Goal: Task Accomplishment & Management: Manage account settings

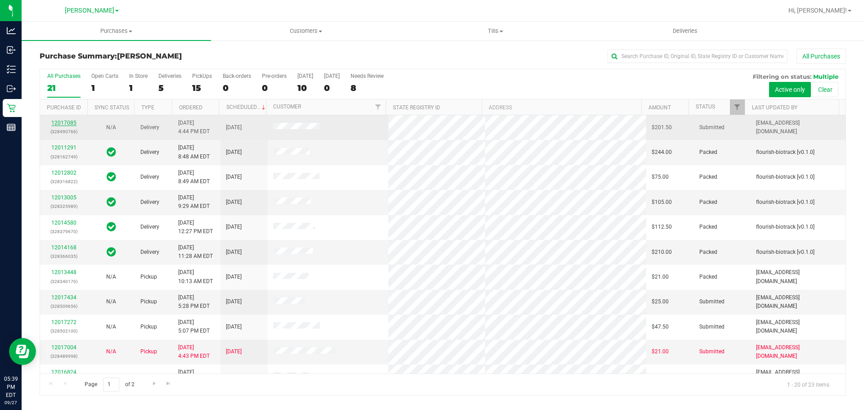
click at [55, 121] on link "12017085" at bounding box center [63, 123] width 25 height 6
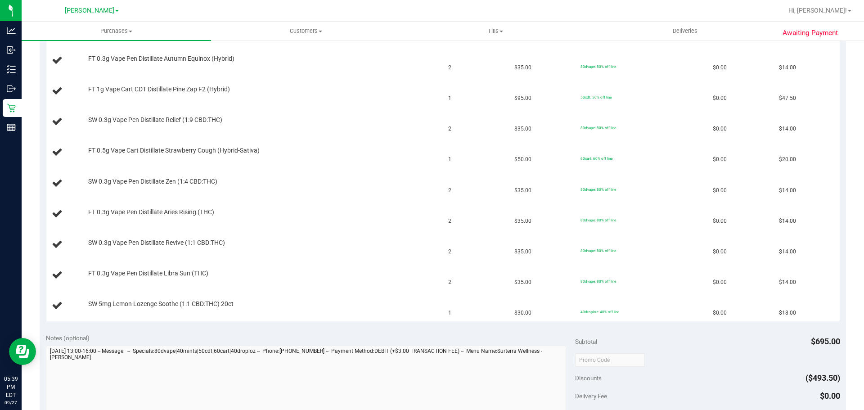
scroll to position [46, 0]
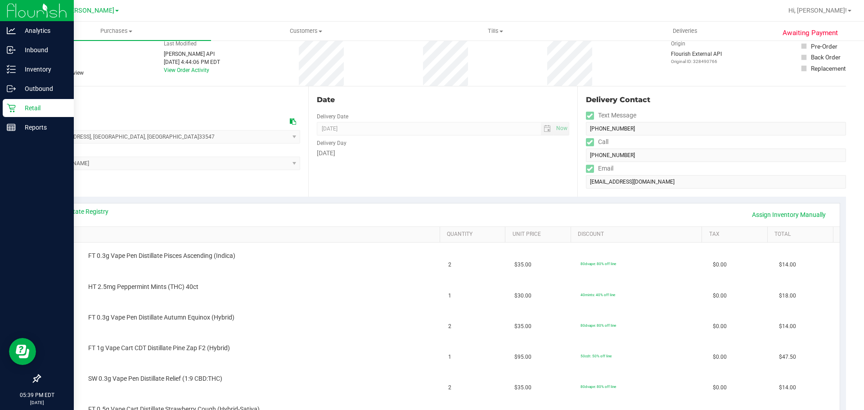
click at [12, 110] on icon at bounding box center [11, 108] width 9 height 9
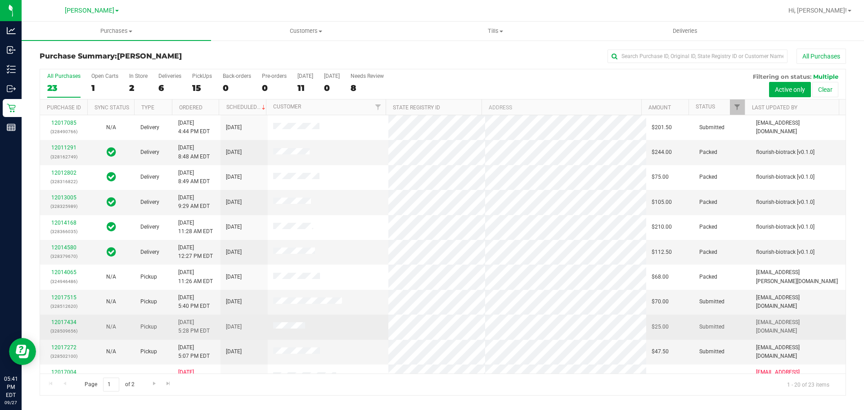
click at [64, 325] on div "12017434 (328509656)" at bounding box center [63, 326] width 36 height 17
click at [63, 324] on link "12017434" at bounding box center [63, 322] width 25 height 6
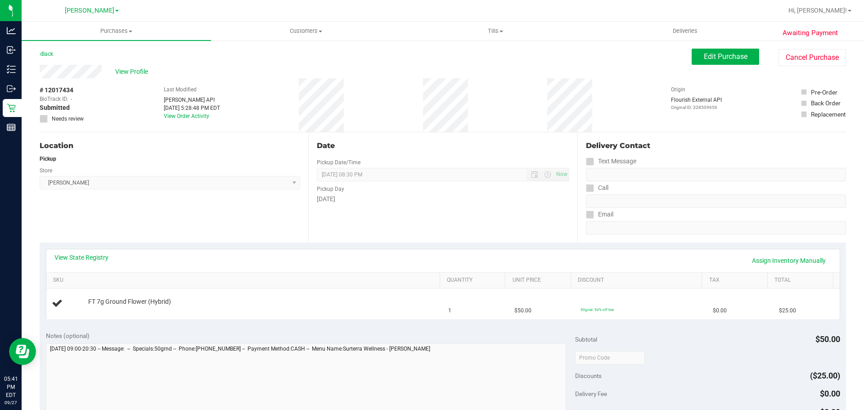
scroll to position [42, 0]
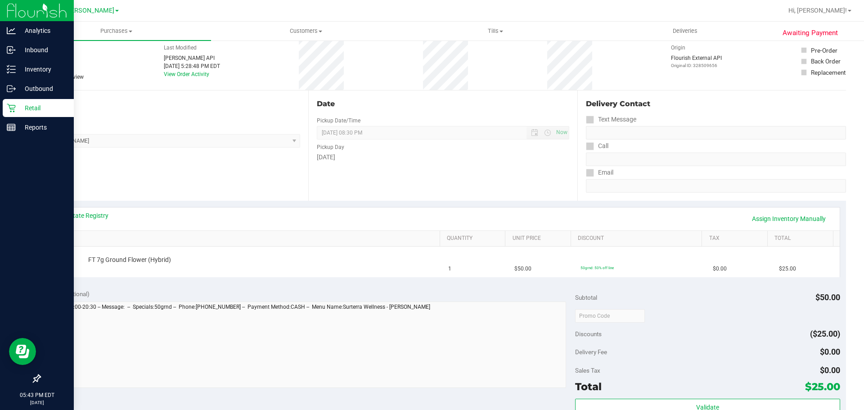
click at [15, 111] on icon at bounding box center [11, 108] width 9 height 9
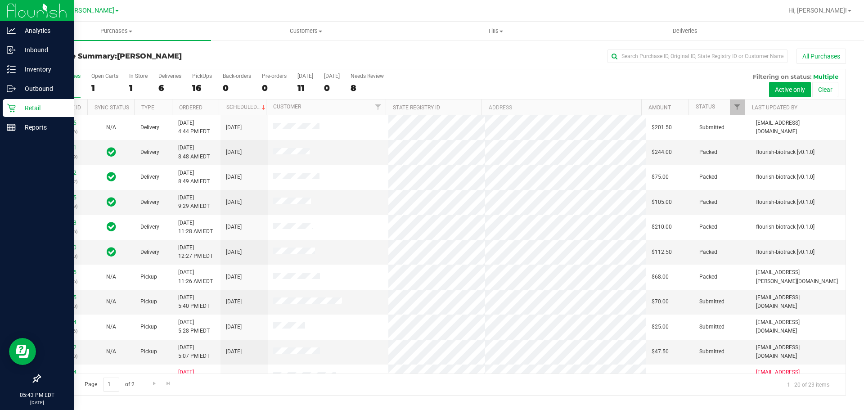
click at [9, 103] on div "Retail" at bounding box center [38, 108] width 71 height 18
click at [41, 111] on p "Retail" at bounding box center [43, 108] width 54 height 11
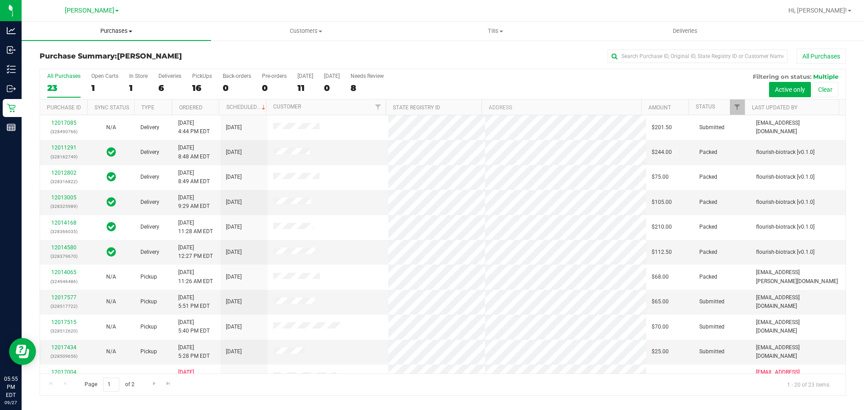
click at [116, 29] on span "Purchases" at bounding box center [116, 31] width 189 height 8
click at [105, 66] on li "Fulfillment" at bounding box center [116, 65] width 189 height 11
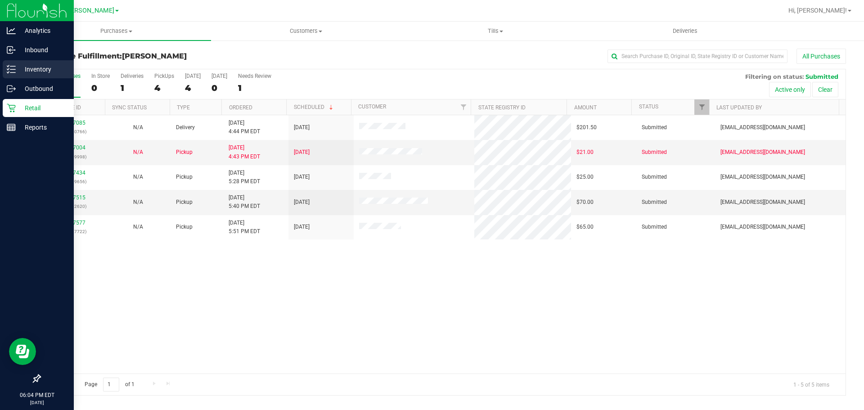
click at [6, 69] on div "Inventory" at bounding box center [38, 69] width 71 height 18
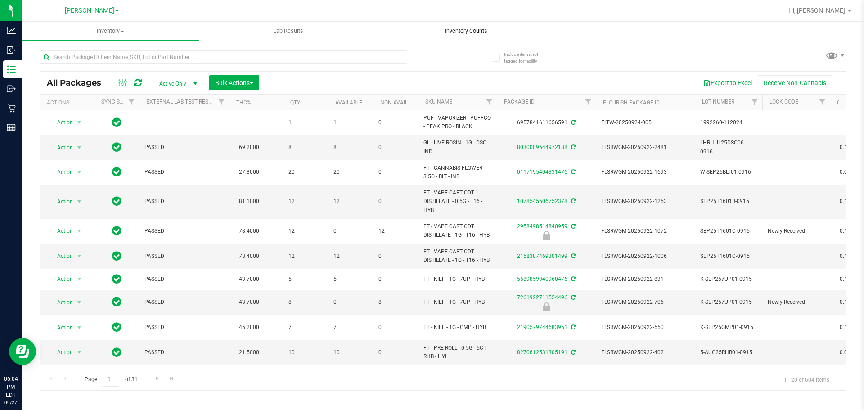
click at [473, 29] on span "Inventory Counts" at bounding box center [466, 31] width 67 height 8
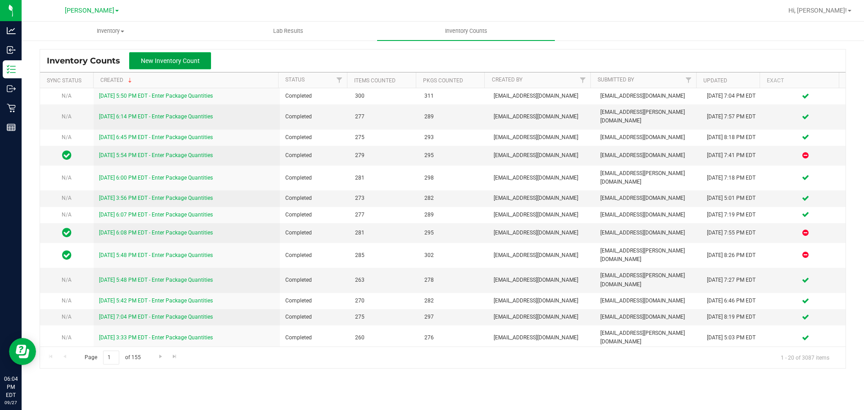
click at [162, 56] on button "New Inventory Count" at bounding box center [170, 60] width 82 height 17
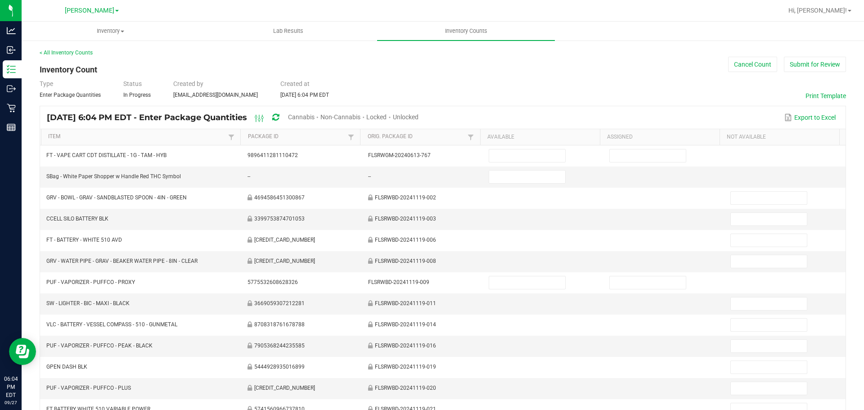
click at [315, 116] on span "Cannabis" at bounding box center [301, 116] width 27 height 7
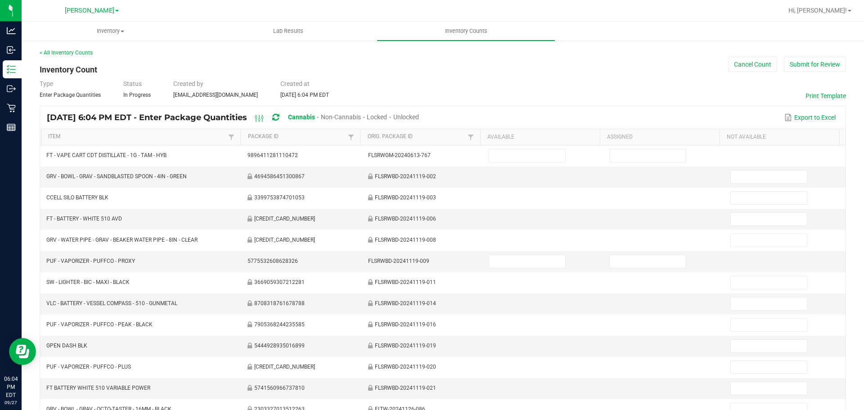
click at [419, 117] on span "Unlocked" at bounding box center [406, 116] width 26 height 7
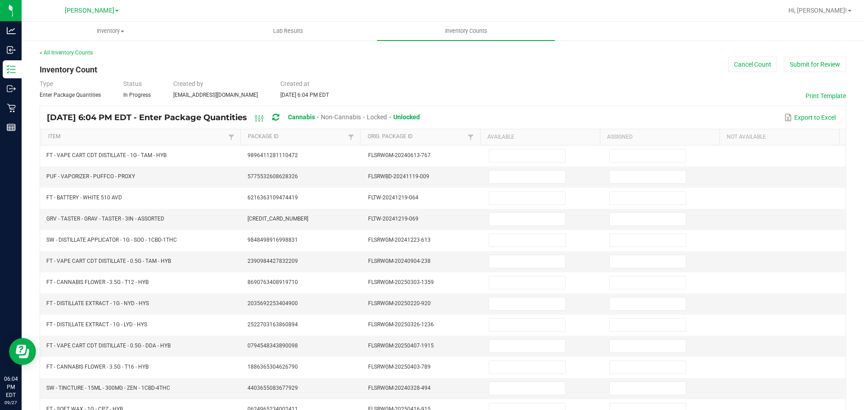
click at [149, 133] on th "Item" at bounding box center [141, 137] width 200 height 16
click at [185, 135] on link "Item" at bounding box center [137, 136] width 178 height 7
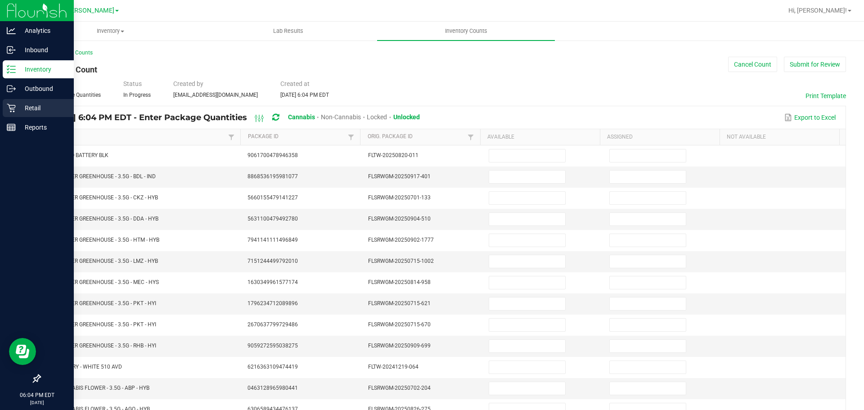
click at [13, 104] on icon at bounding box center [11, 108] width 9 height 9
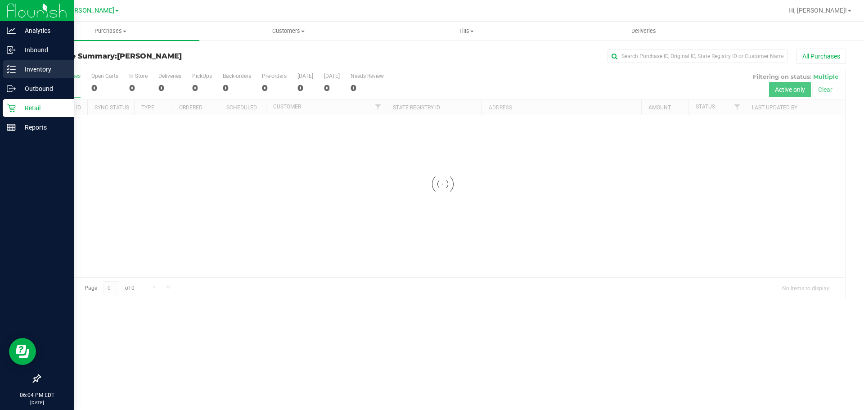
click at [8, 68] on icon at bounding box center [11, 69] width 9 height 9
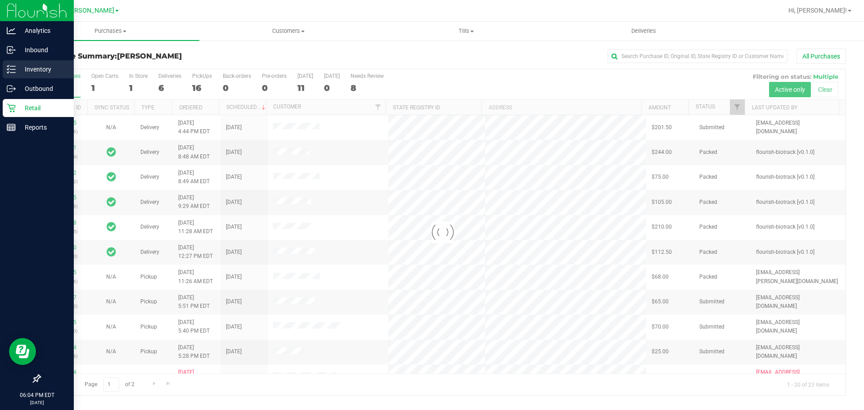
click at [2, 66] on link "Inventory" at bounding box center [37, 69] width 74 height 19
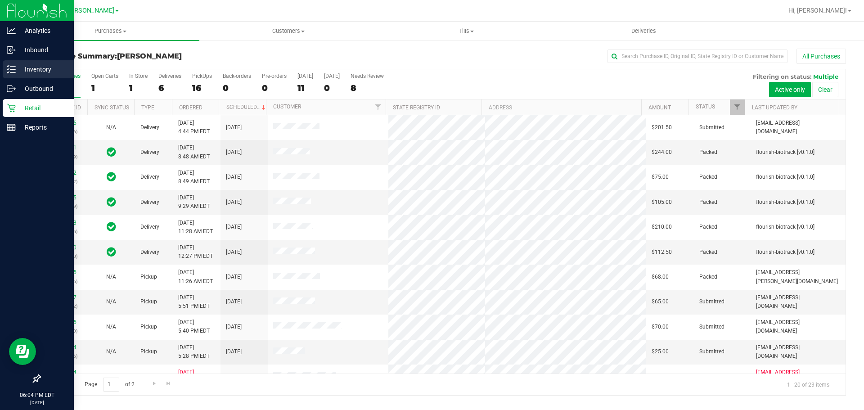
click at [14, 69] on line at bounding box center [12, 69] width 5 height 0
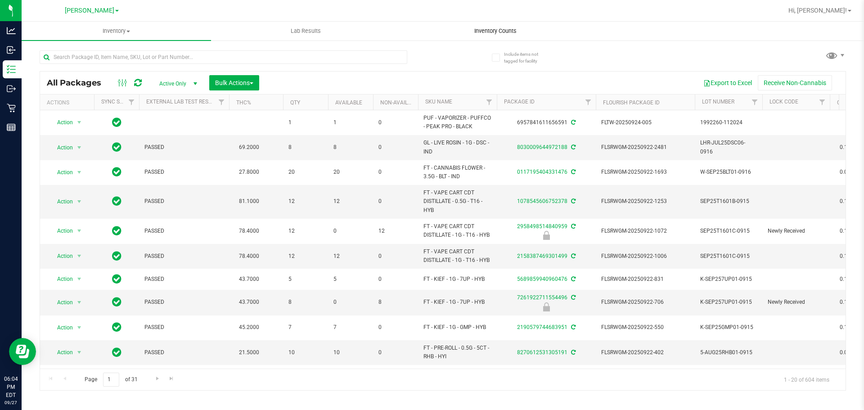
click at [496, 31] on span "Inventory Counts" at bounding box center [495, 31] width 67 height 8
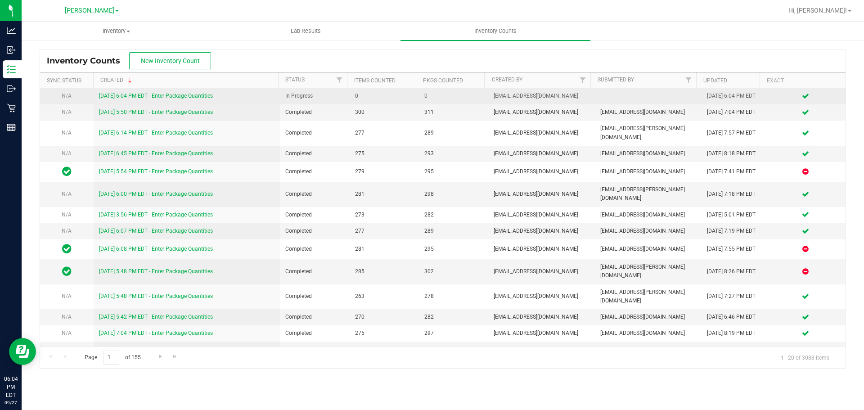
click at [160, 95] on link "[DATE] 6:04 PM EDT - Enter Package Quantities" at bounding box center [156, 96] width 114 height 6
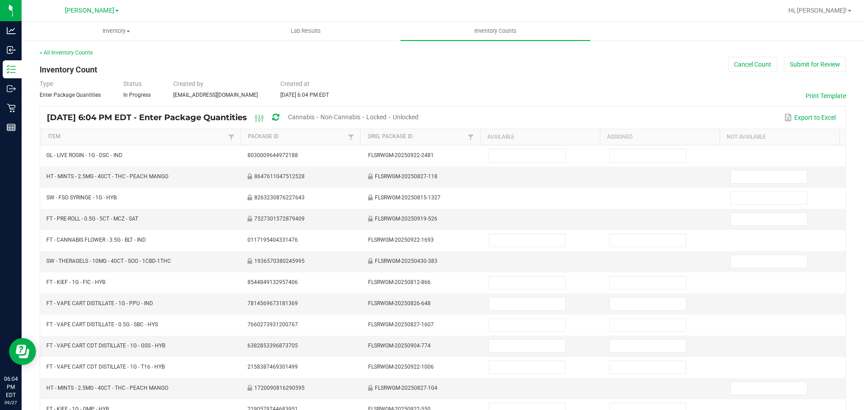
click at [315, 114] on span "Cannabis" at bounding box center [301, 116] width 27 height 7
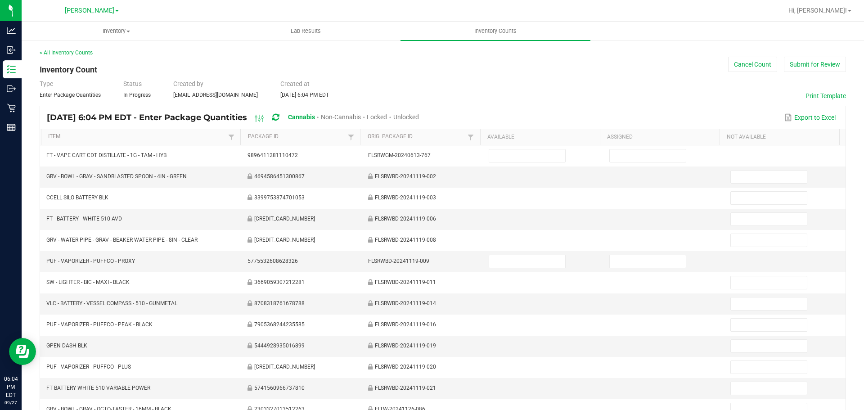
click at [419, 114] on span "Unlocked" at bounding box center [406, 116] width 26 height 7
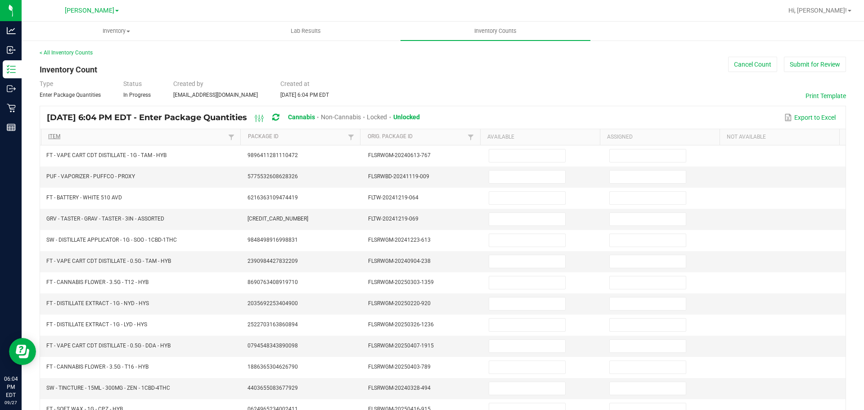
drag, startPoint x: 149, startPoint y: 132, endPoint x: 162, endPoint y: 134, distance: 12.7
click at [150, 133] on th "Item" at bounding box center [141, 137] width 200 height 16
click at [162, 134] on link "Item" at bounding box center [137, 136] width 178 height 7
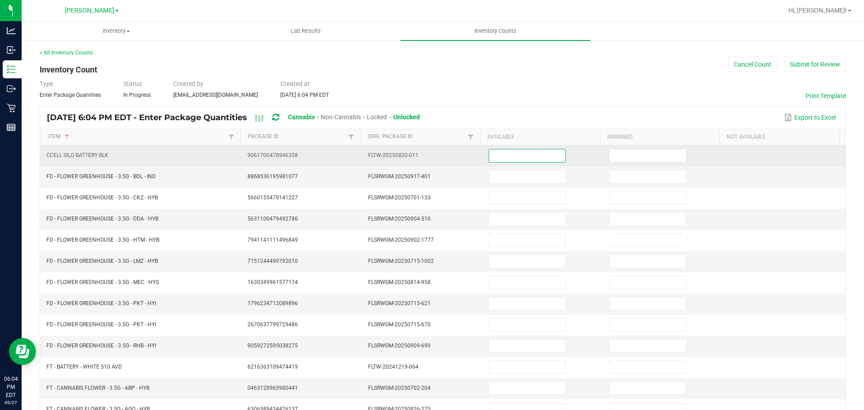
click at [504, 155] on input at bounding box center [527, 155] width 76 height 13
click at [651, 158] on input at bounding box center [648, 155] width 76 height 13
type input "0"
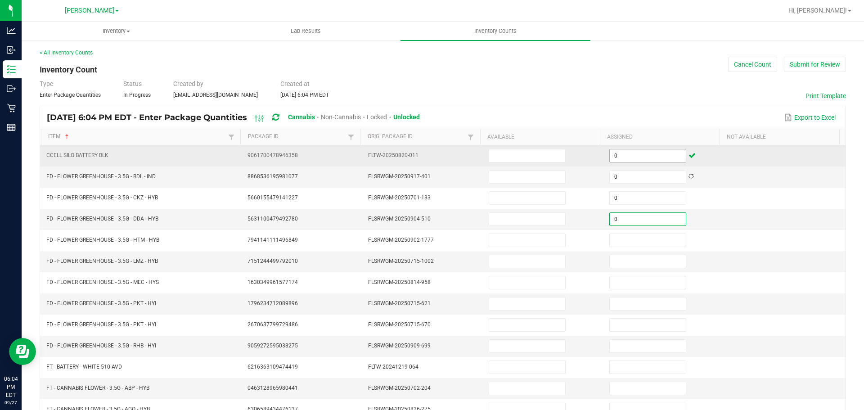
type input "0"
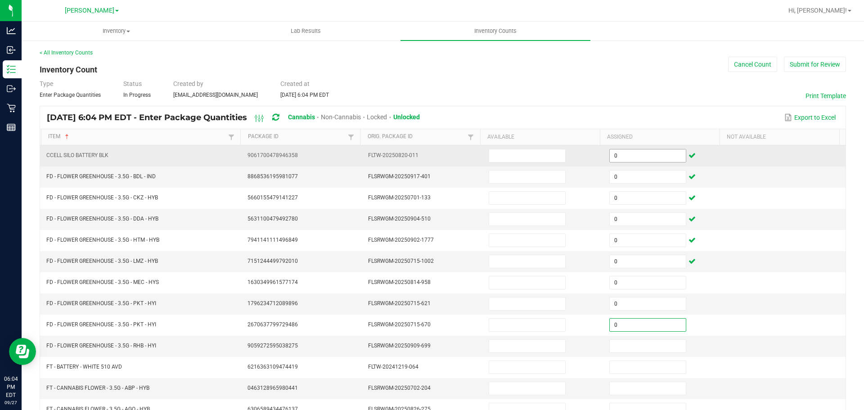
type input "0"
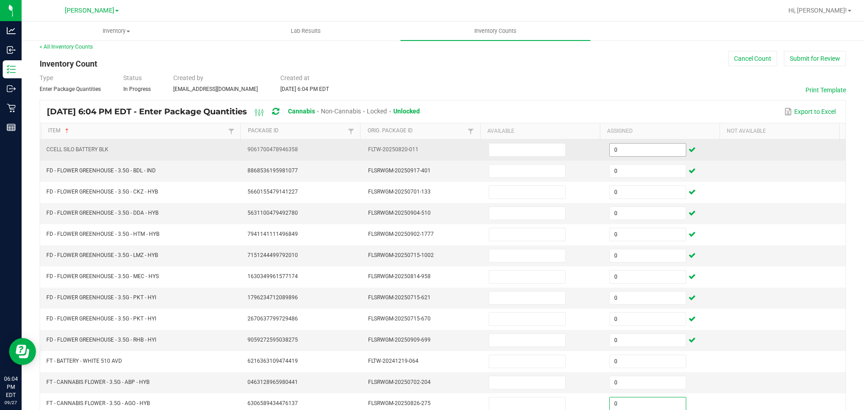
type input "0"
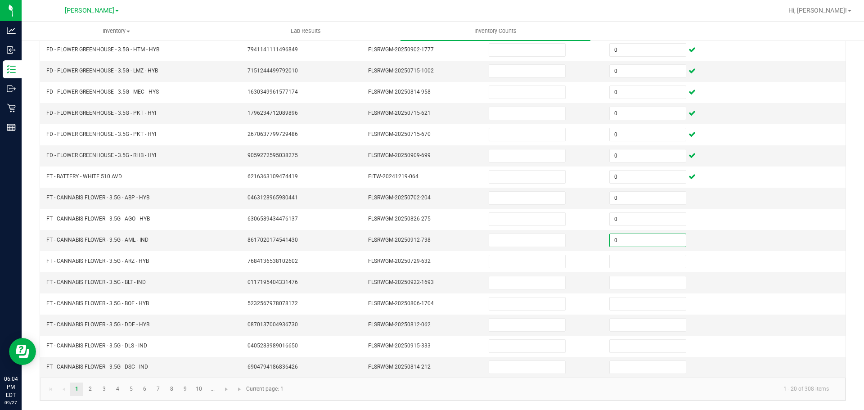
type input "0"
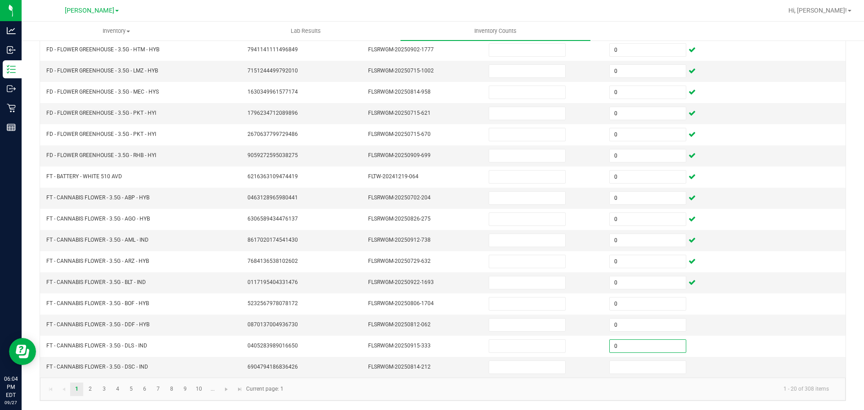
type input "0"
click at [93, 390] on link "2" at bounding box center [90, 390] width 13 height 14
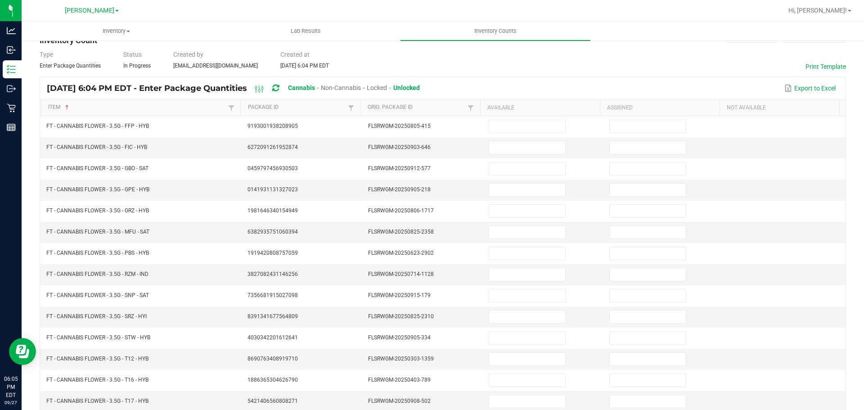
scroll to position [0, 0]
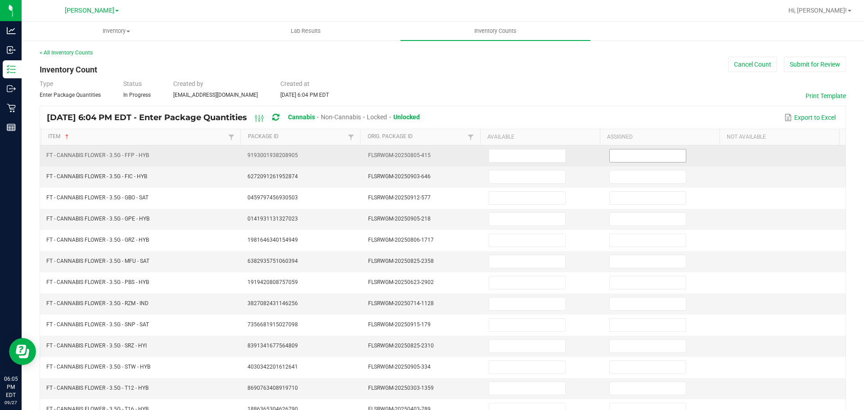
click at [623, 158] on input at bounding box center [648, 155] width 76 height 13
type input "0"
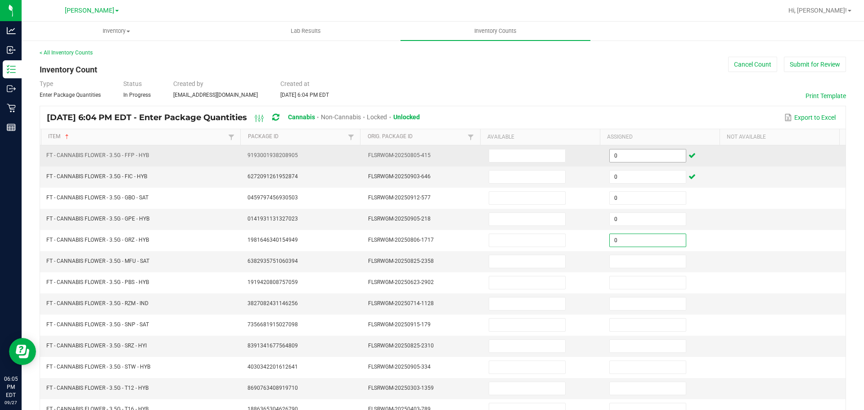
type input "0"
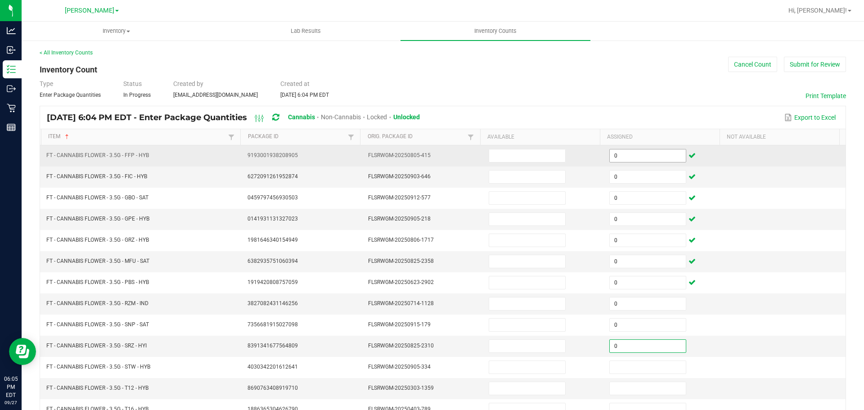
type input "0"
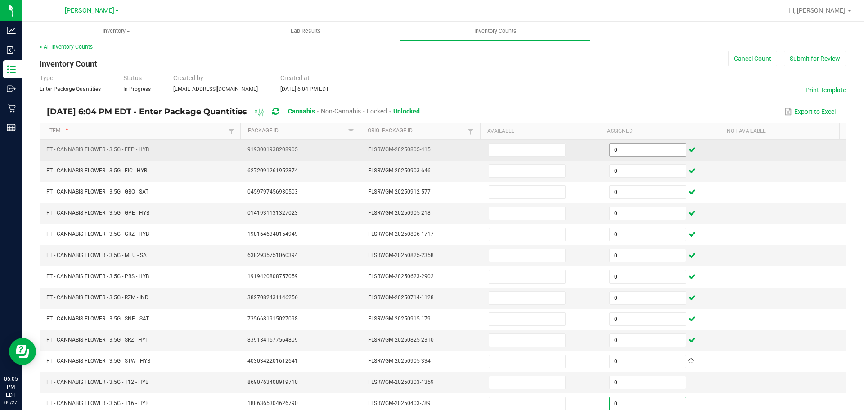
type input "0"
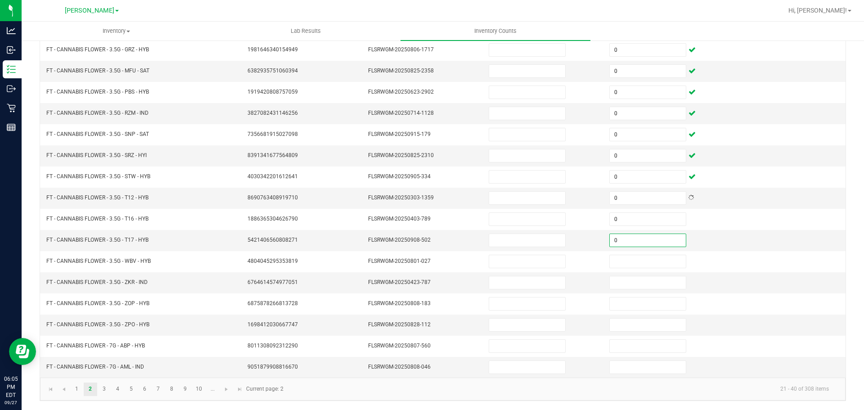
type input "0"
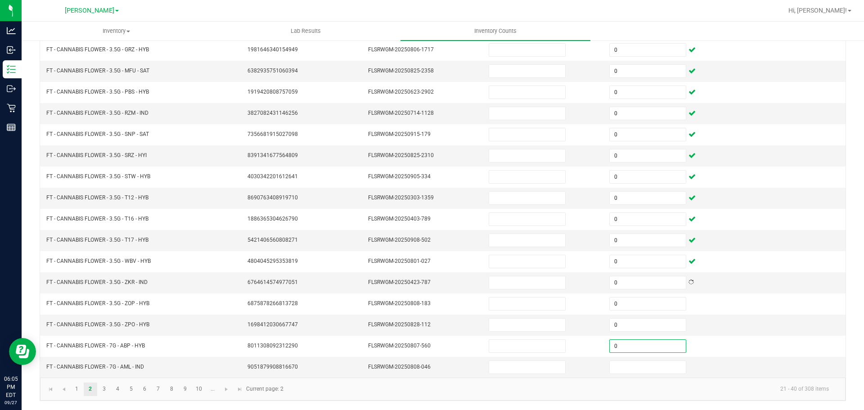
type input "0"
click at [463, 292] on td "FLSRWGM-20250423-787" at bounding box center [423, 282] width 121 height 21
click at [104, 388] on link "3" at bounding box center [104, 390] width 13 height 14
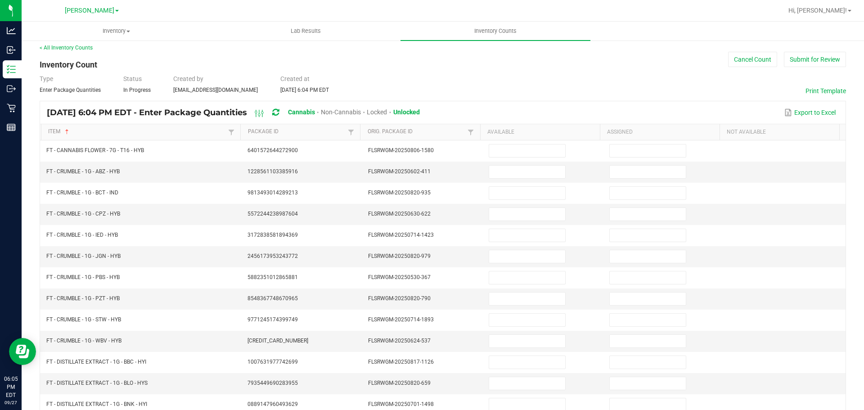
scroll to position [0, 0]
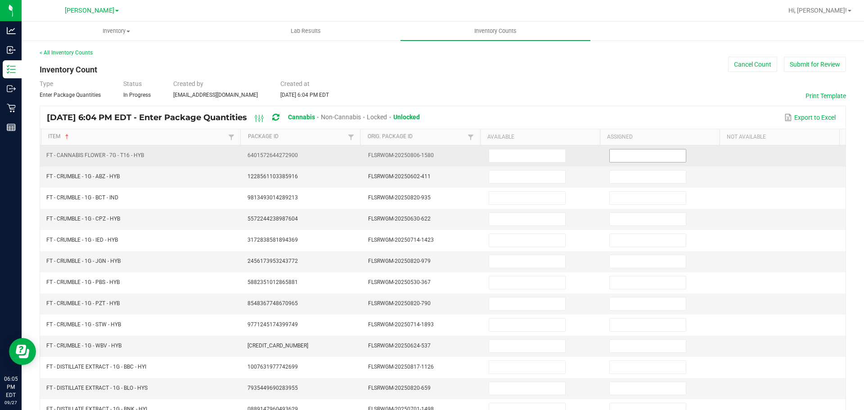
click at [639, 154] on input at bounding box center [648, 155] width 76 height 13
type input "0"
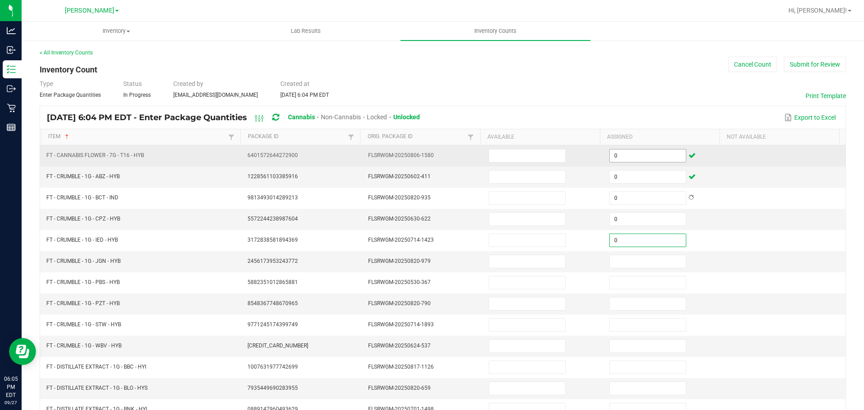
type input "0"
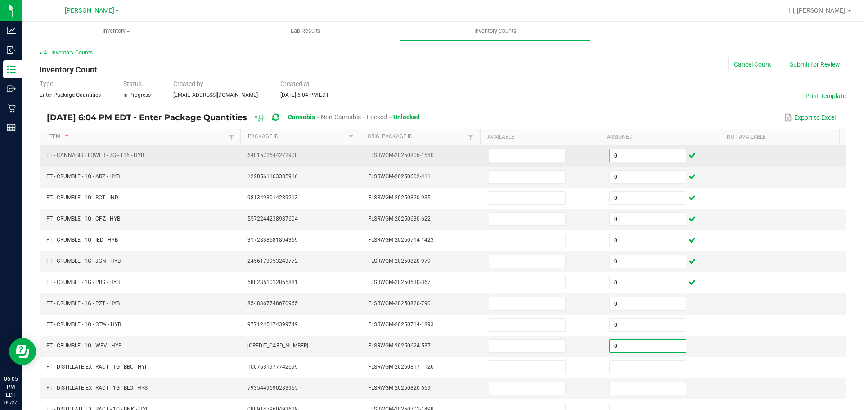
type input "0"
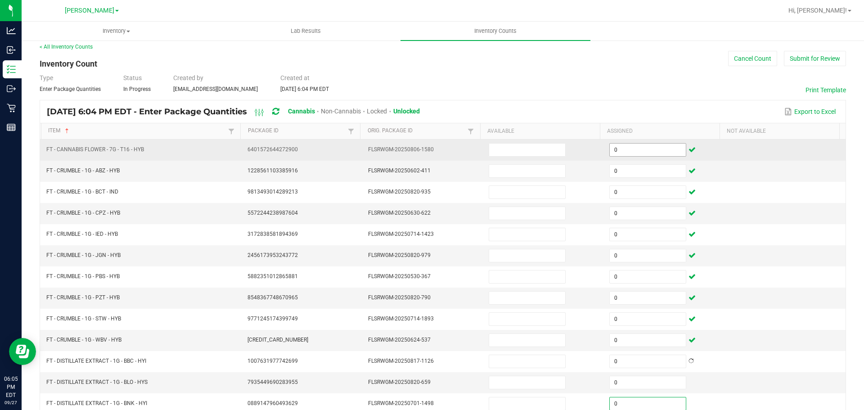
type input "0"
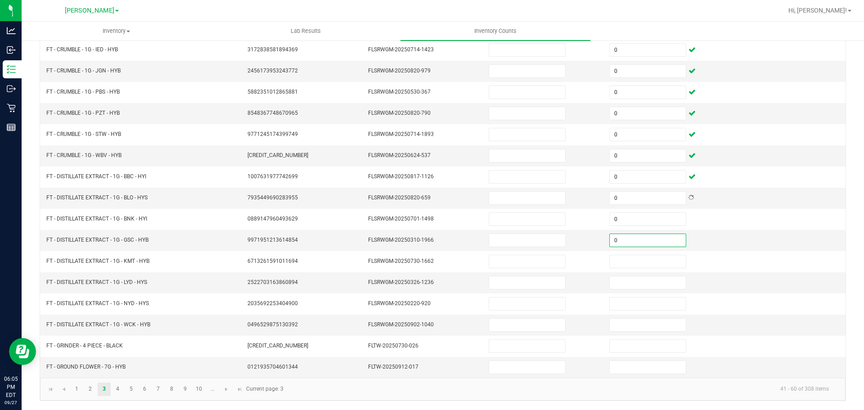
type input "0"
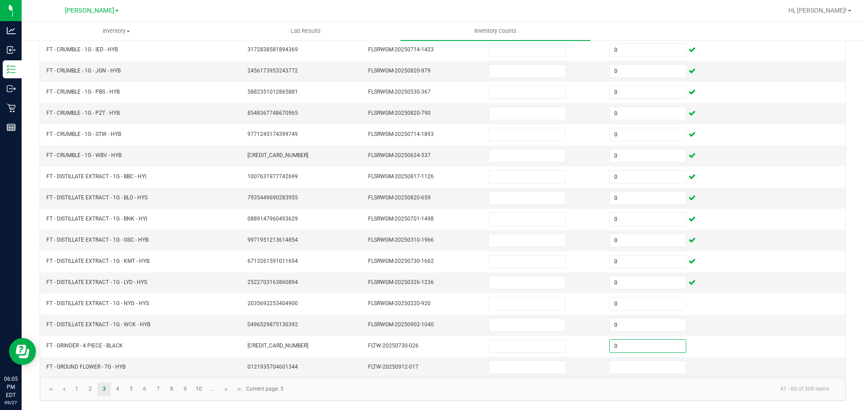
type input "0"
click at [131, 388] on link "5" at bounding box center [131, 390] width 13 height 14
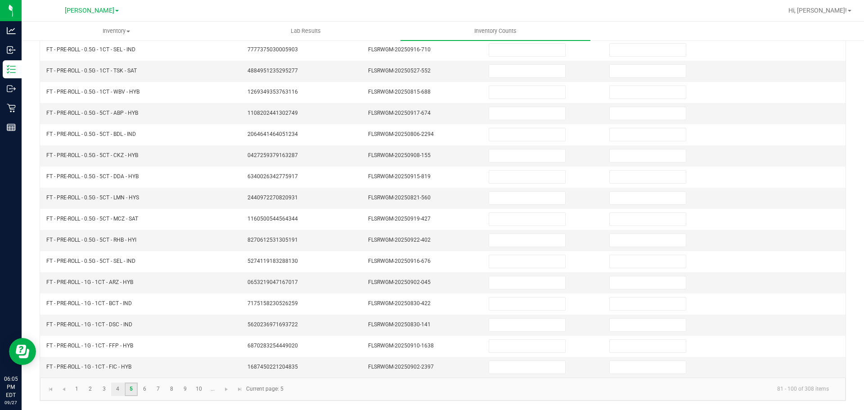
click at [117, 388] on link "4" at bounding box center [117, 390] width 13 height 14
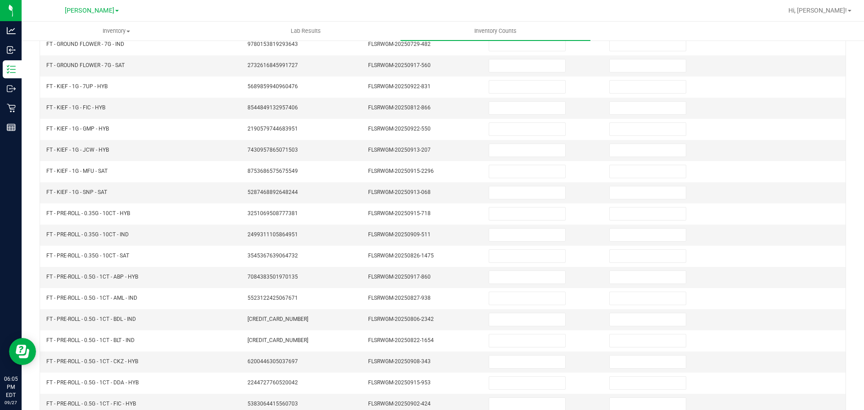
scroll to position [0, 0]
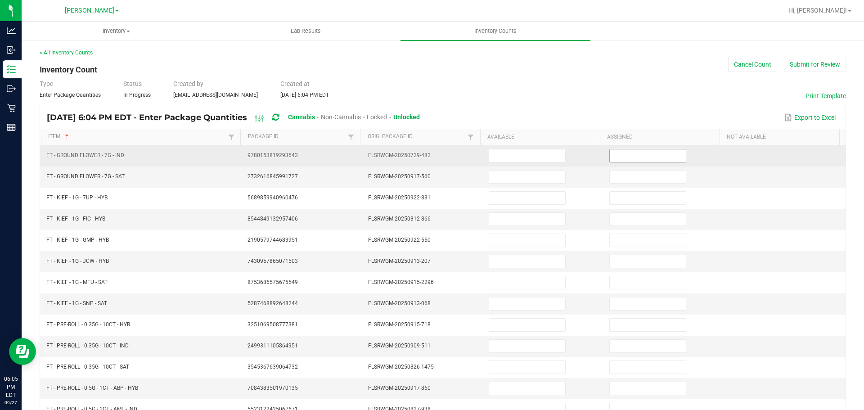
click at [641, 154] on input at bounding box center [648, 155] width 76 height 13
type input "0"
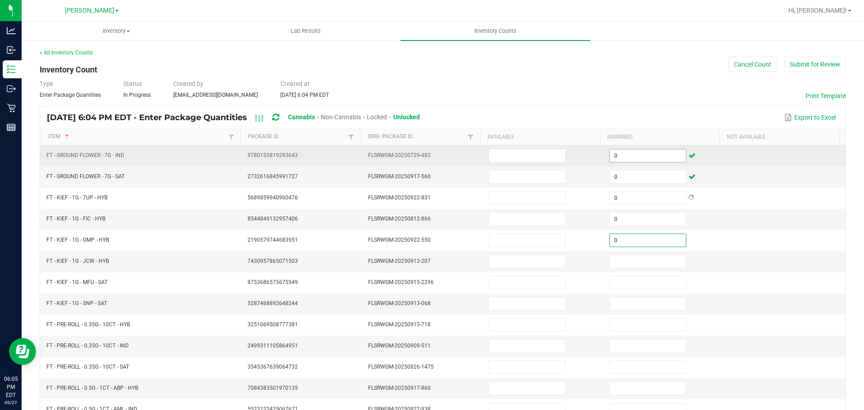
type input "0"
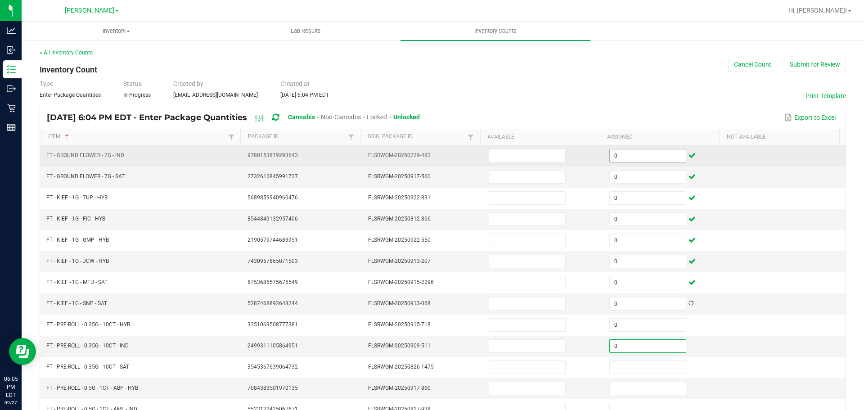
type input "0"
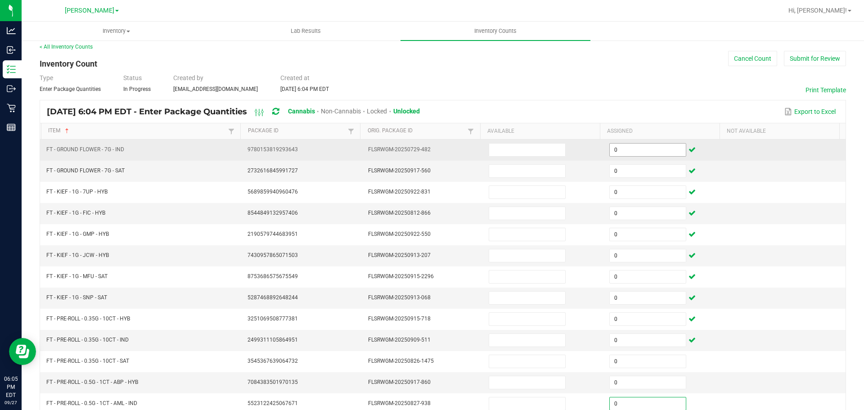
type input "0"
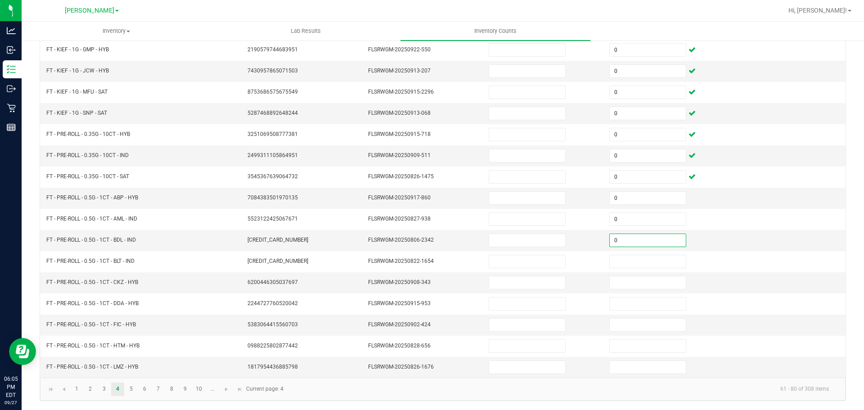
type input "0"
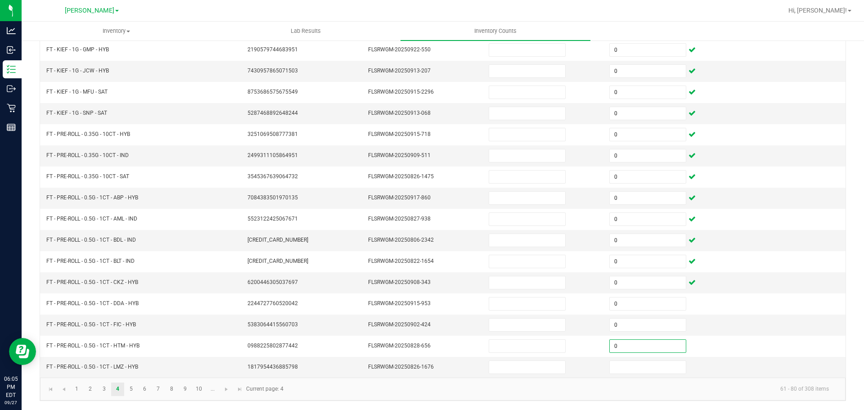
type input "0"
click at [144, 388] on link "6" at bounding box center [144, 390] width 13 height 14
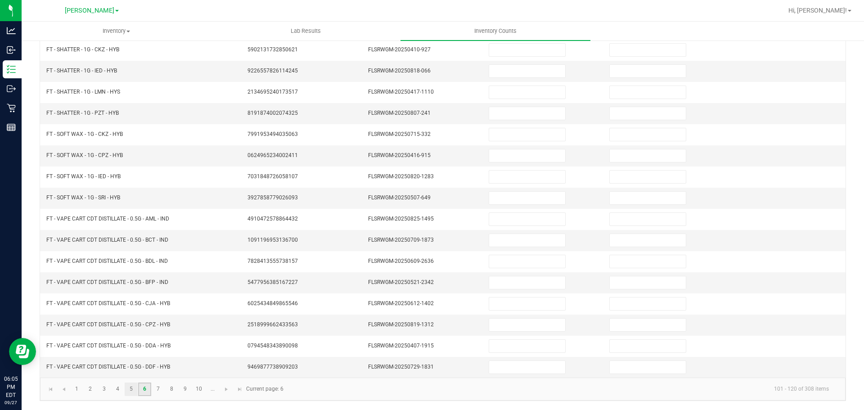
click at [131, 385] on link "5" at bounding box center [131, 390] width 13 height 14
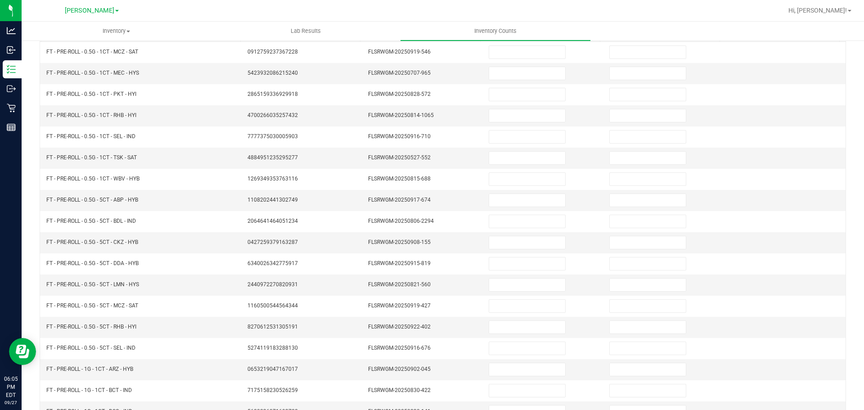
scroll to position [0, 0]
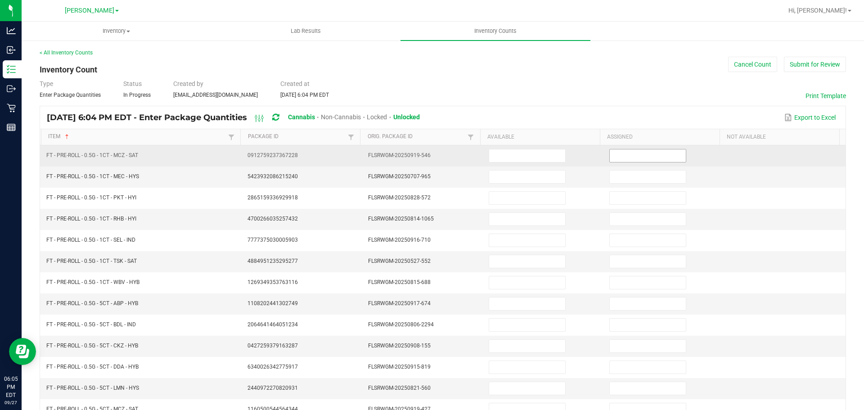
click at [634, 158] on input at bounding box center [648, 155] width 76 height 13
type input "0"
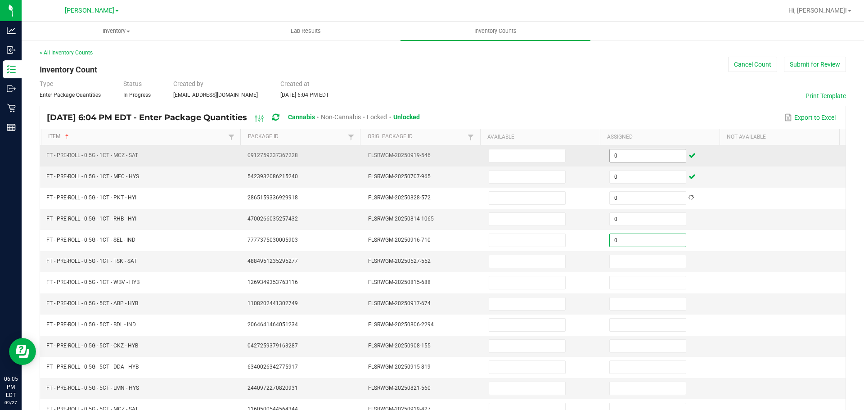
type input "0"
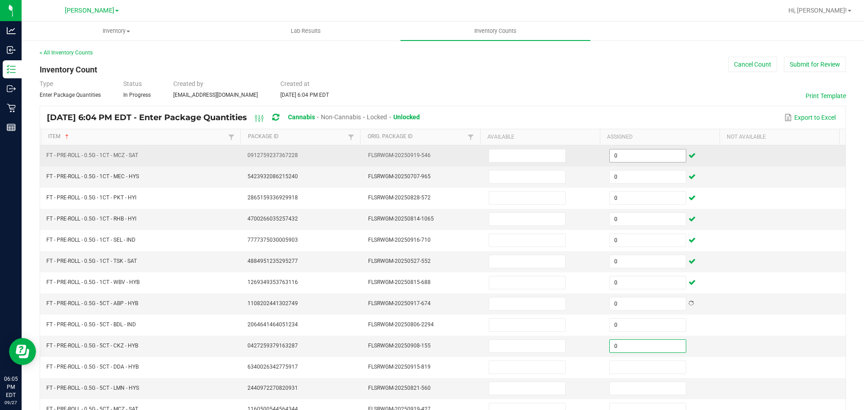
type input "0"
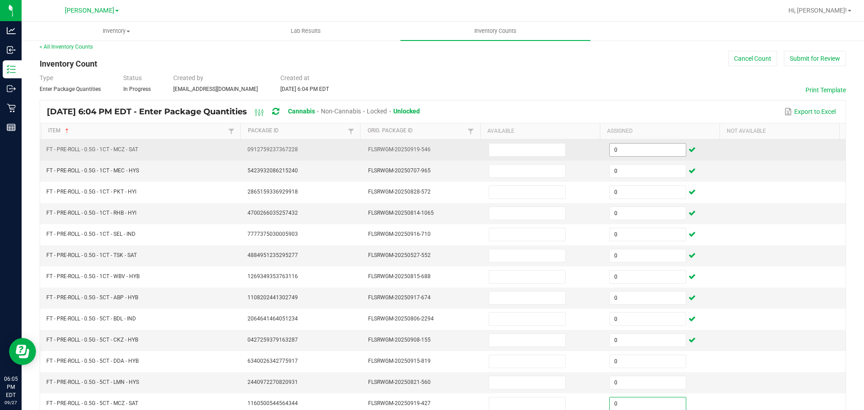
type input "0"
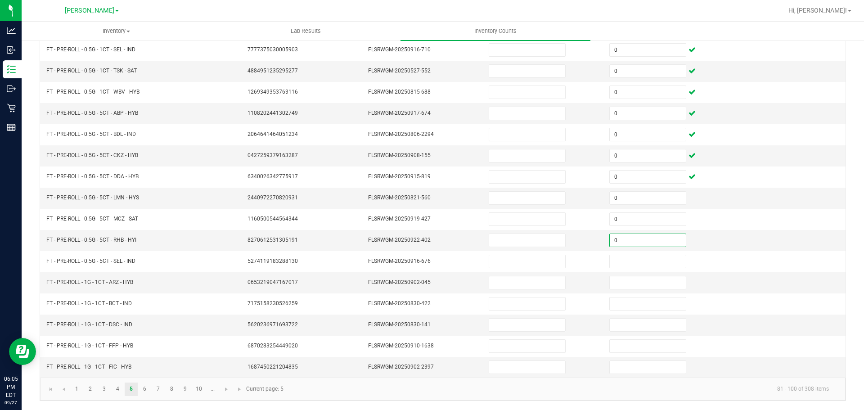
type input "0"
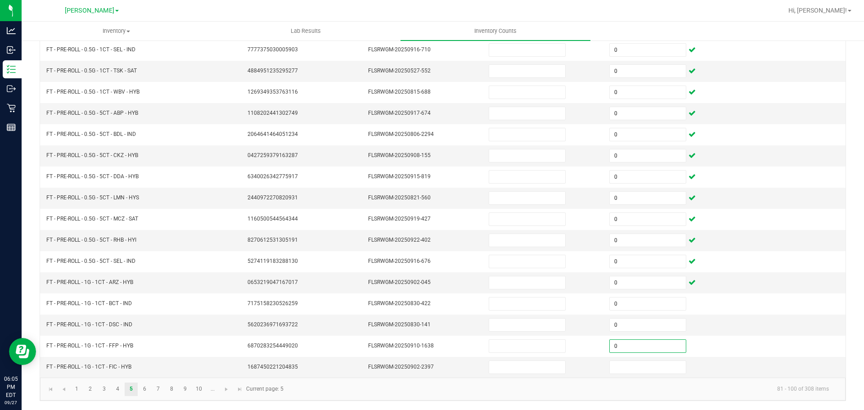
type input "0"
click at [755, 292] on td at bounding box center [785, 282] width 121 height 21
click at [144, 388] on link "6" at bounding box center [144, 390] width 13 height 14
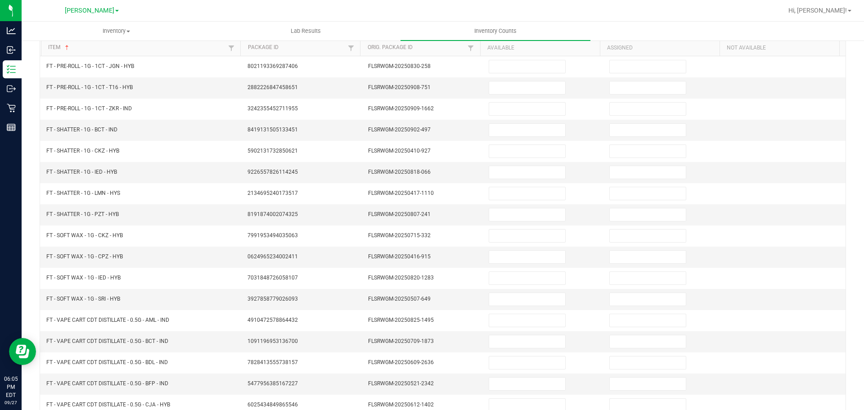
scroll to position [0, 0]
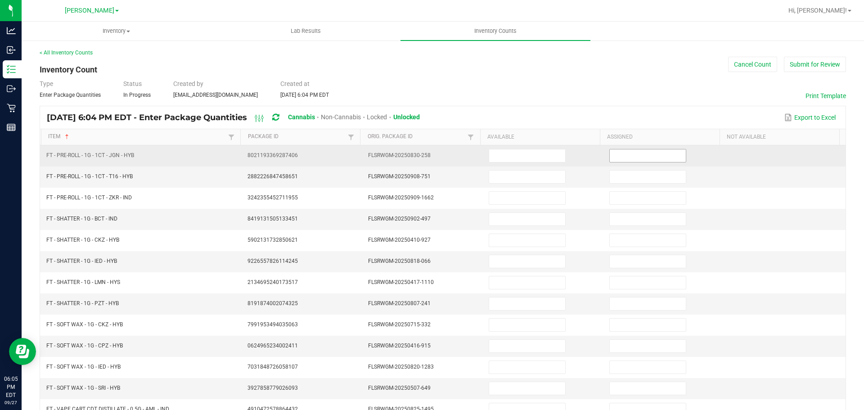
click at [638, 158] on input at bounding box center [648, 155] width 76 height 13
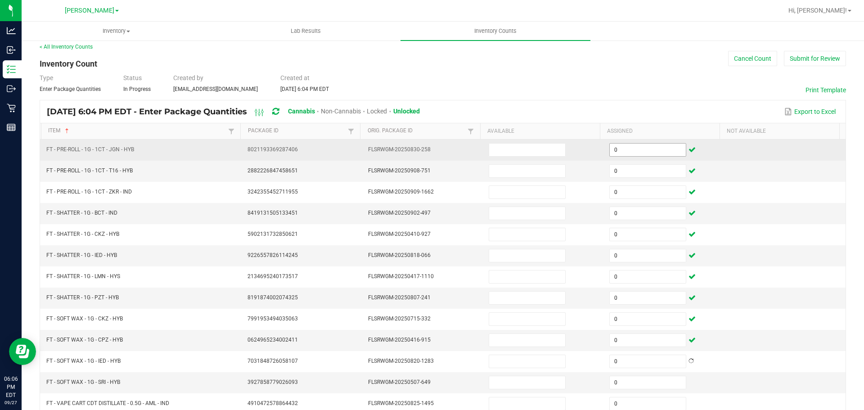
scroll to position [190, 0]
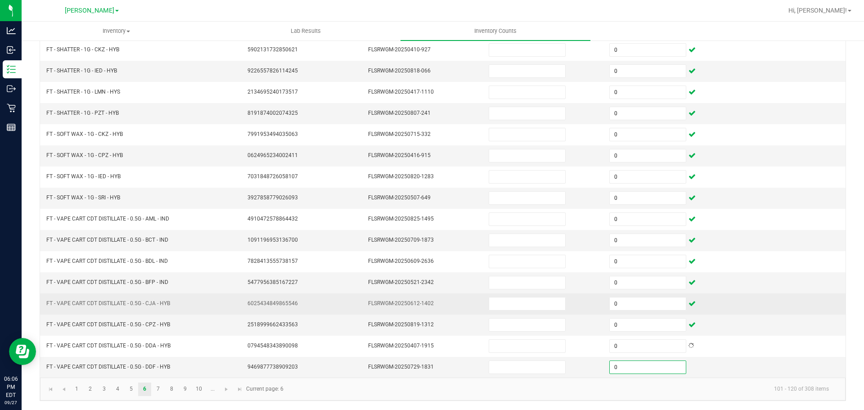
click at [756, 314] on td at bounding box center [785, 303] width 121 height 21
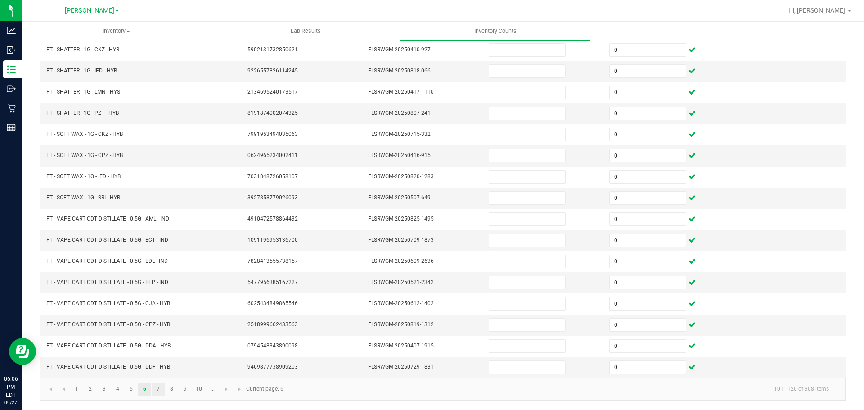
click at [158, 387] on link "7" at bounding box center [158, 390] width 13 height 14
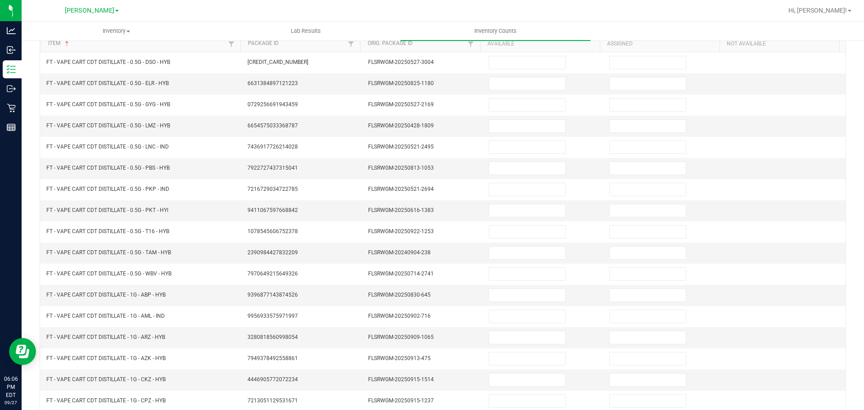
scroll to position [0, 0]
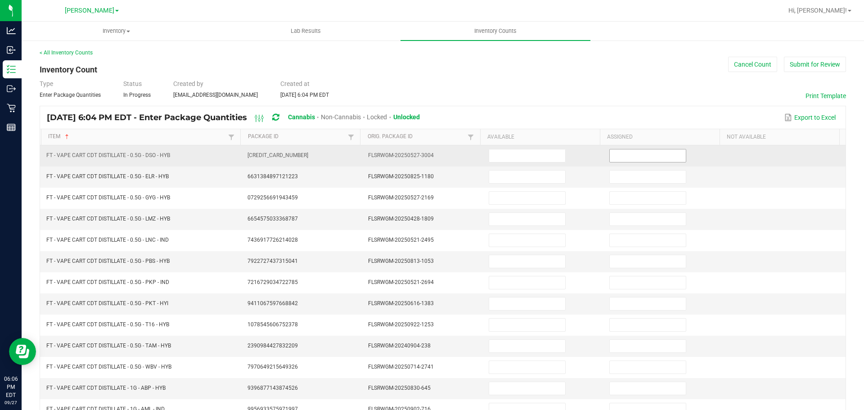
click at [635, 155] on input at bounding box center [648, 155] width 76 height 13
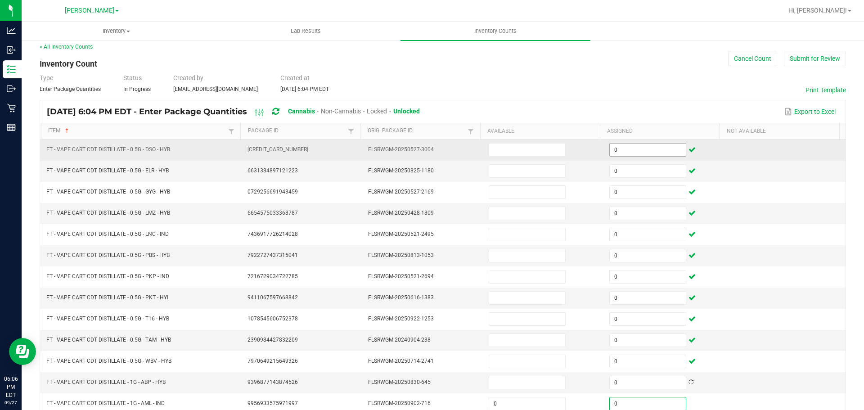
scroll to position [190, 0]
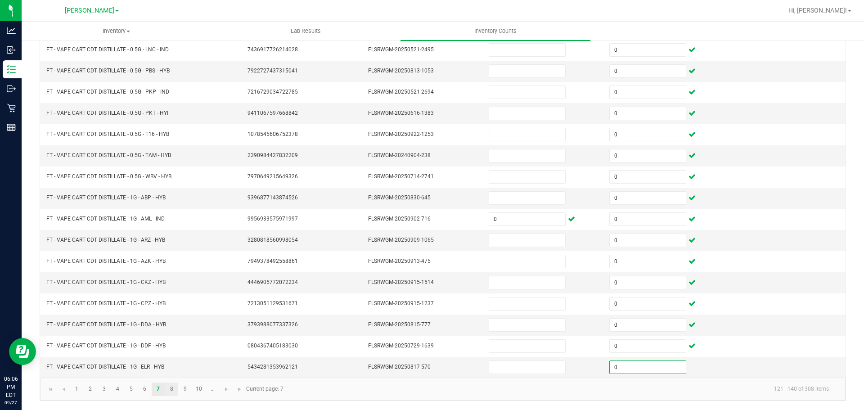
click at [171, 385] on link "8" at bounding box center [171, 390] width 13 height 14
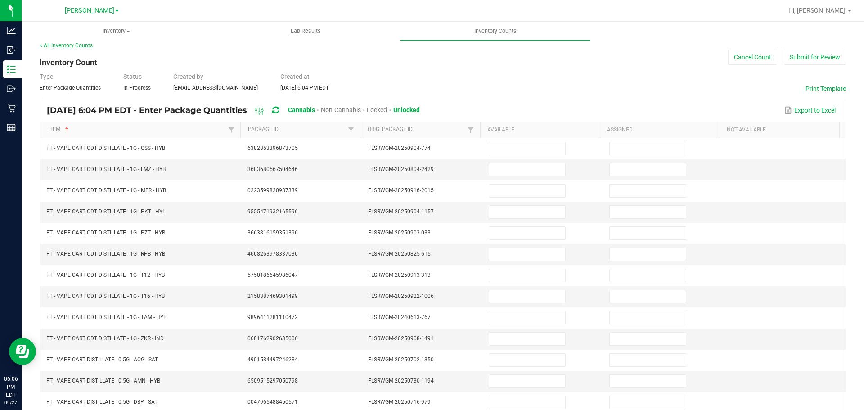
scroll to position [0, 0]
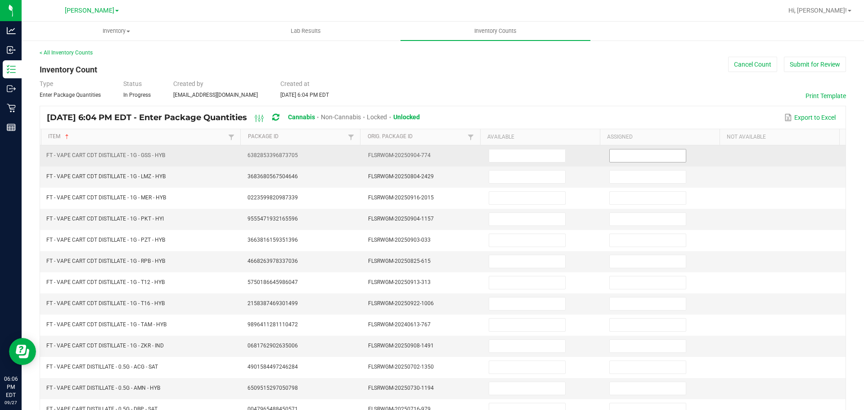
click at [623, 157] on input at bounding box center [648, 155] width 76 height 13
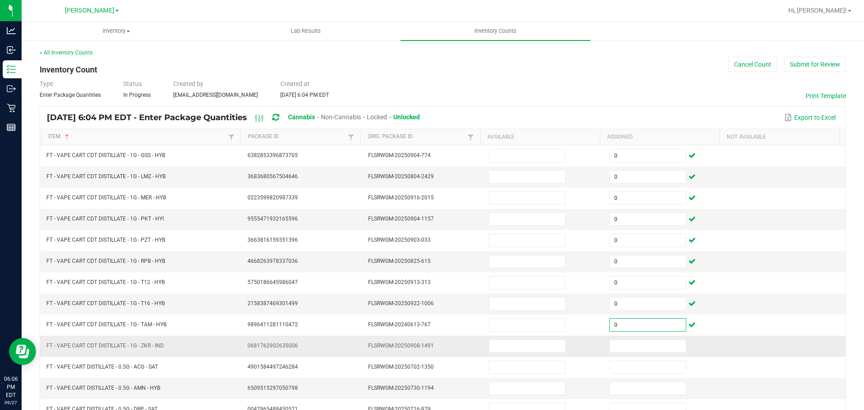
click at [638, 336] on td at bounding box center [664, 346] width 121 height 21
drag, startPoint x: 634, startPoint y: 344, endPoint x: 657, endPoint y: 423, distance: 82.6
click at [657, 410] on html "Analytics Inbound Inventory Outbound Retail Reports 06:06 PM EDT [DATE] 09/27 […" at bounding box center [432, 205] width 864 height 410
click at [648, 352] on input at bounding box center [648, 346] width 76 height 13
click at [640, 338] on td at bounding box center [664, 346] width 121 height 21
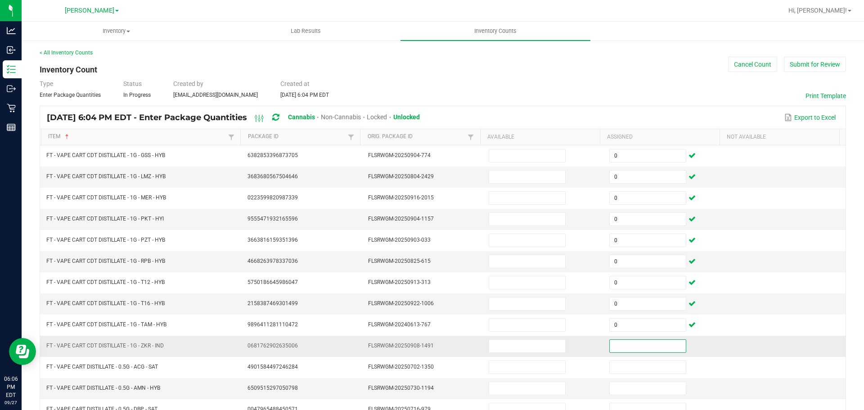
click at [642, 345] on input at bounding box center [648, 346] width 76 height 13
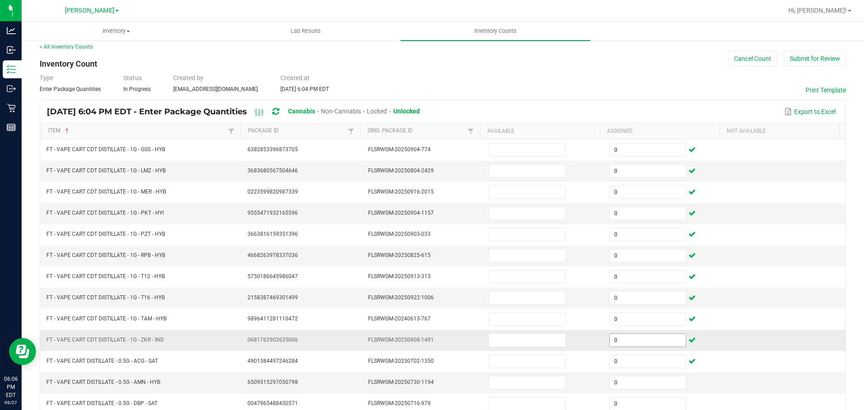
scroll to position [190, 0]
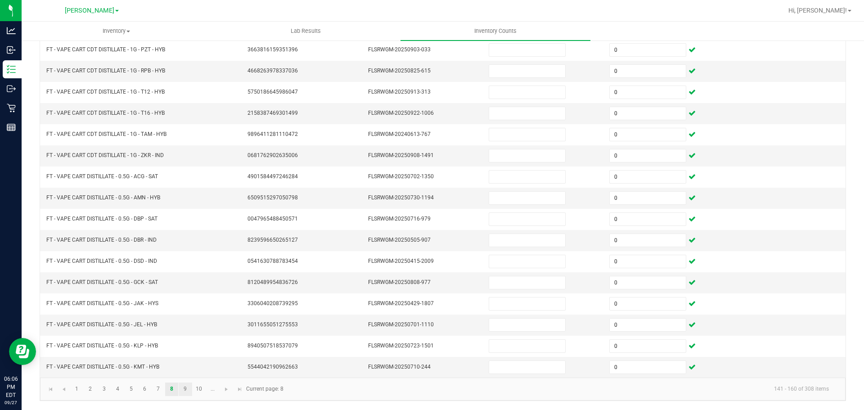
click at [188, 396] on kendo-pager "1 2 3 4 5 6 7 8 9 10 ... 141 - 160 of 308 items Current page: 8" at bounding box center [443, 389] width 806 height 23
click at [185, 392] on link "9" at bounding box center [185, 390] width 13 height 14
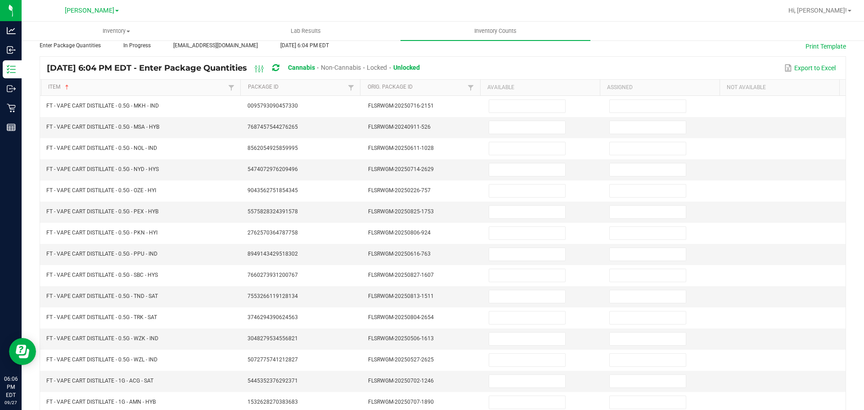
scroll to position [46, 0]
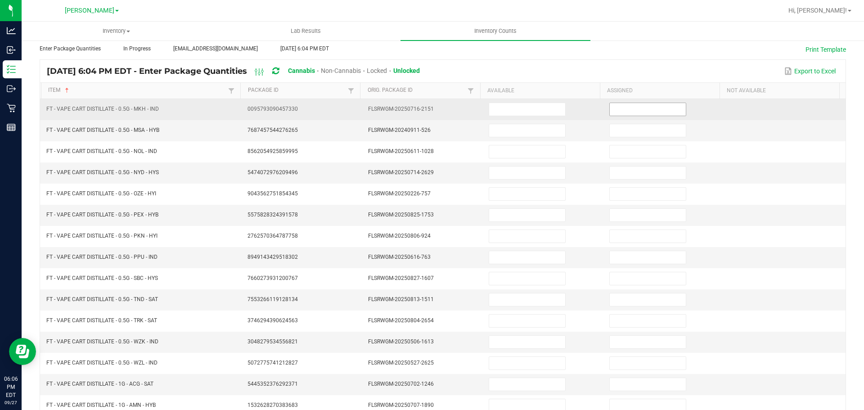
click at [648, 106] on input at bounding box center [648, 109] width 76 height 13
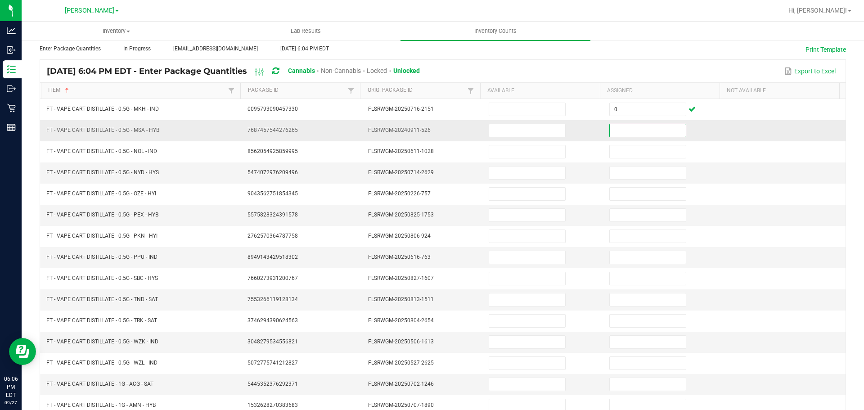
click at [643, 126] on input at bounding box center [648, 130] width 76 height 13
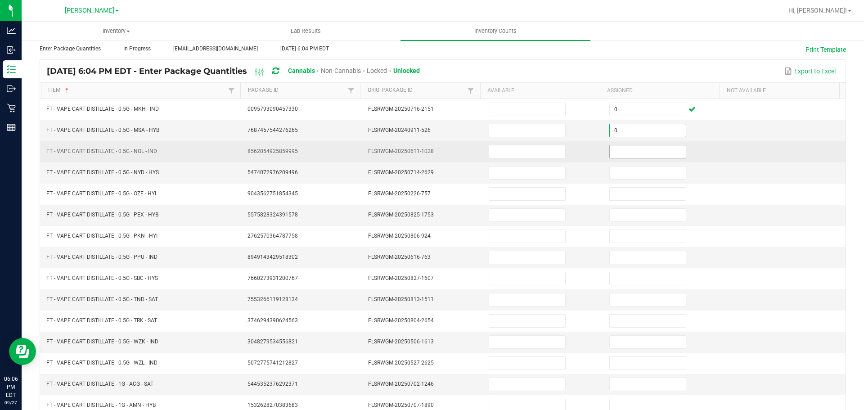
click at [650, 152] on input at bounding box center [648, 151] width 76 height 13
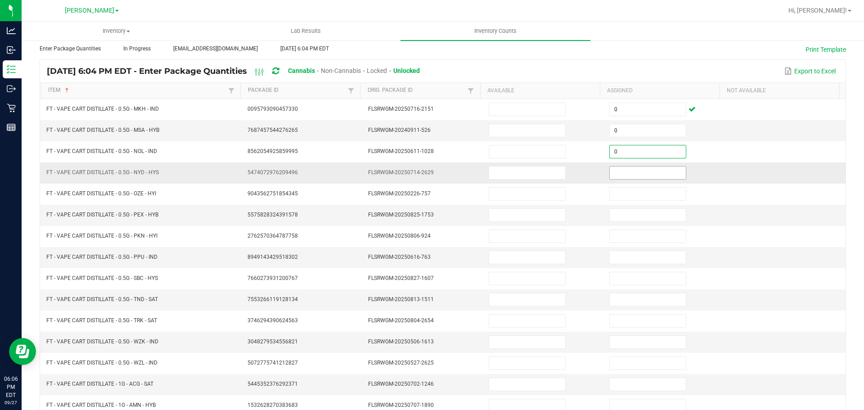
drag, startPoint x: 650, startPoint y: 171, endPoint x: 652, endPoint y: 181, distance: 10.4
click at [650, 172] on input at bounding box center [648, 173] width 76 height 13
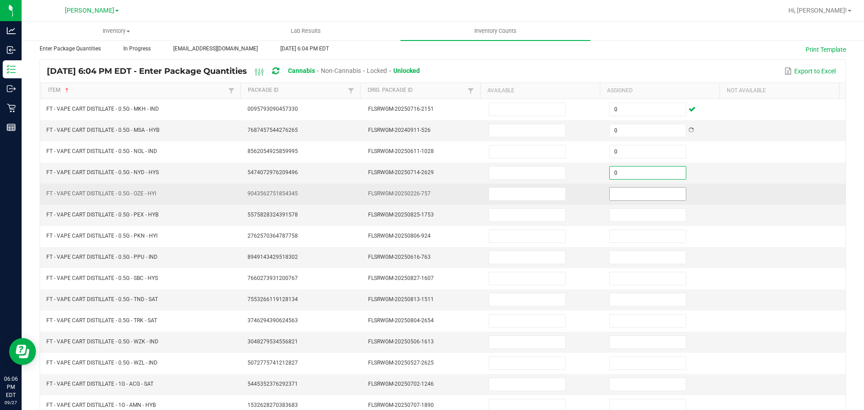
click at [654, 197] on input at bounding box center [648, 194] width 76 height 13
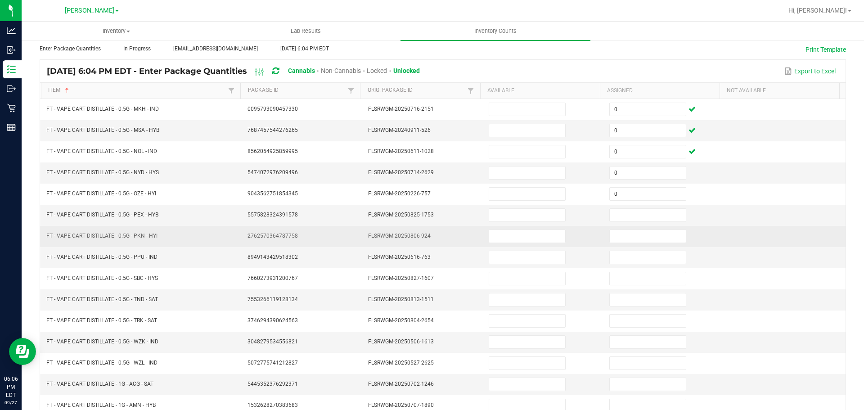
click at [655, 226] on td at bounding box center [664, 236] width 121 height 21
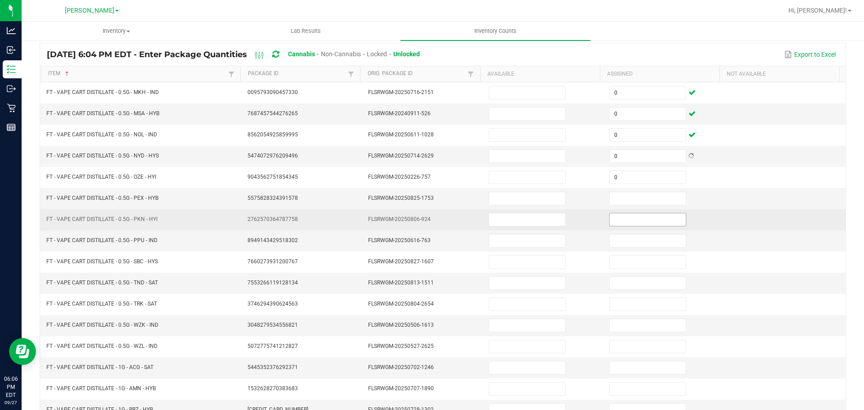
scroll to position [64, 0]
click at [652, 219] on input at bounding box center [648, 218] width 76 height 13
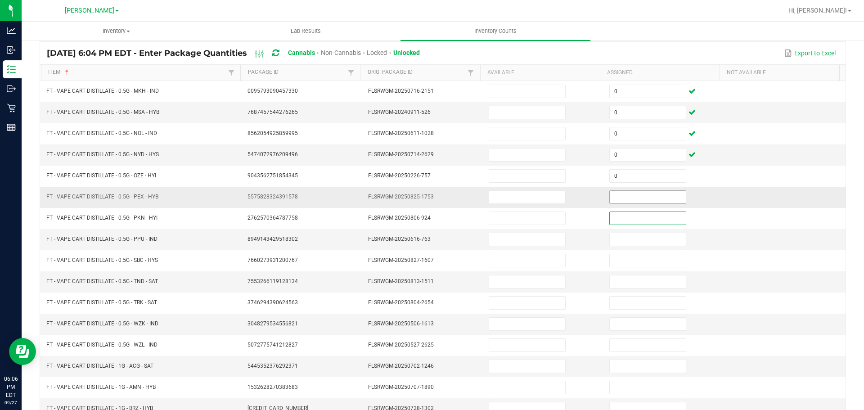
click at [644, 200] on input at bounding box center [648, 197] width 76 height 13
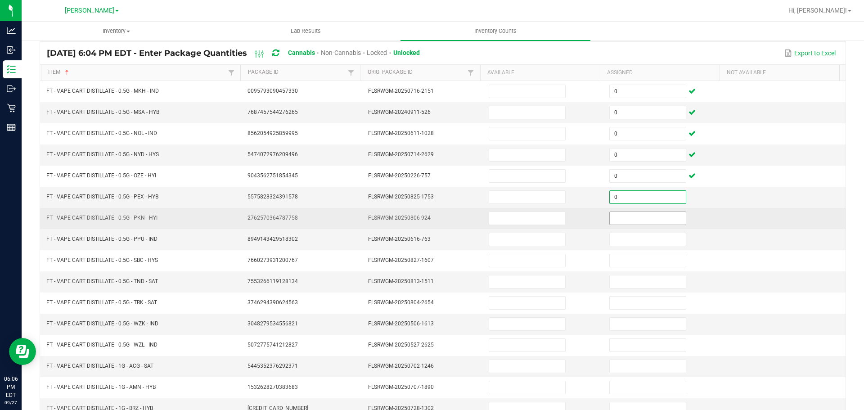
click at [646, 217] on input at bounding box center [648, 218] width 76 height 13
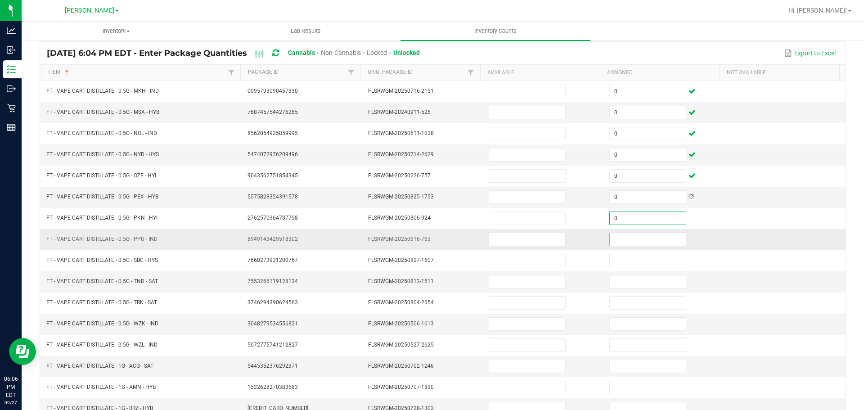
click at [660, 239] on input at bounding box center [648, 239] width 76 height 13
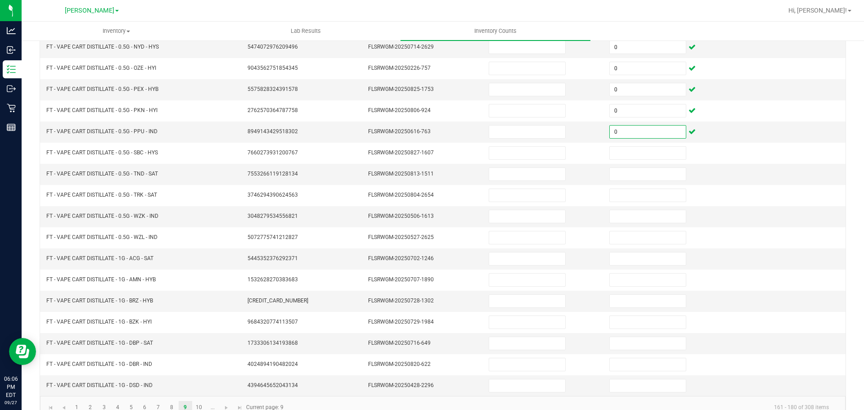
scroll to position [172, 0]
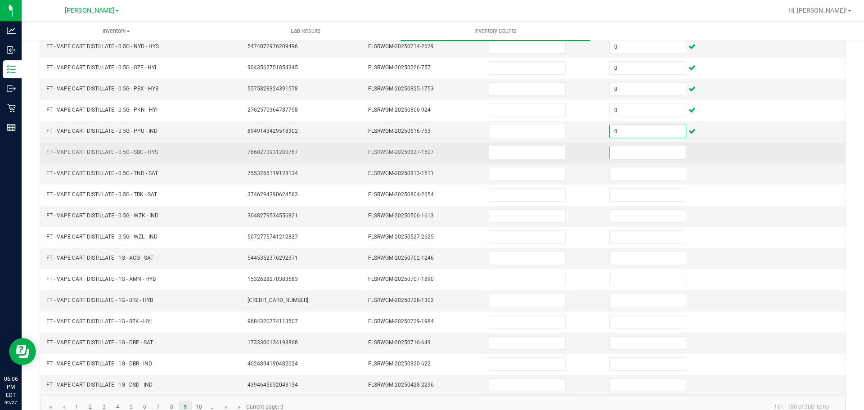
click at [649, 153] on input at bounding box center [648, 152] width 76 height 13
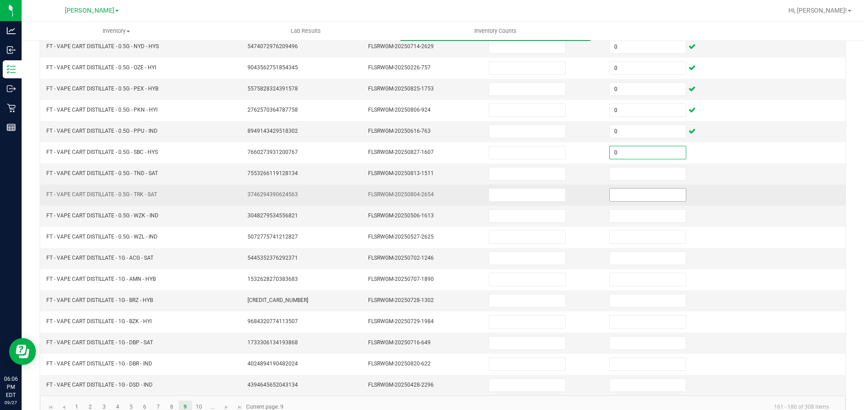
click at [648, 189] on input at bounding box center [648, 195] width 76 height 13
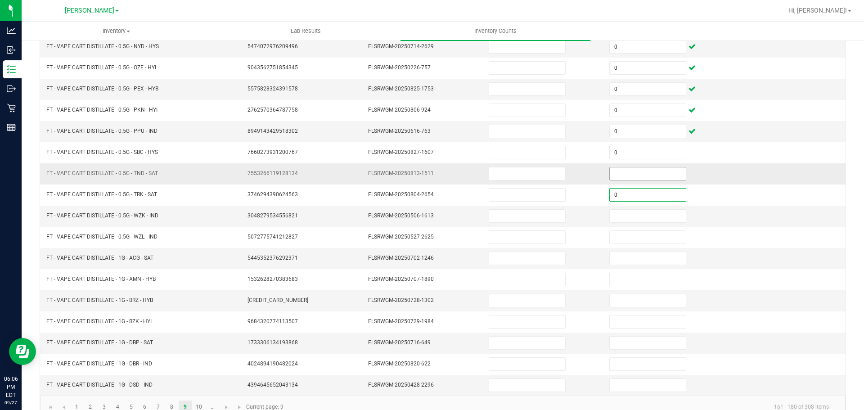
click at [642, 171] on input at bounding box center [648, 173] width 76 height 13
click at [640, 216] on input at bounding box center [648, 216] width 76 height 13
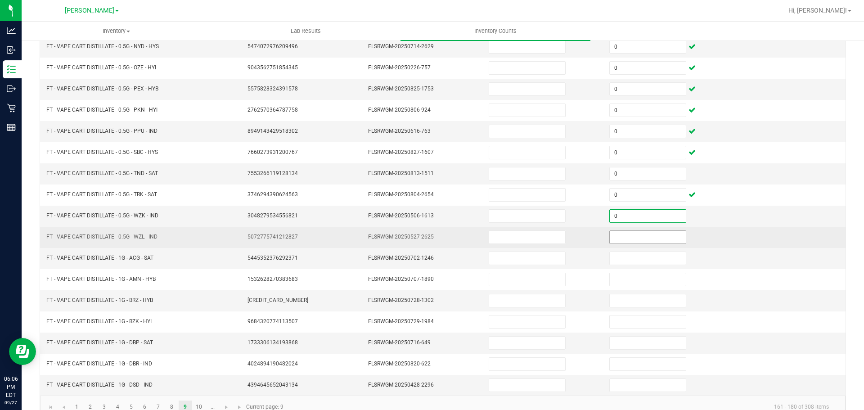
click at [638, 238] on input at bounding box center [648, 237] width 76 height 13
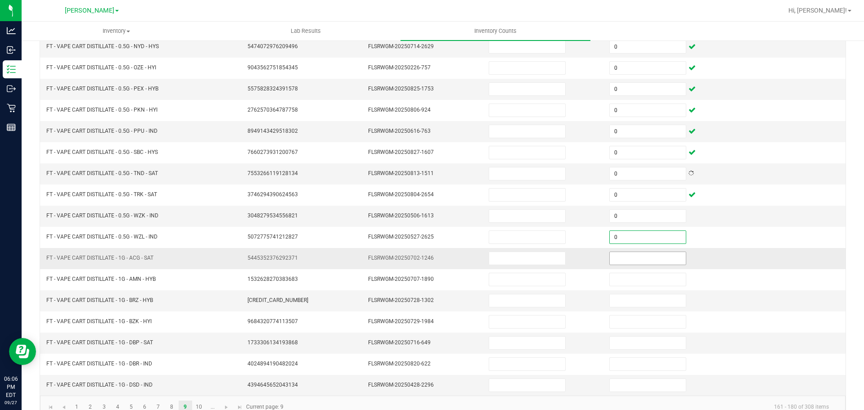
click at [639, 259] on input at bounding box center [648, 258] width 76 height 13
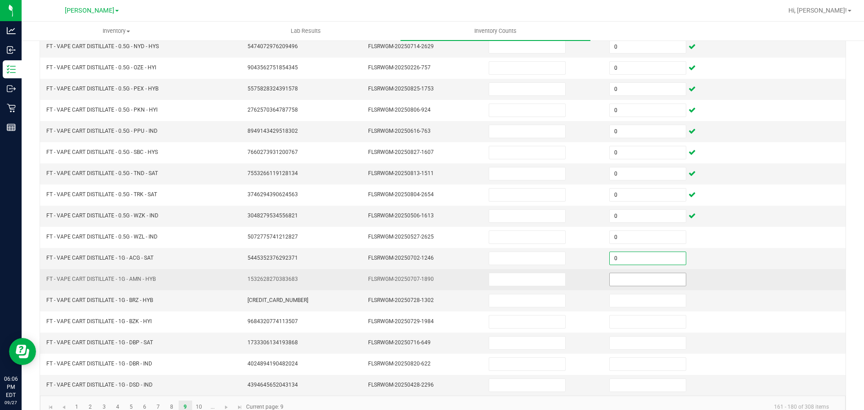
click at [633, 279] on input at bounding box center [648, 279] width 76 height 13
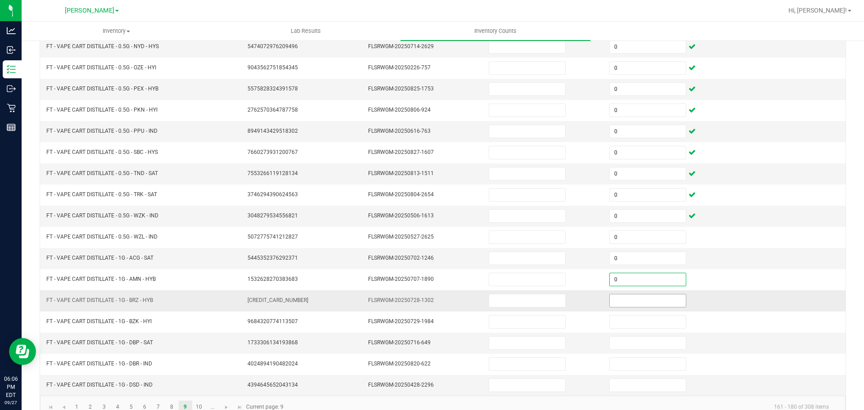
click at [633, 301] on input at bounding box center [648, 300] width 76 height 13
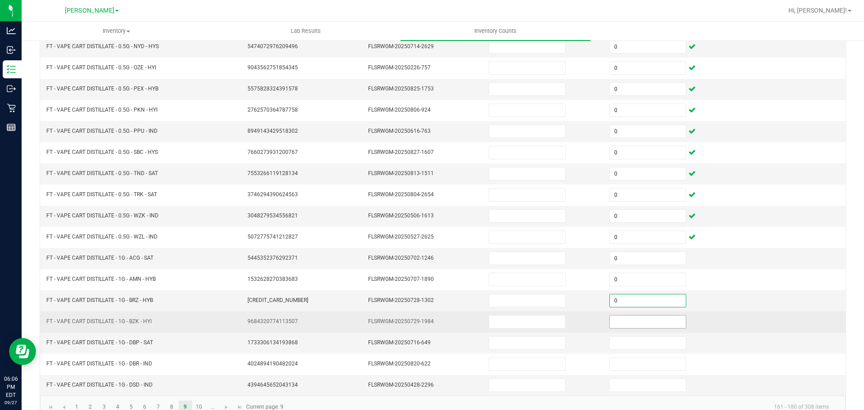
click at [635, 320] on input at bounding box center [648, 321] width 76 height 13
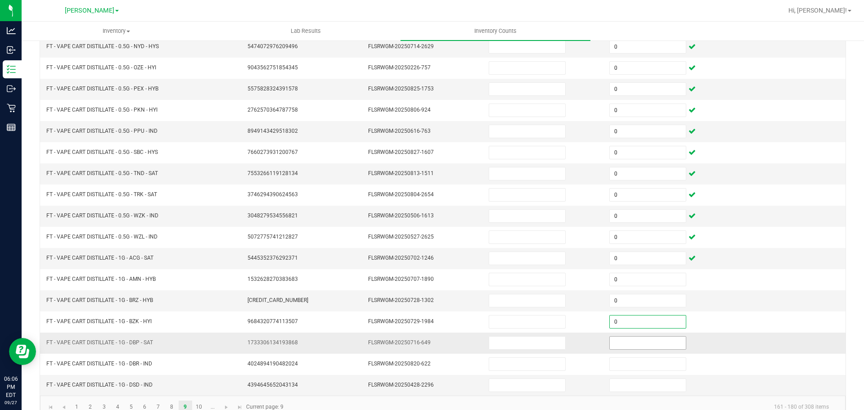
click at [633, 346] on input at bounding box center [648, 343] width 76 height 13
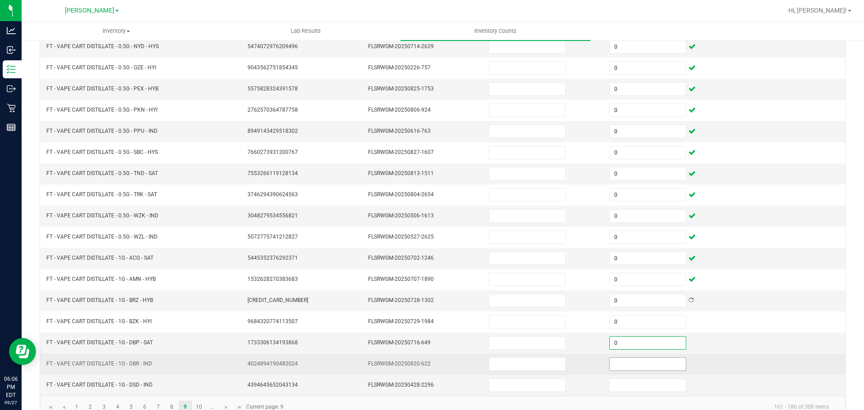
click at [634, 364] on input at bounding box center [648, 364] width 76 height 13
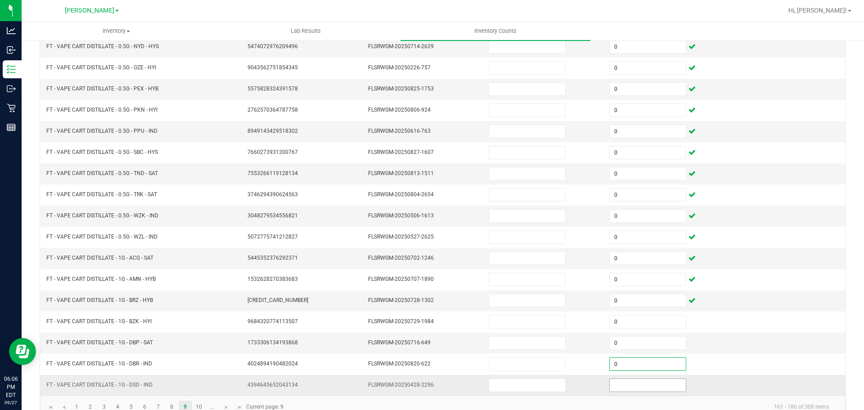
click at [639, 386] on input at bounding box center [648, 385] width 76 height 13
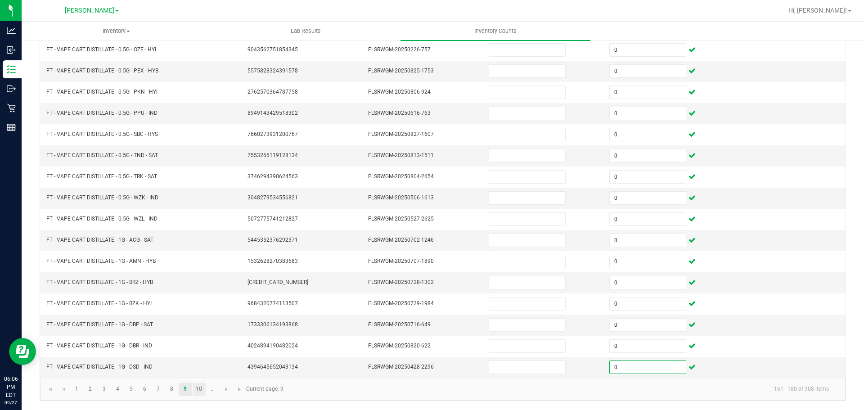
click at [201, 393] on link "10" at bounding box center [199, 390] width 13 height 14
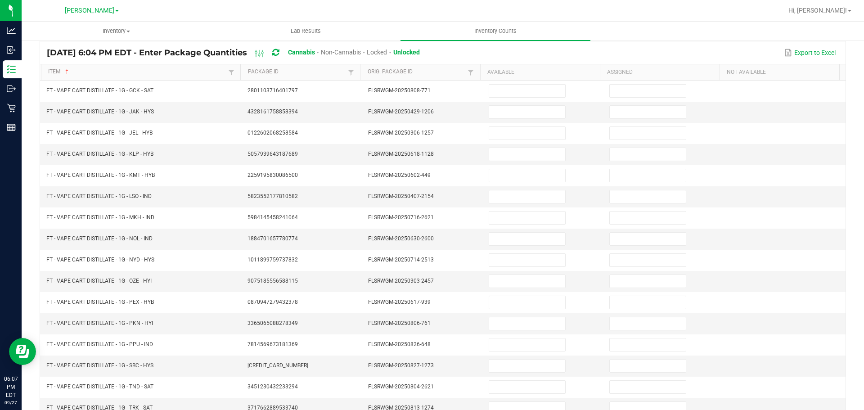
scroll to position [0, 0]
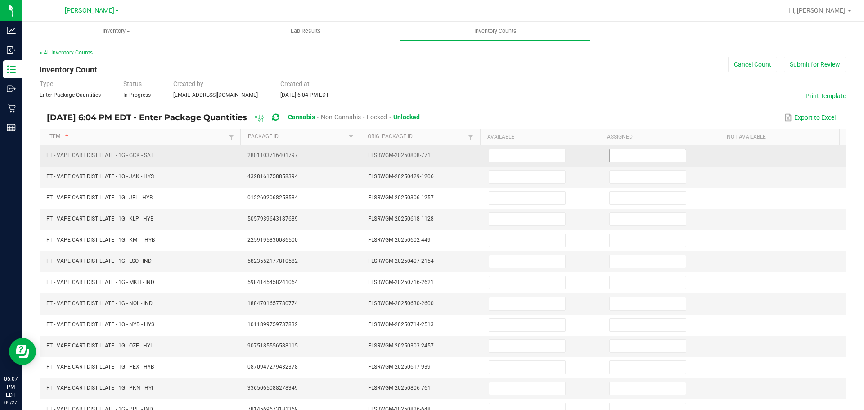
click at [638, 157] on input at bounding box center [648, 155] width 76 height 13
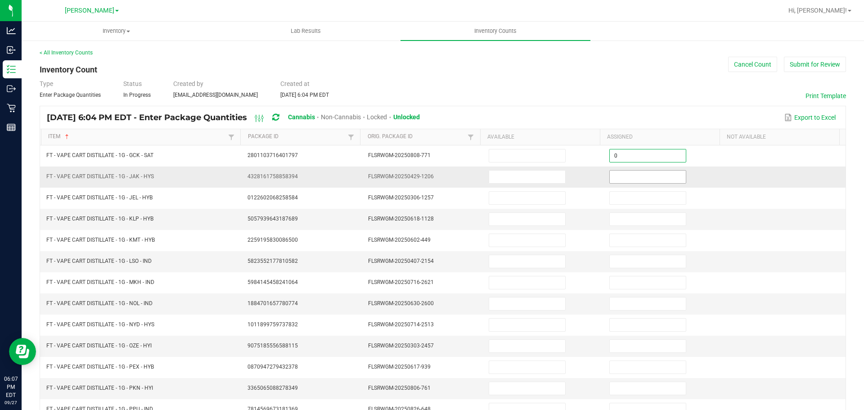
click at [654, 177] on input at bounding box center [648, 177] width 76 height 13
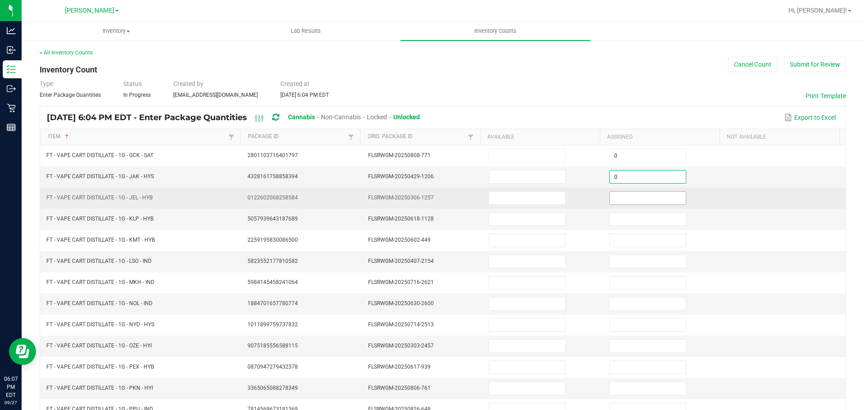
click at [650, 199] on input at bounding box center [648, 198] width 76 height 13
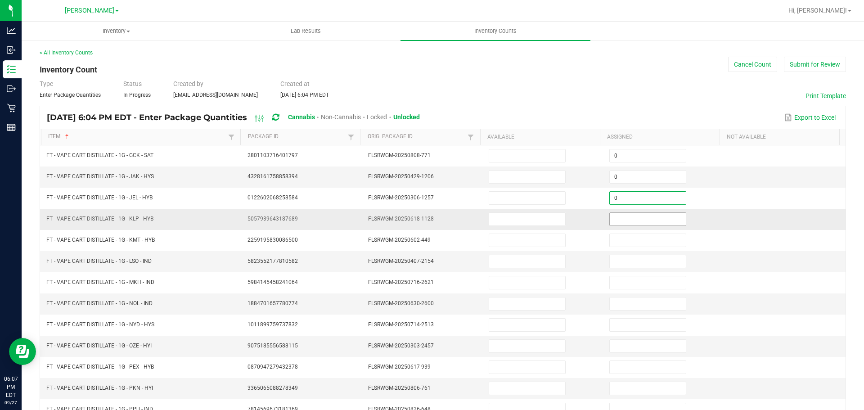
click at [652, 219] on input at bounding box center [648, 219] width 76 height 13
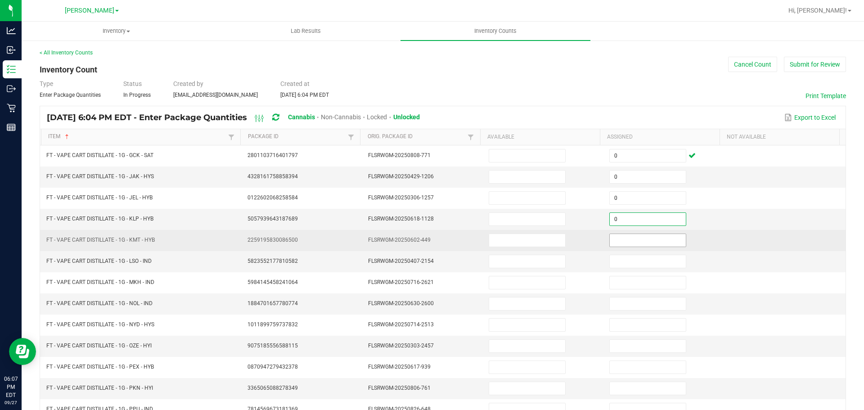
click at [648, 239] on input at bounding box center [648, 240] width 76 height 13
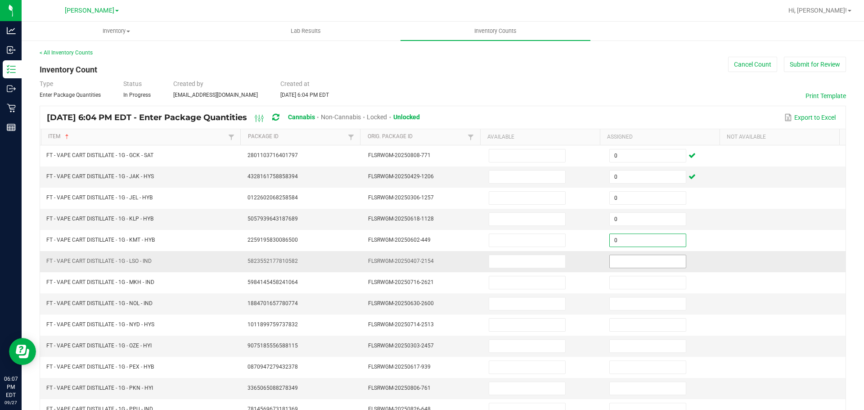
click at [648, 262] on input at bounding box center [648, 261] width 76 height 13
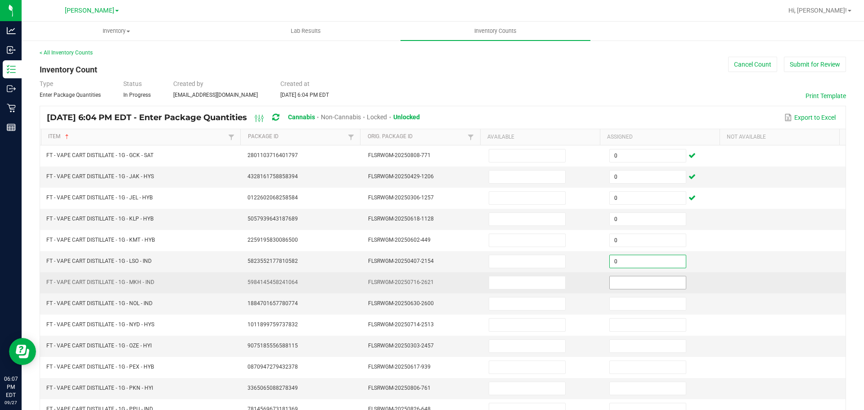
click at [646, 280] on input at bounding box center [648, 282] width 76 height 13
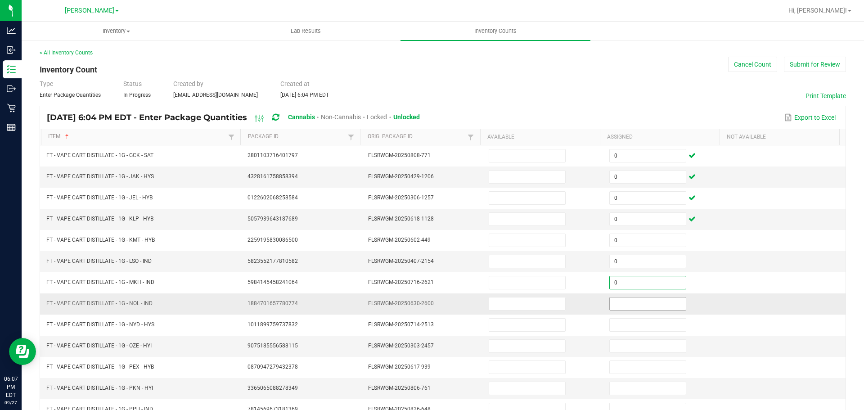
click at [645, 306] on input at bounding box center [648, 303] width 76 height 13
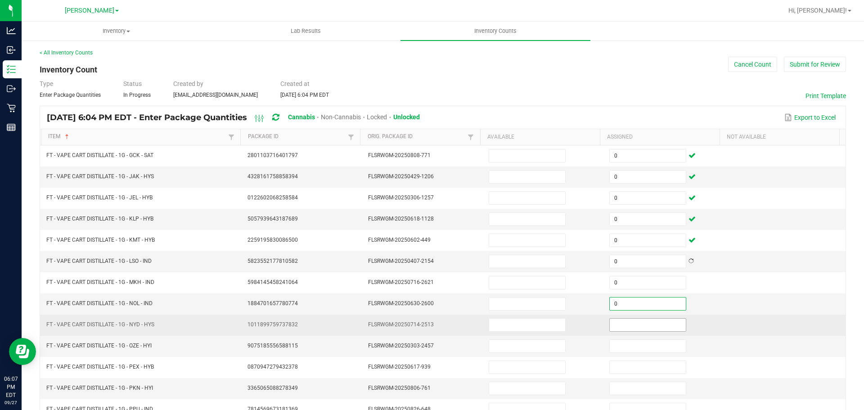
click at [642, 325] on input at bounding box center [648, 325] width 76 height 13
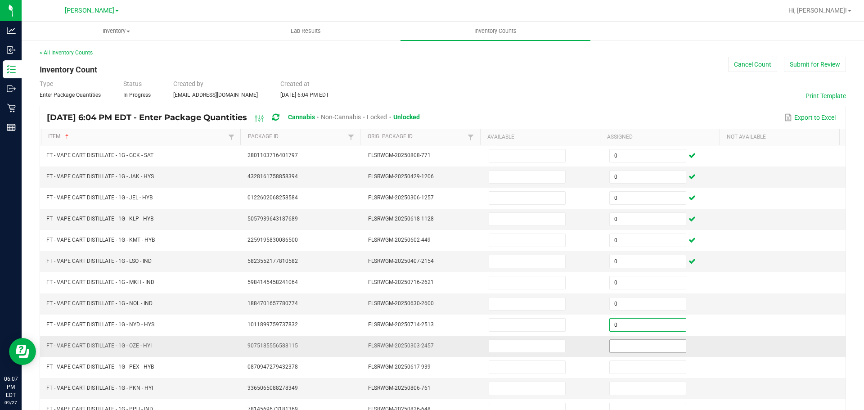
click at [639, 346] on input at bounding box center [648, 346] width 76 height 13
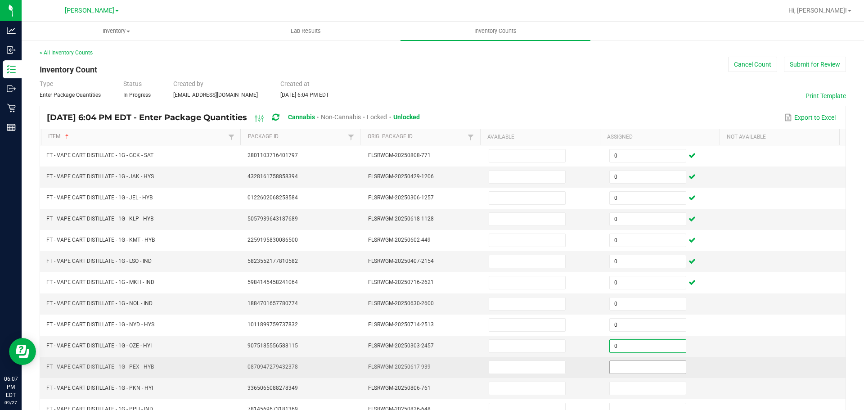
click at [633, 367] on input at bounding box center [648, 367] width 76 height 13
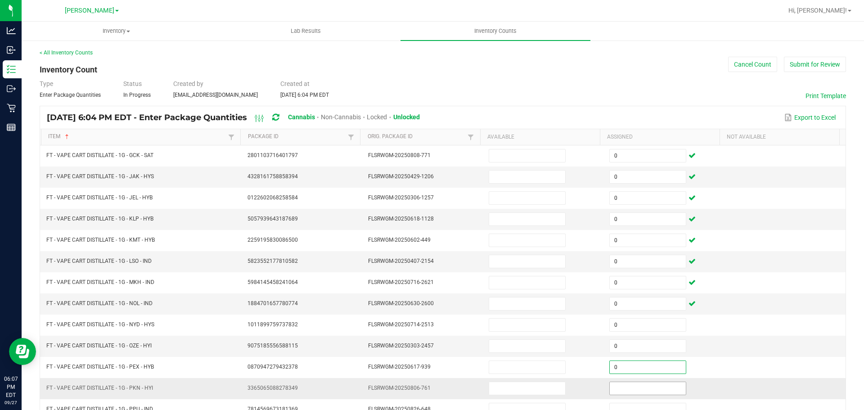
click at [633, 388] on input at bounding box center [648, 388] width 76 height 13
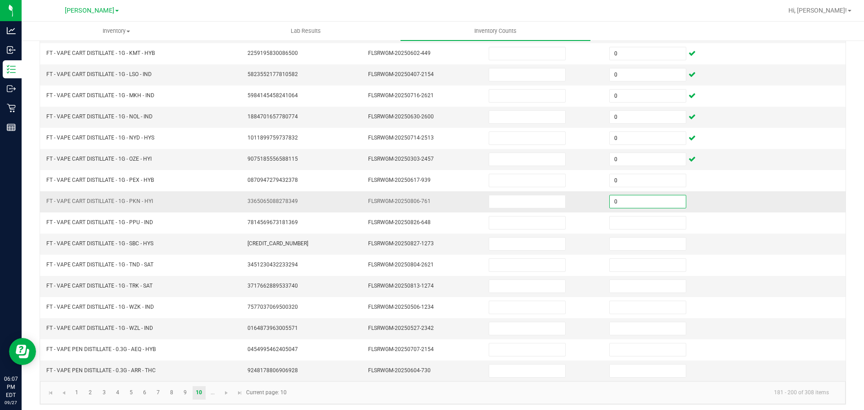
scroll to position [190, 0]
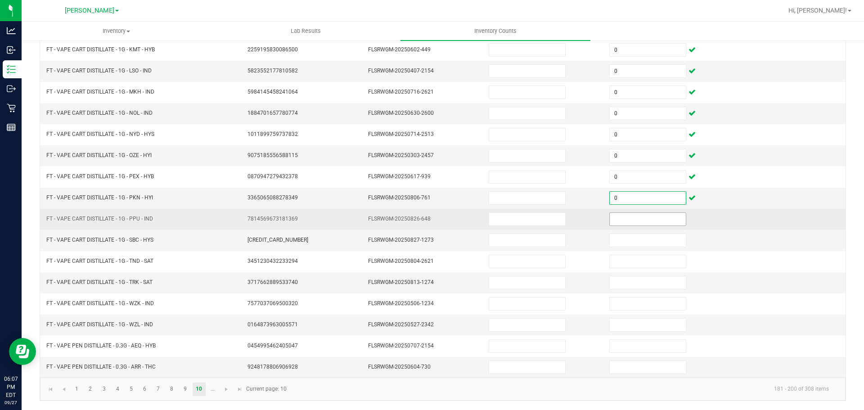
click at [639, 219] on input at bounding box center [648, 219] width 76 height 13
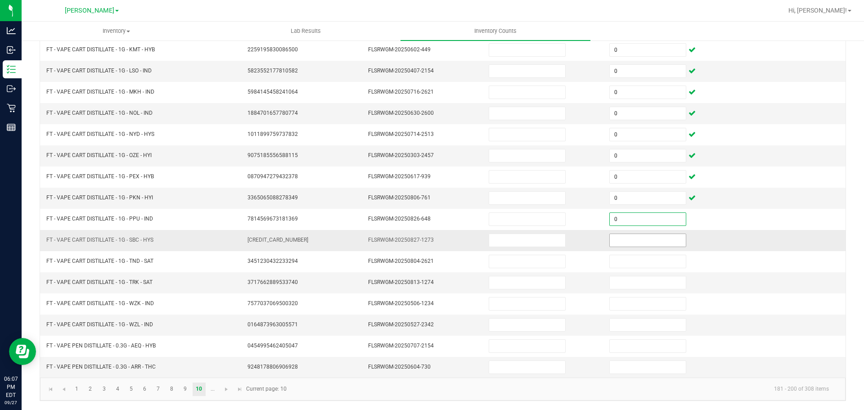
click at [646, 242] on input at bounding box center [648, 240] width 76 height 13
click at [650, 277] on input at bounding box center [648, 282] width 76 height 13
click at [648, 280] on input "0" at bounding box center [648, 282] width 76 height 13
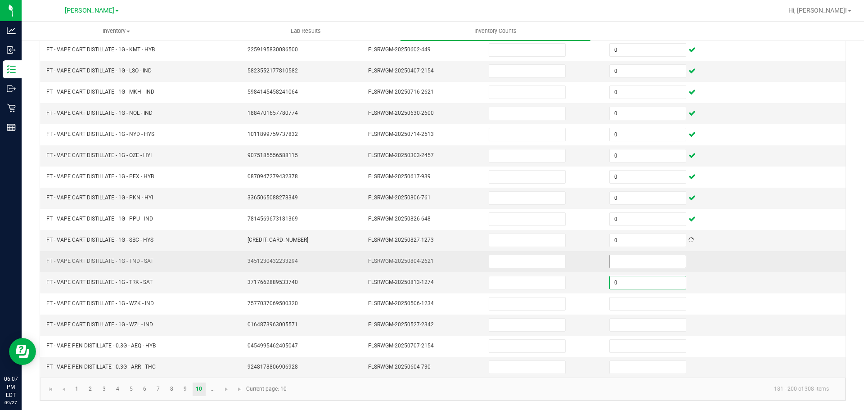
click at [649, 261] on input at bounding box center [648, 261] width 76 height 13
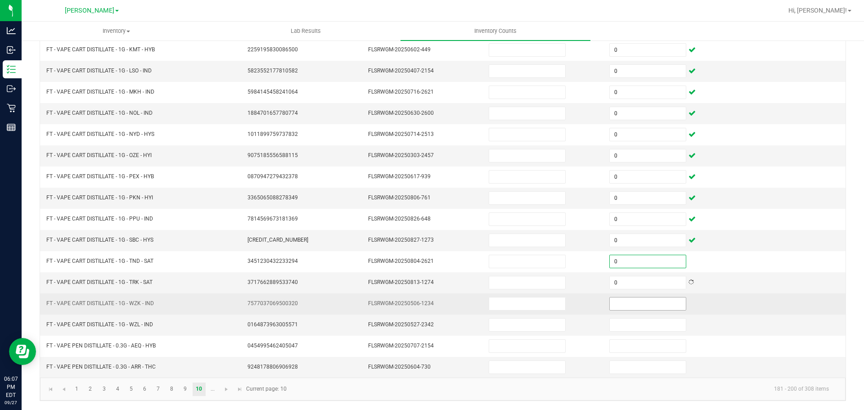
click at [644, 302] on input at bounding box center [648, 303] width 76 height 13
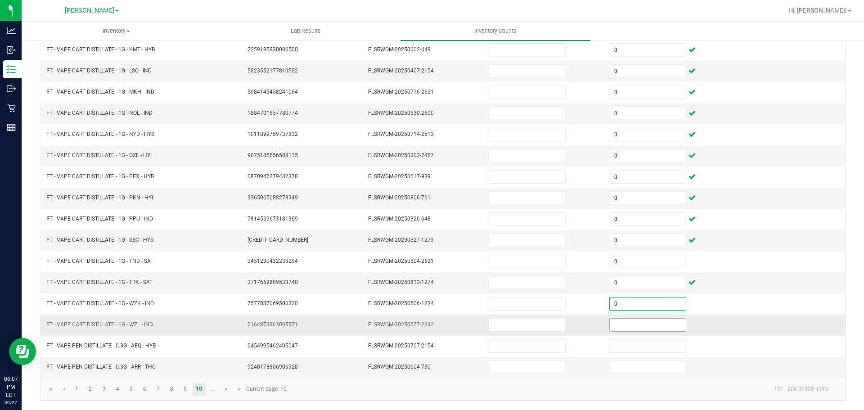
click at [639, 330] on input at bounding box center [648, 325] width 76 height 13
click at [640, 361] on input at bounding box center [648, 367] width 76 height 13
click at [640, 366] on input "0" at bounding box center [648, 367] width 76 height 13
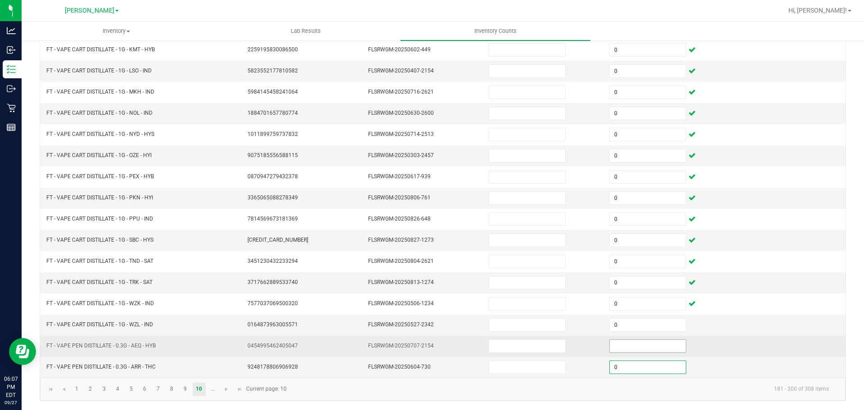
click at [640, 343] on input at bounding box center [648, 346] width 76 height 13
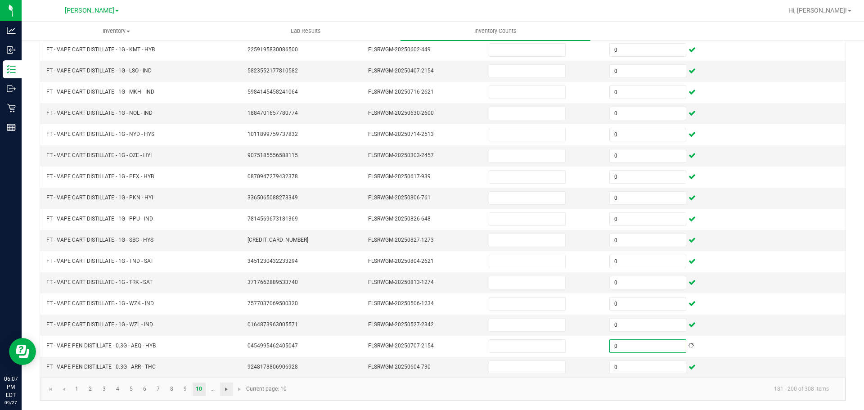
click at [230, 392] on span "Go to the next page" at bounding box center [226, 389] width 7 height 7
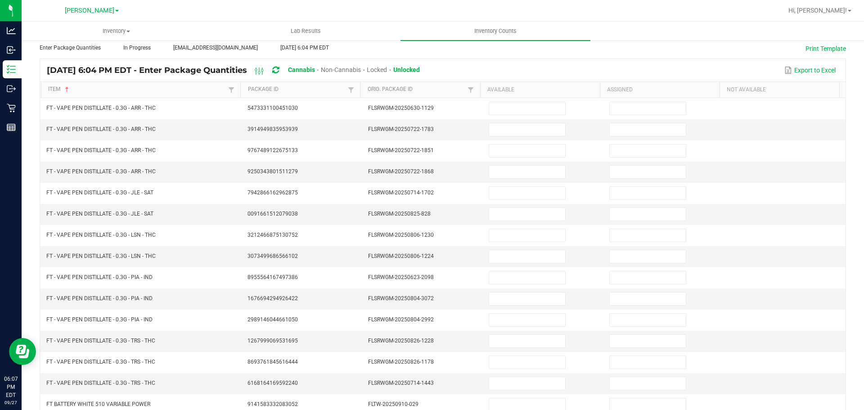
scroll to position [0, 0]
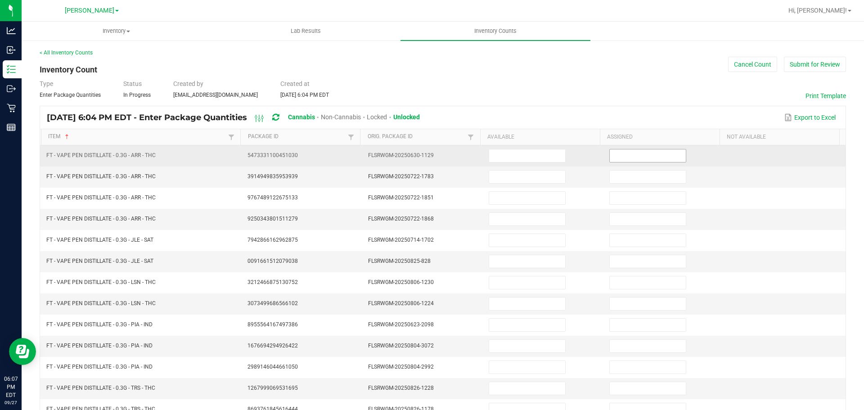
click at [655, 155] on input at bounding box center [648, 155] width 76 height 13
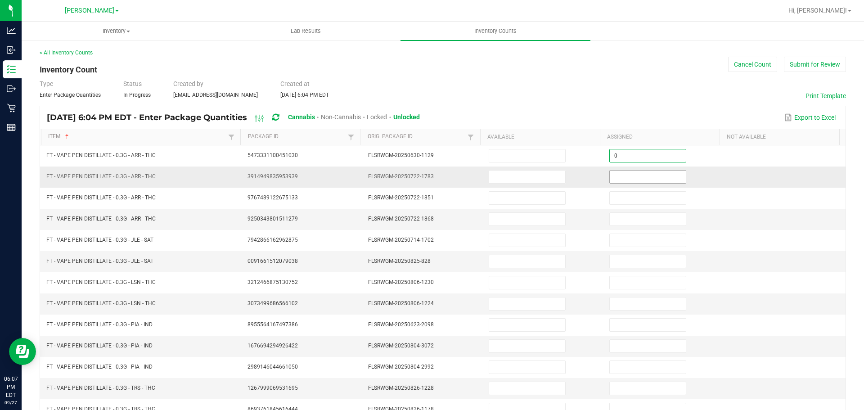
click at [658, 177] on input at bounding box center [648, 177] width 76 height 13
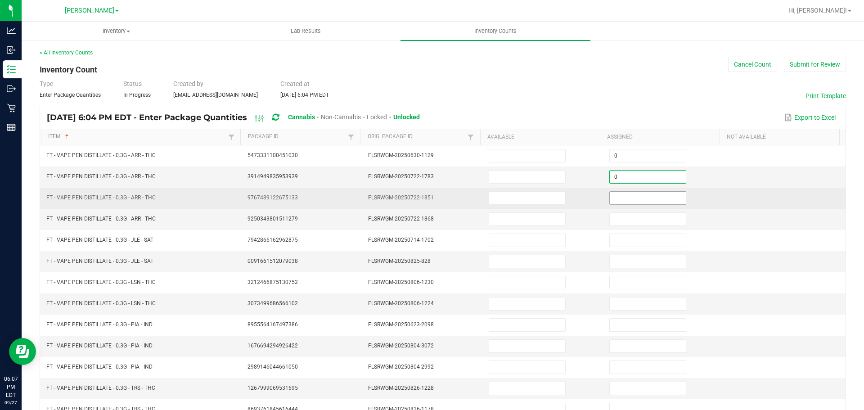
click at [660, 198] on input at bounding box center [648, 198] width 76 height 13
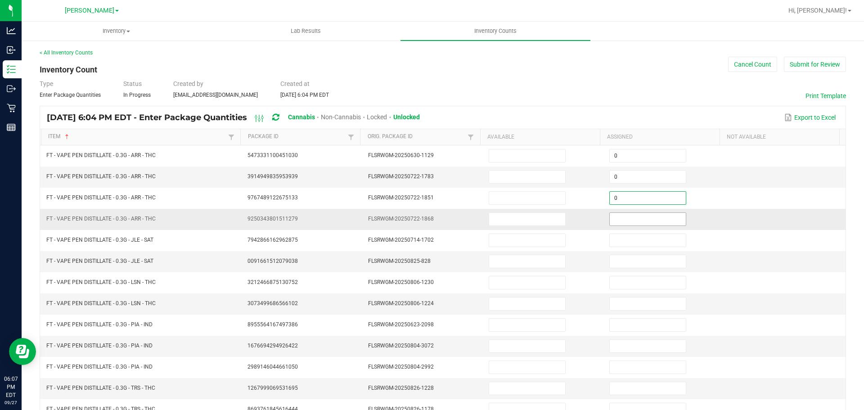
click at [662, 219] on input at bounding box center [648, 219] width 76 height 13
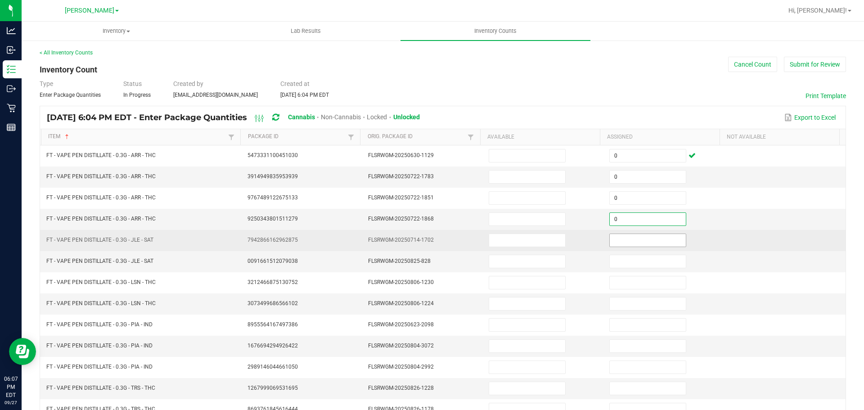
click at [651, 240] on input at bounding box center [648, 240] width 76 height 13
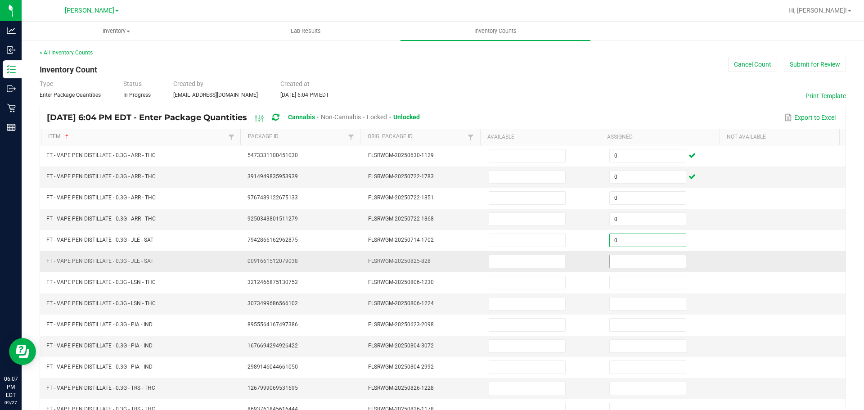
click at [651, 262] on input at bounding box center [648, 261] width 76 height 13
click at [643, 298] on input at bounding box center [648, 303] width 76 height 13
click at [643, 306] on input "0" at bounding box center [648, 303] width 76 height 13
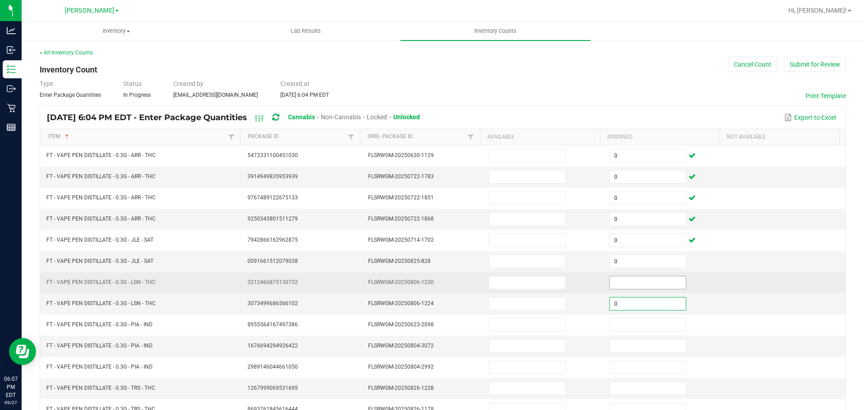
click at [641, 283] on input at bounding box center [648, 282] width 76 height 13
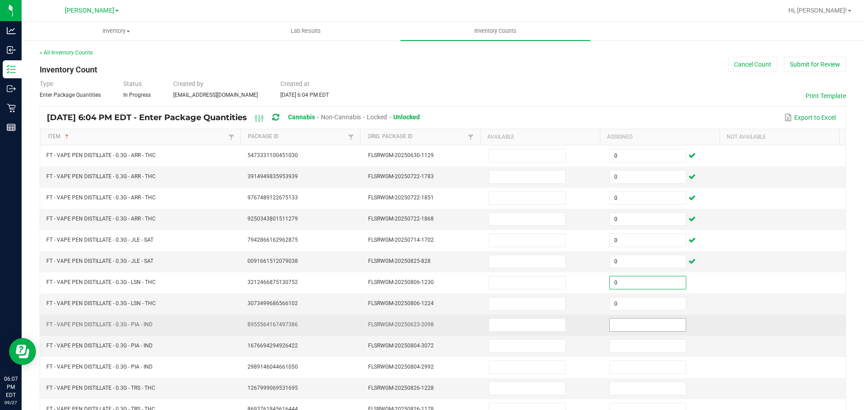
click at [644, 322] on input at bounding box center [648, 325] width 76 height 13
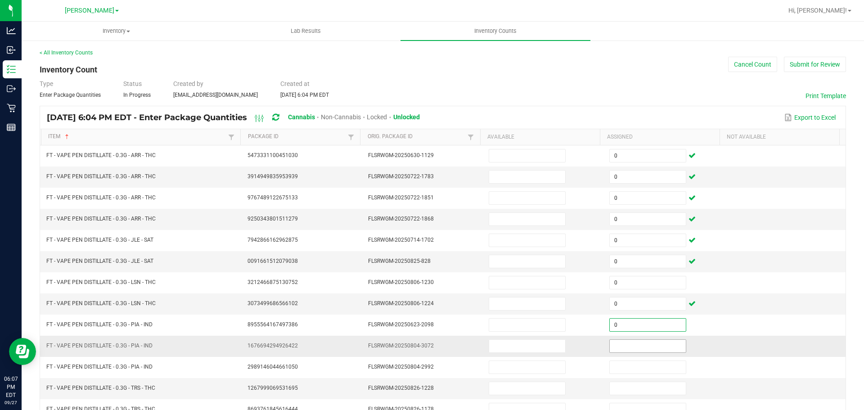
click at [637, 346] on input at bounding box center [648, 346] width 76 height 13
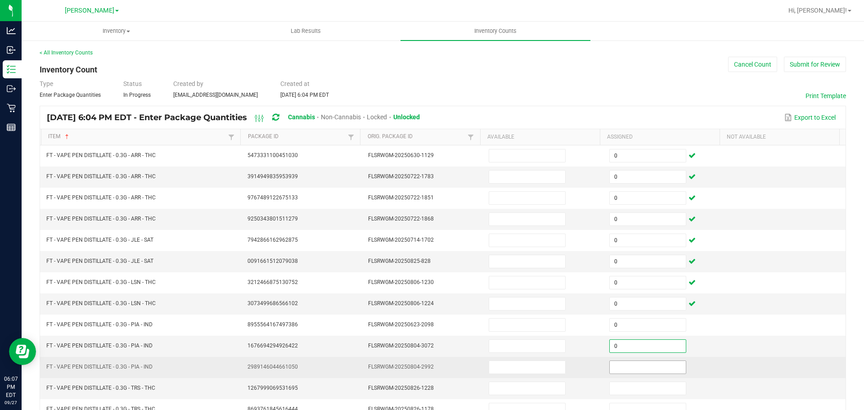
click at [646, 368] on input at bounding box center [648, 367] width 76 height 13
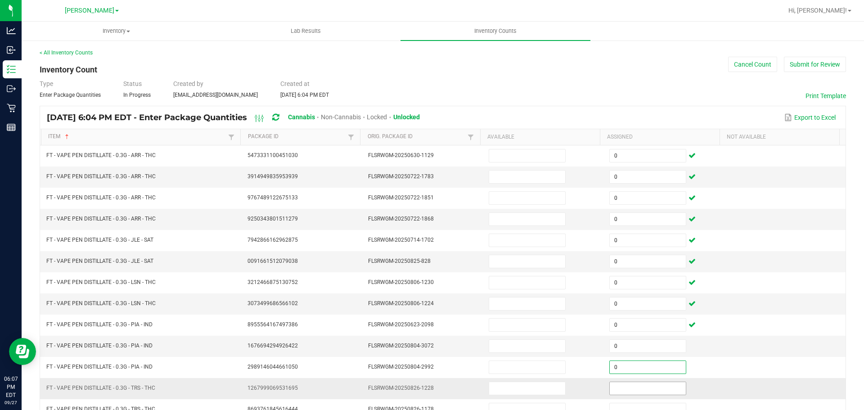
click at [653, 391] on input at bounding box center [648, 388] width 76 height 13
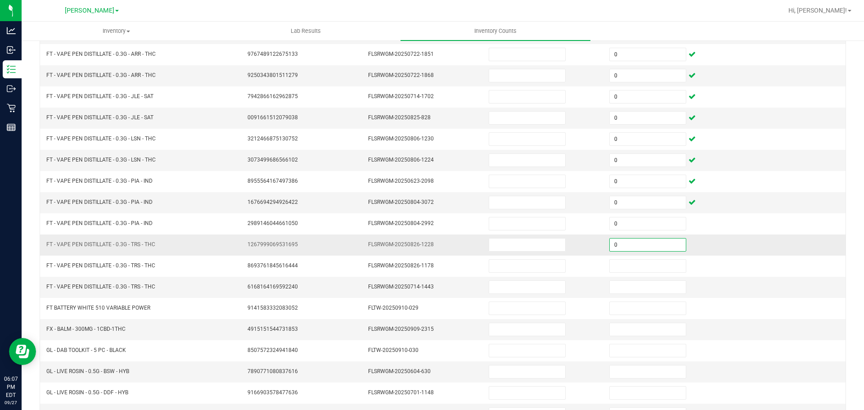
scroll to position [190, 0]
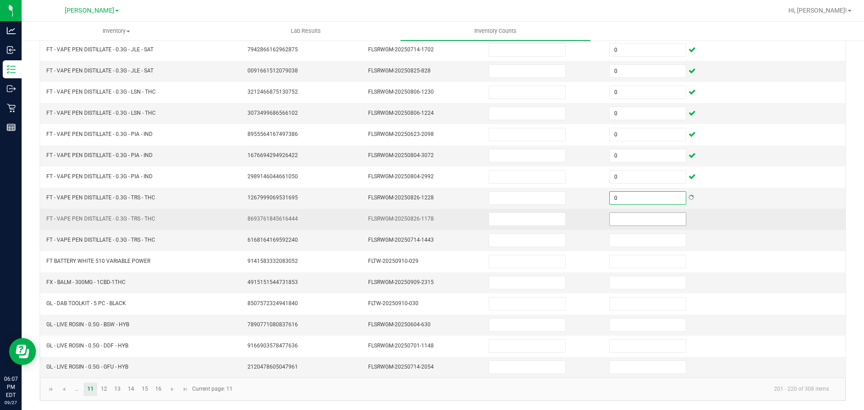
click at [638, 219] on input at bounding box center [648, 219] width 76 height 13
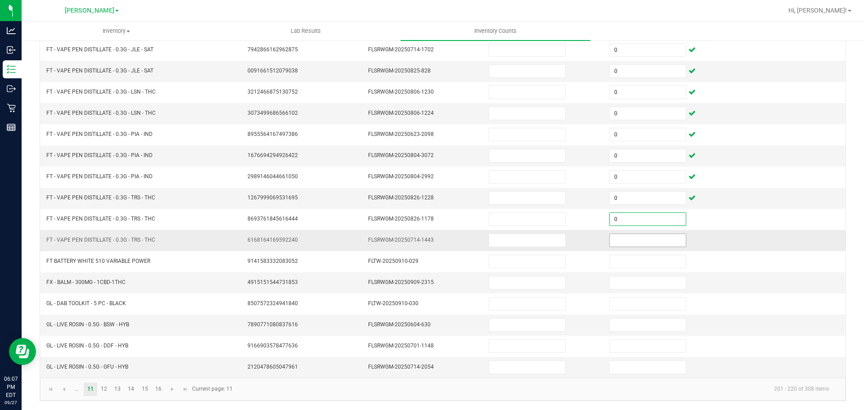
click at [657, 241] on input at bounding box center [648, 240] width 76 height 13
click at [653, 279] on input at bounding box center [648, 282] width 76 height 13
click at [655, 282] on input "0" at bounding box center [648, 282] width 76 height 13
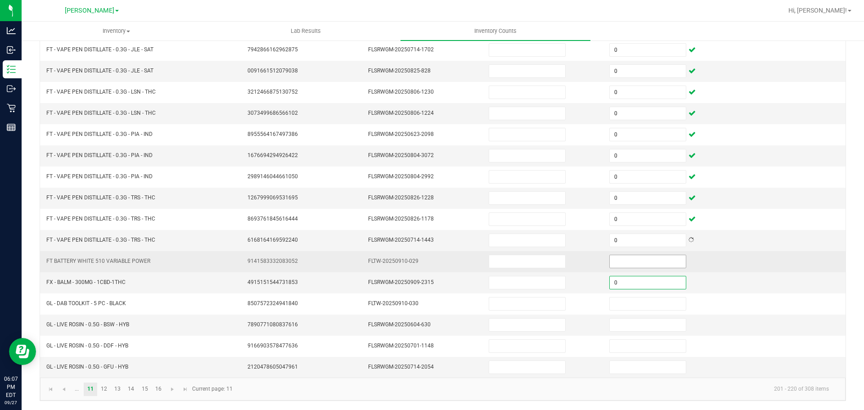
click at [653, 260] on input at bounding box center [648, 261] width 76 height 13
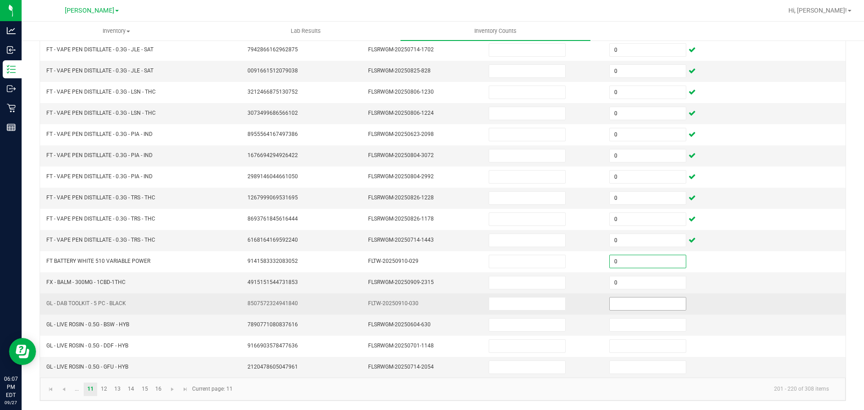
click at [647, 302] on input at bounding box center [648, 303] width 76 height 13
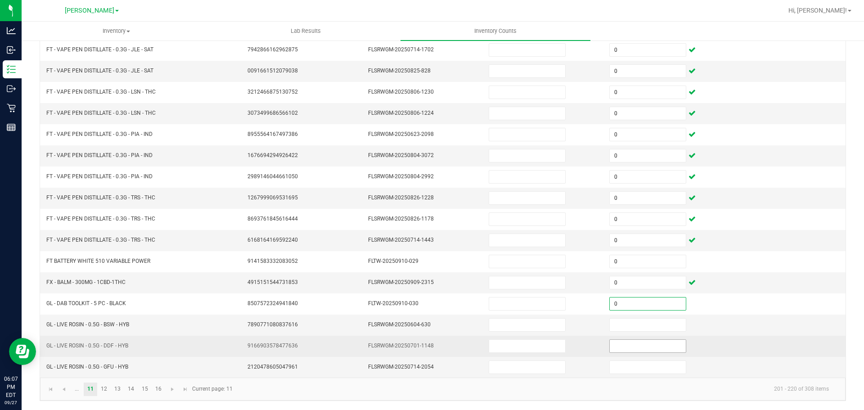
click at [647, 345] on input at bounding box center [648, 346] width 76 height 13
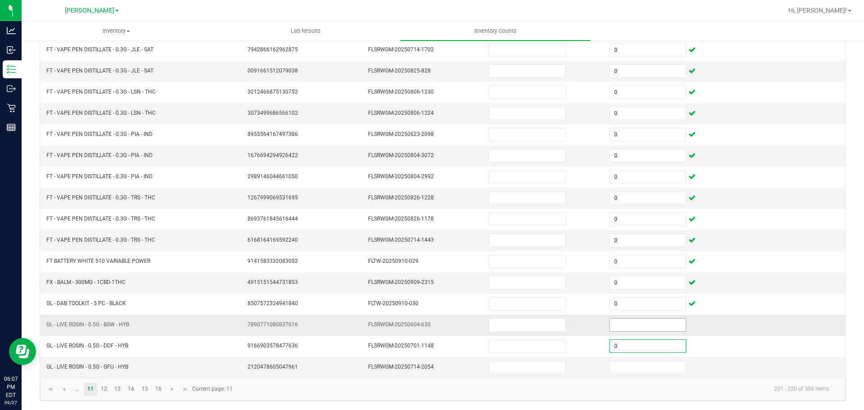
click at [651, 324] on input at bounding box center [648, 325] width 76 height 13
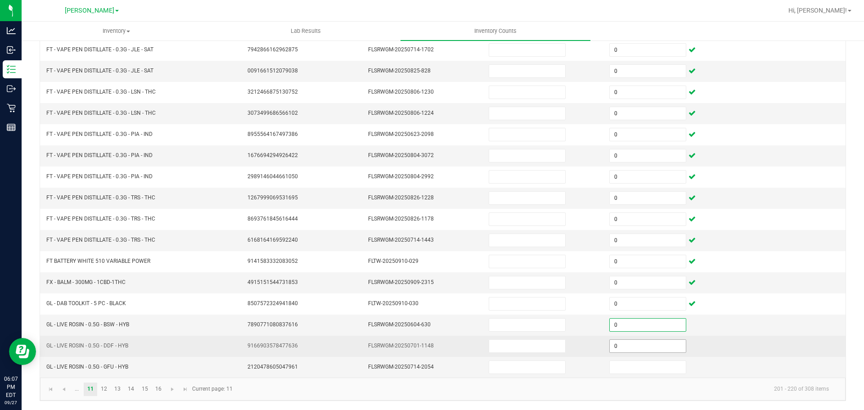
click at [657, 351] on input "0" at bounding box center [648, 346] width 76 height 13
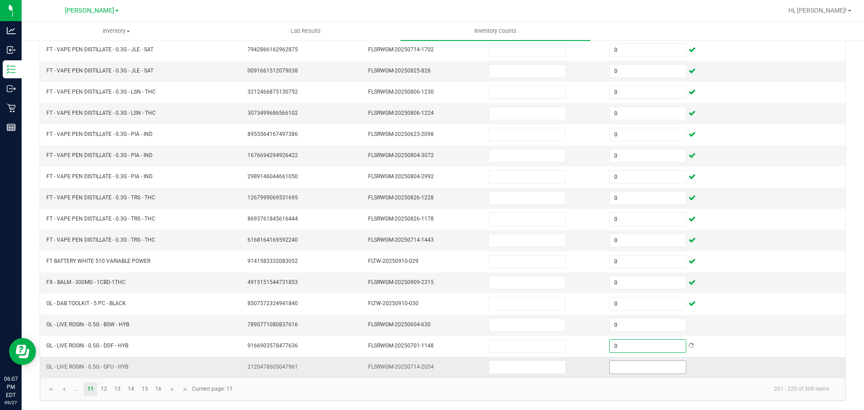
click at [638, 368] on input at bounding box center [648, 367] width 76 height 13
click at [104, 388] on link "12" at bounding box center [104, 390] width 13 height 14
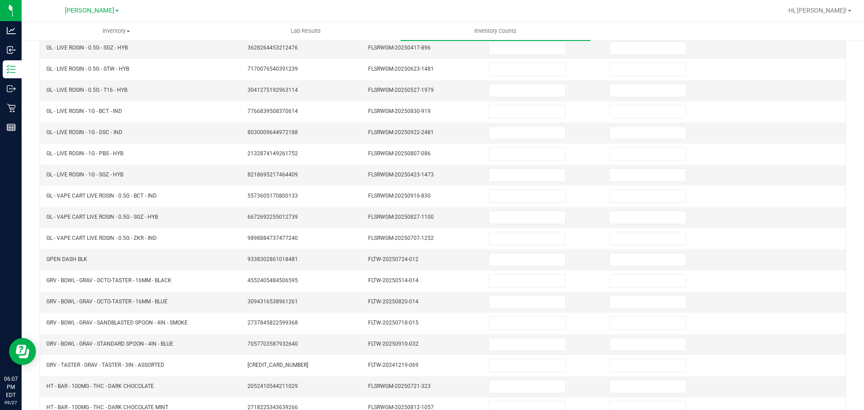
scroll to position [0, 0]
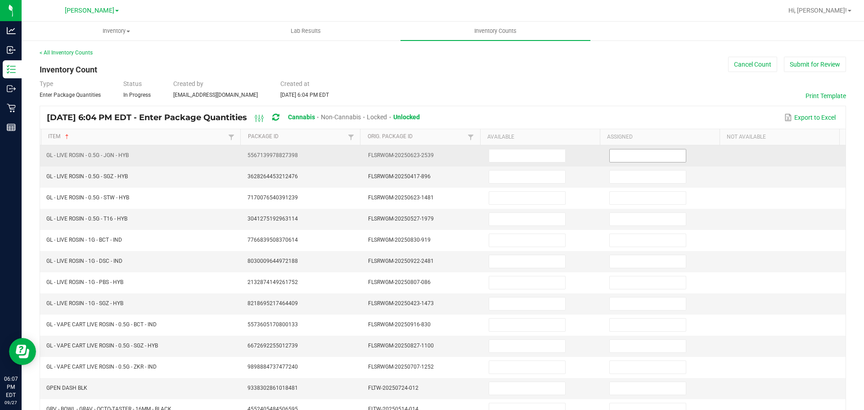
click at [624, 157] on input at bounding box center [648, 155] width 76 height 13
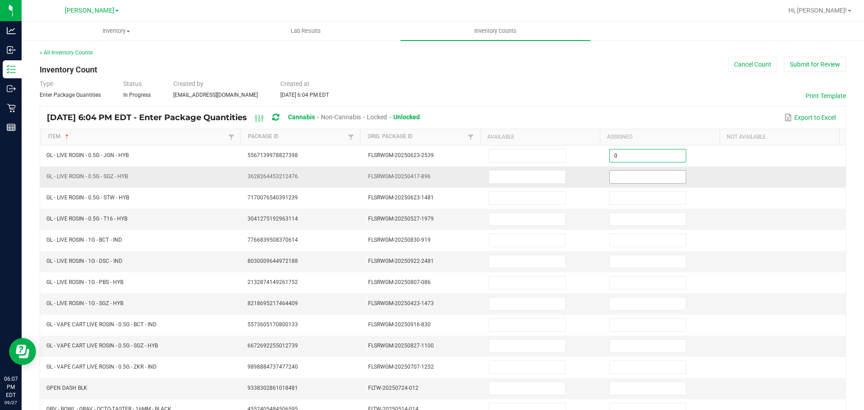
click at [654, 177] on input at bounding box center [648, 177] width 76 height 13
click at [651, 216] on input at bounding box center [648, 219] width 76 height 13
click at [648, 220] on input "0" at bounding box center [648, 219] width 76 height 13
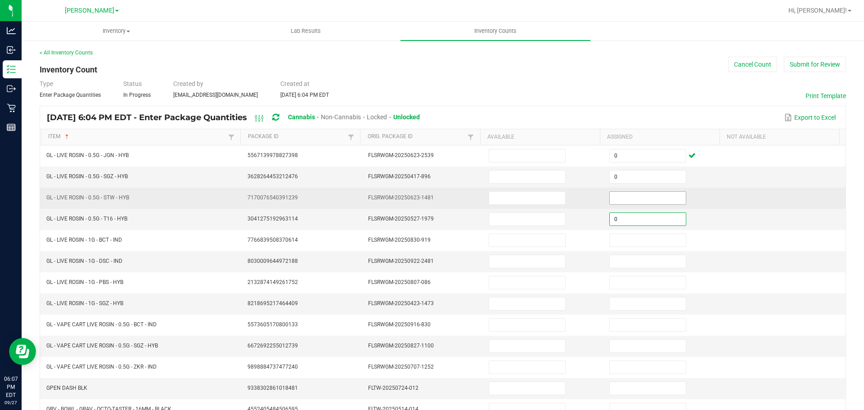
click at [653, 196] on input at bounding box center [648, 198] width 76 height 13
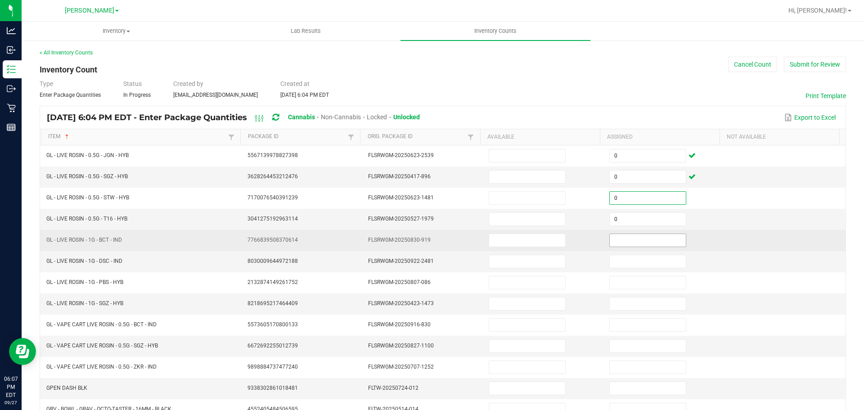
click at [651, 241] on input at bounding box center [648, 240] width 76 height 13
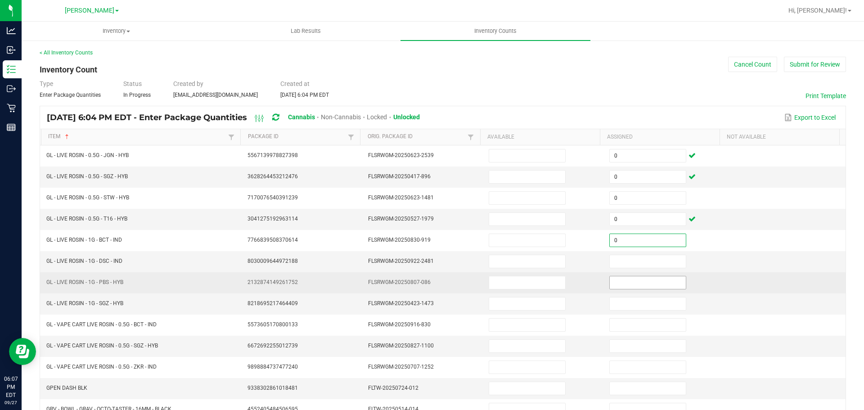
click at [646, 282] on input at bounding box center [648, 282] width 76 height 13
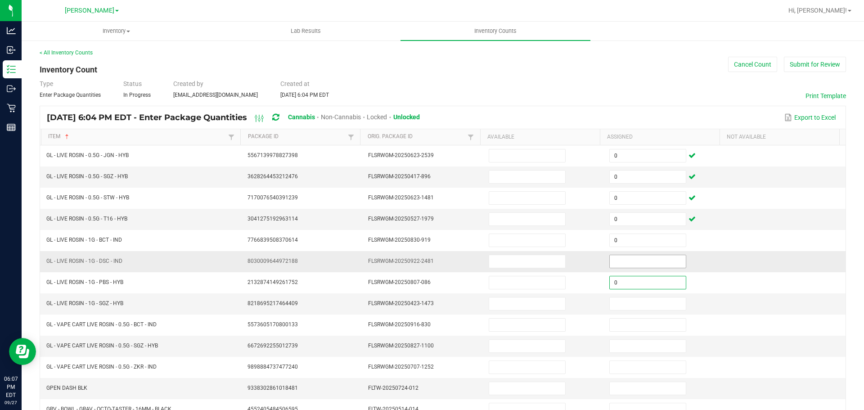
click at [648, 263] on input at bounding box center [648, 261] width 76 height 13
click at [649, 304] on input at bounding box center [648, 303] width 76 height 13
click at [645, 343] on input at bounding box center [648, 346] width 76 height 13
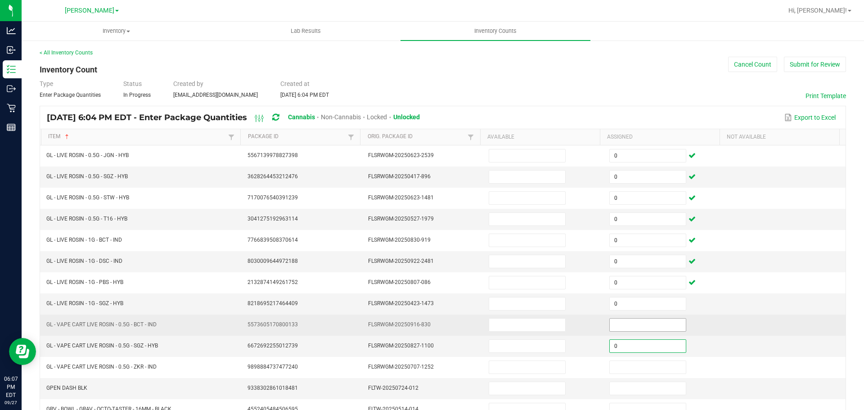
click at [646, 323] on input at bounding box center [648, 325] width 76 height 13
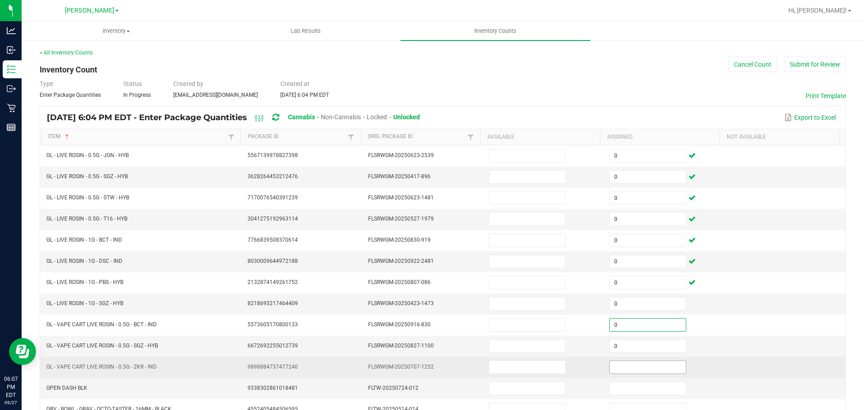
click at [646, 367] on input at bounding box center [648, 367] width 76 height 13
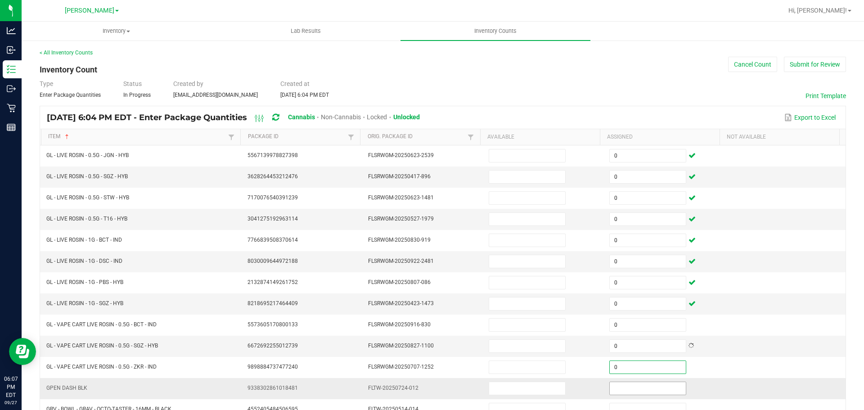
click at [641, 391] on input at bounding box center [648, 388] width 76 height 13
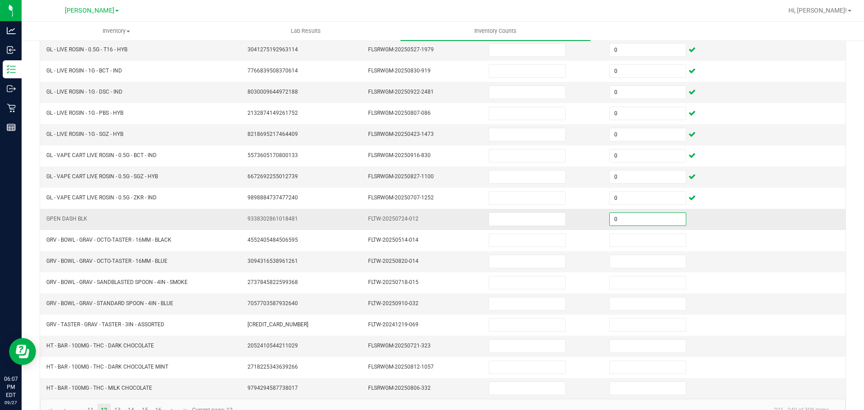
scroll to position [178, 0]
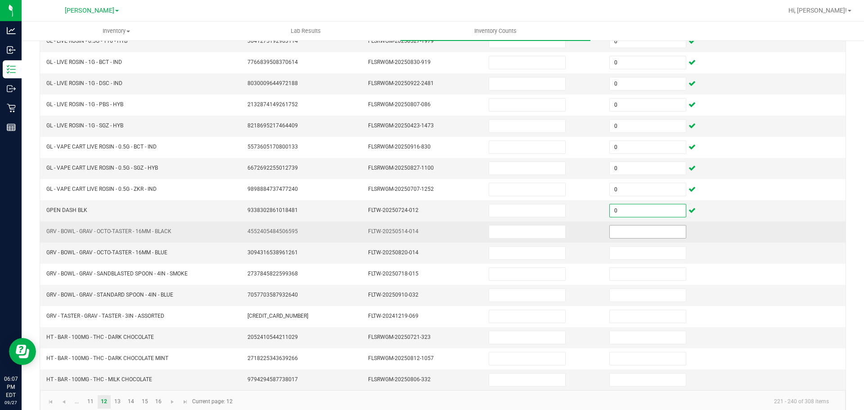
click at [653, 233] on input at bounding box center [648, 231] width 76 height 13
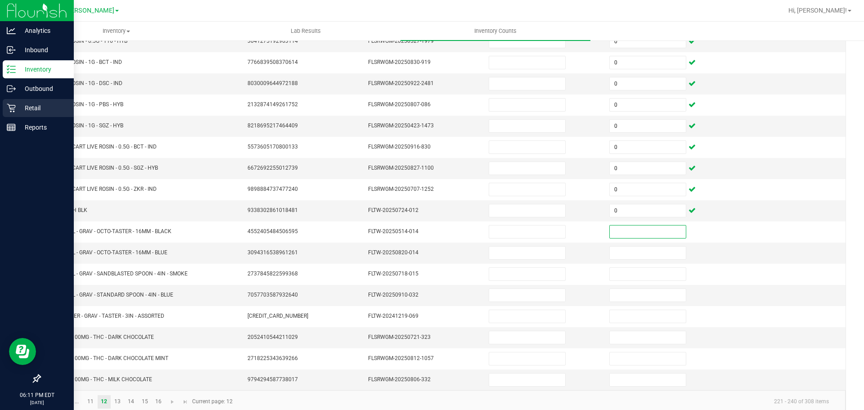
click at [20, 110] on p "Retail" at bounding box center [43, 108] width 54 height 11
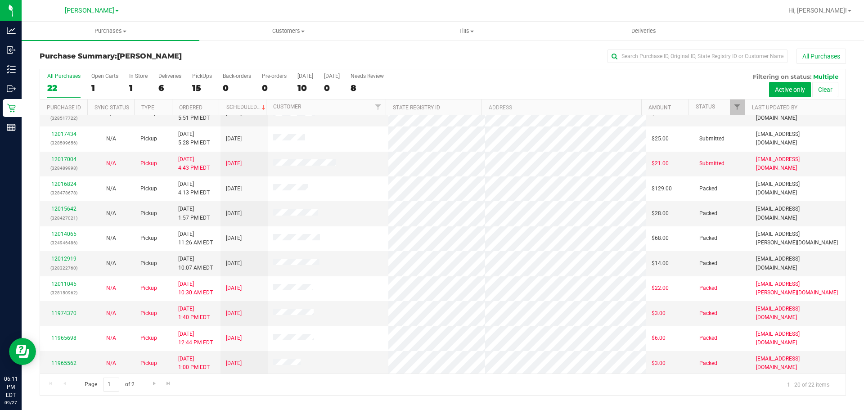
scroll to position [200, 0]
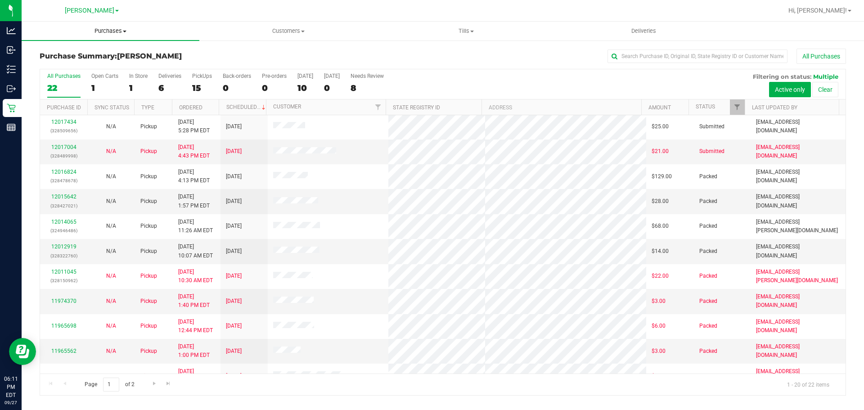
click at [116, 29] on span "Purchases" at bounding box center [111, 31] width 178 height 8
click at [95, 67] on li "Fulfillment" at bounding box center [111, 65] width 178 height 11
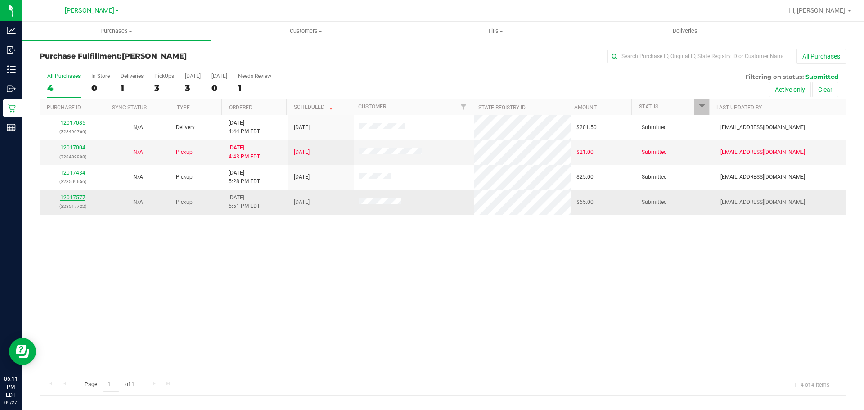
click at [68, 199] on link "12017577" at bounding box center [72, 197] width 25 height 6
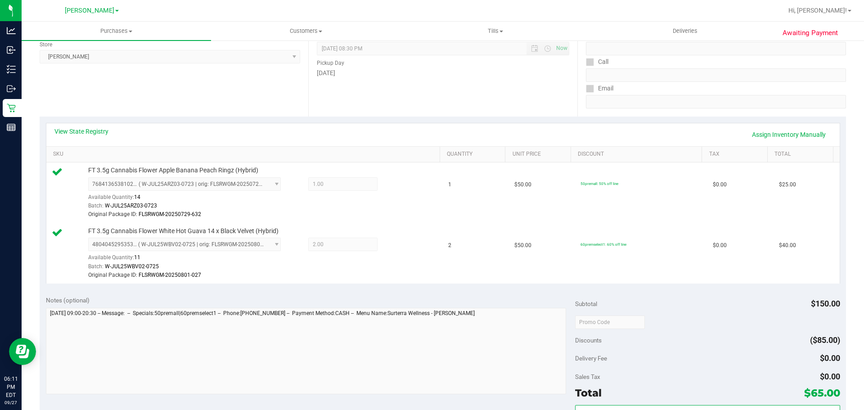
scroll to position [280, 0]
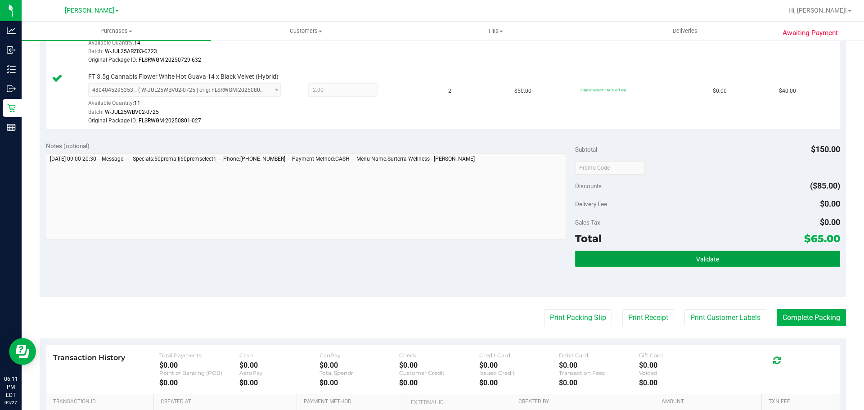
click at [701, 264] on button "Validate" at bounding box center [707, 259] width 265 height 16
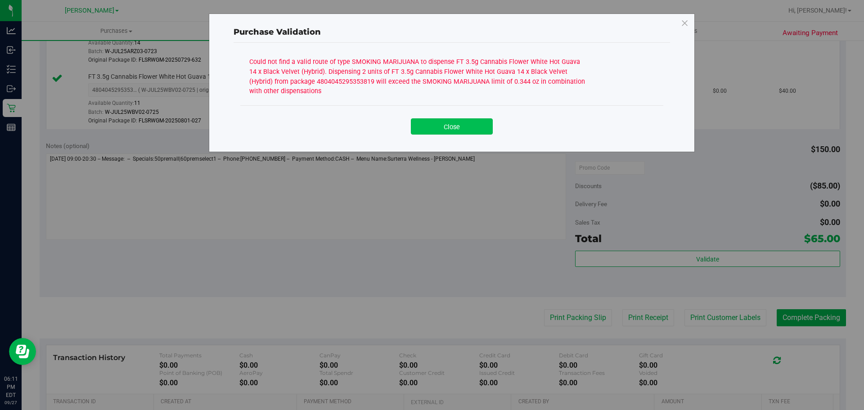
click at [477, 126] on button "Close" at bounding box center [452, 126] width 82 height 16
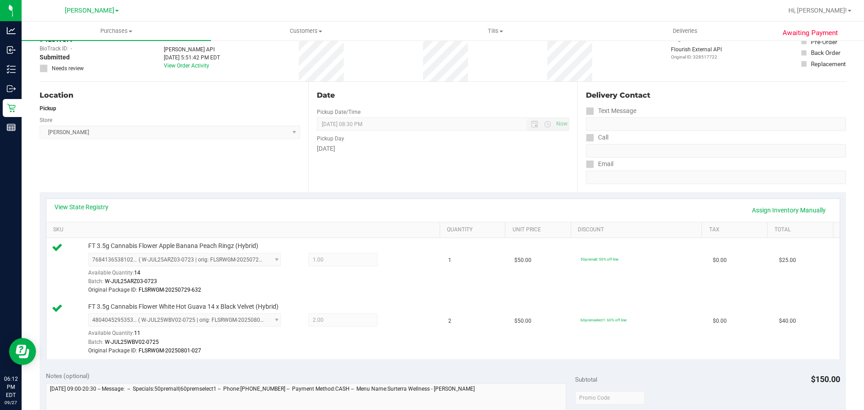
scroll to position [0, 0]
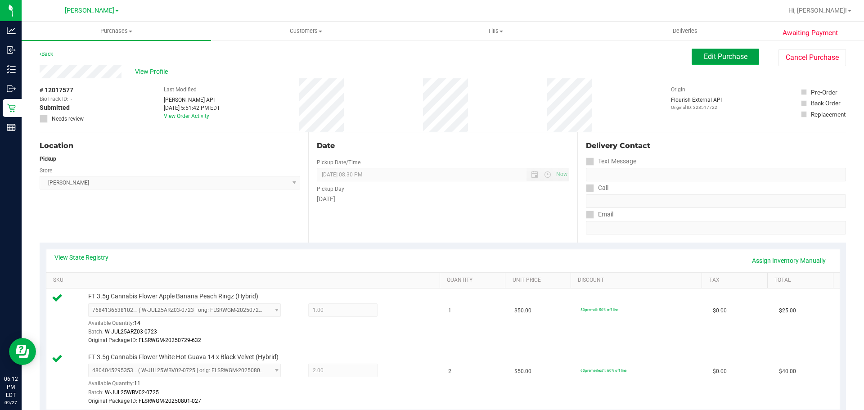
click at [720, 57] on span "Edit Purchase" at bounding box center [726, 56] width 44 height 9
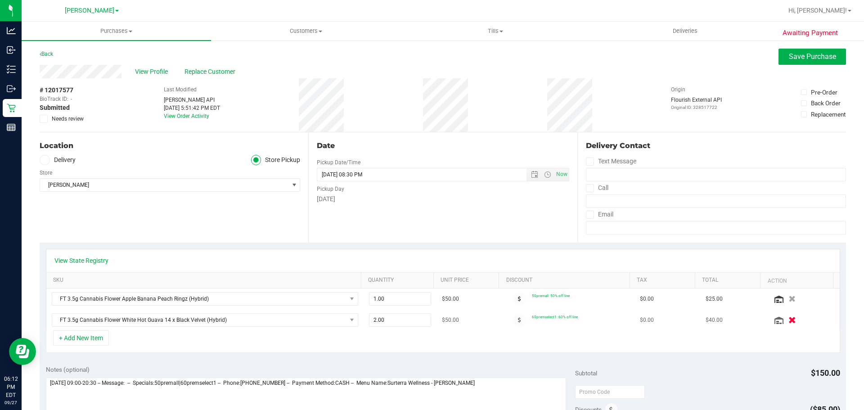
click at [785, 318] on button "button" at bounding box center [791, 319] width 15 height 9
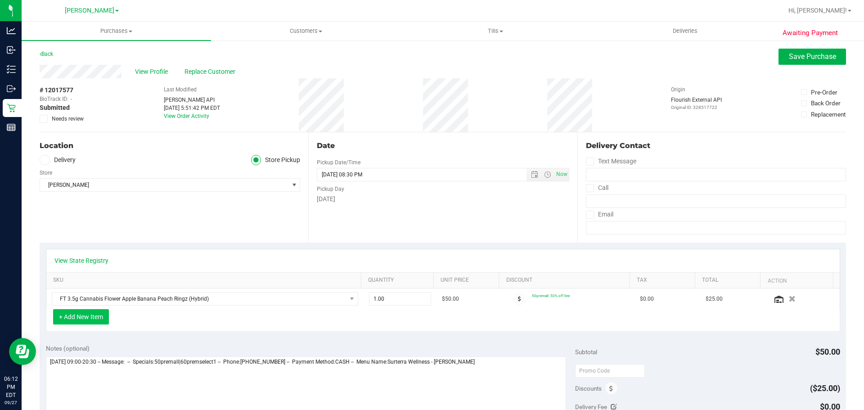
click at [74, 316] on button "+ Add New Item" at bounding box center [81, 316] width 56 height 15
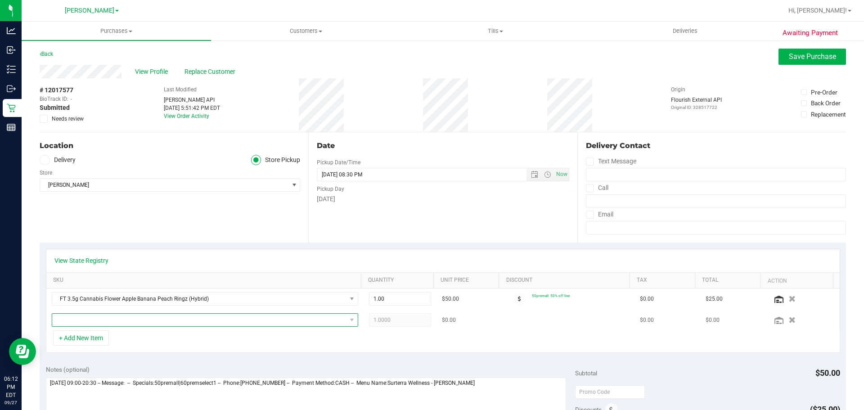
drag, startPoint x: 116, startPoint y: 320, endPoint x: 128, endPoint y: 325, distance: 13.4
click at [116, 321] on span "NO DATA FOUND" at bounding box center [199, 320] width 294 height 13
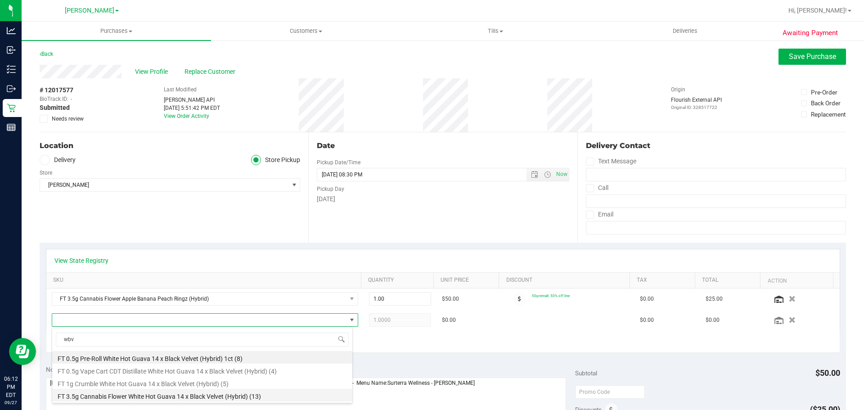
click at [157, 394] on li "FT 3.5g Cannabis Flower White Hot Guava 14 x Black Velvet (Hybrid) (13)" at bounding box center [202, 395] width 300 height 13
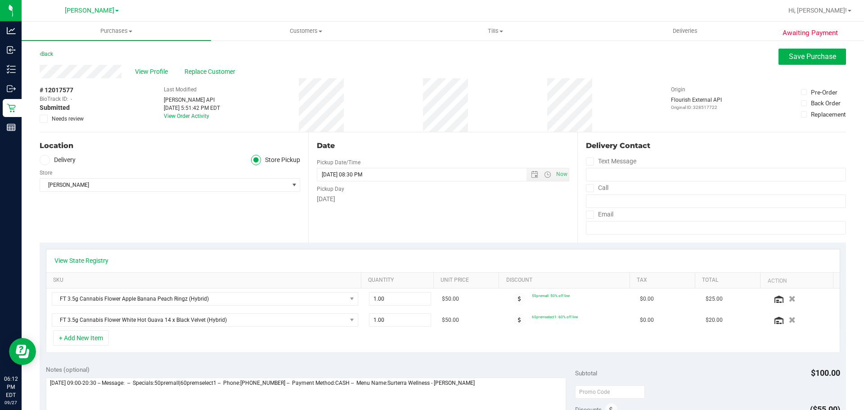
click at [524, 338] on div "+ Add New Item" at bounding box center [443, 341] width 794 height 23
click at [806, 57] on span "Save Purchase" at bounding box center [812, 56] width 47 height 9
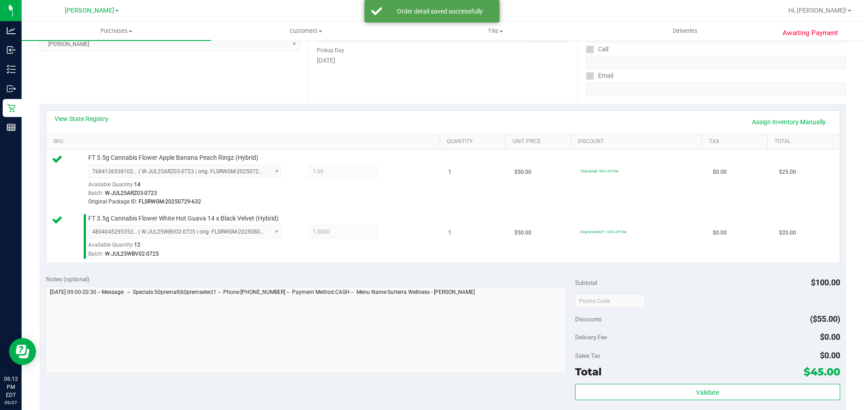
scroll to position [193, 0]
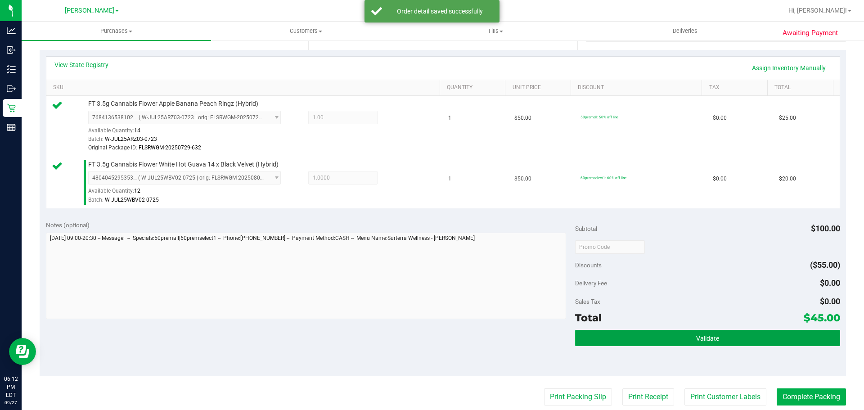
click at [751, 344] on button "Validate" at bounding box center [707, 338] width 265 height 16
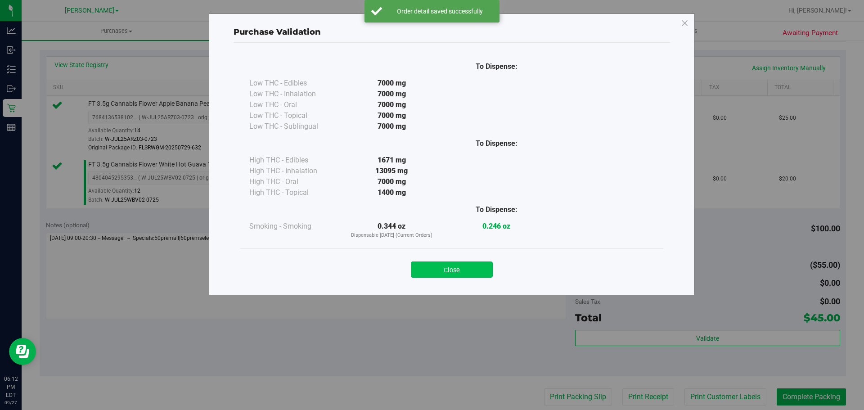
click at [457, 275] on button "Close" at bounding box center [452, 269] width 82 height 16
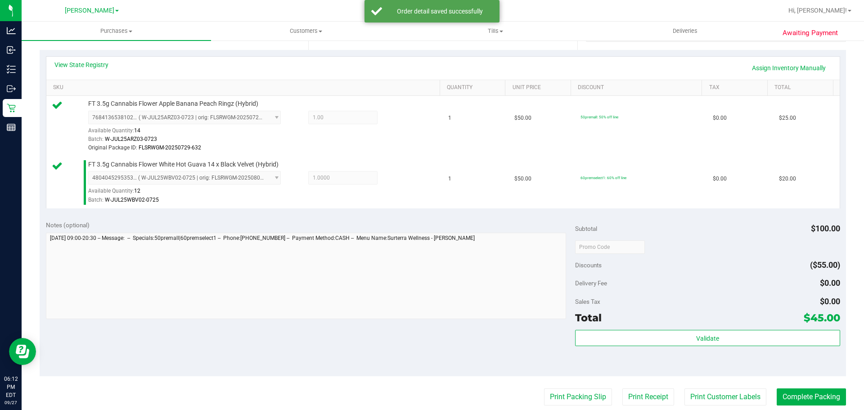
scroll to position [387, 0]
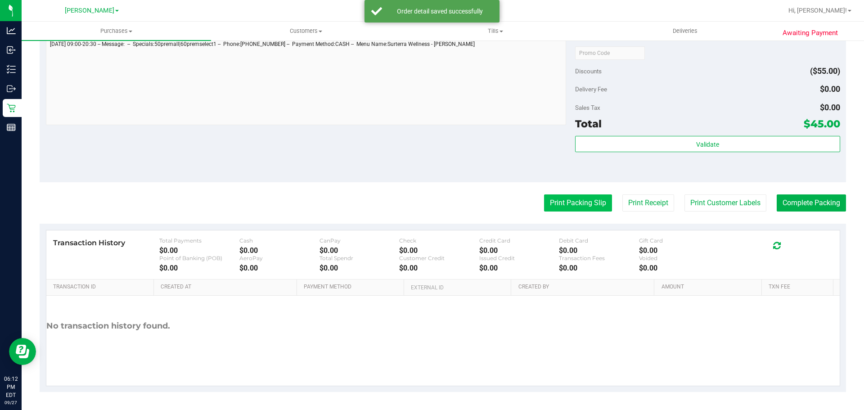
click at [581, 209] on button "Print Packing Slip" at bounding box center [578, 202] width 68 height 17
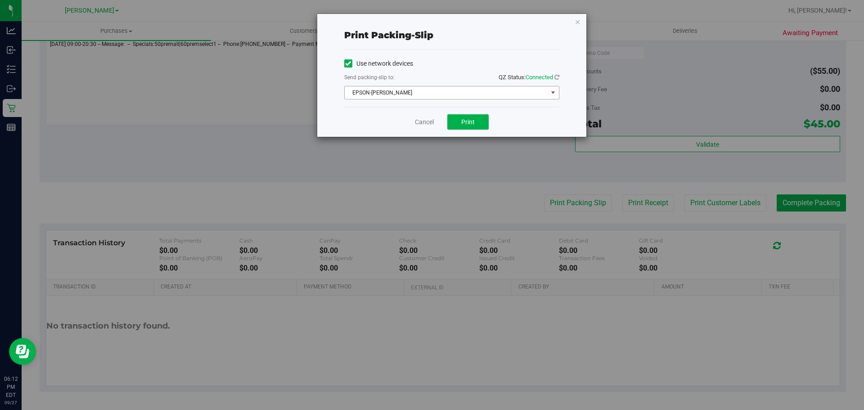
click at [450, 94] on span "EPSON-[PERSON_NAME]" at bounding box center [446, 92] width 203 height 13
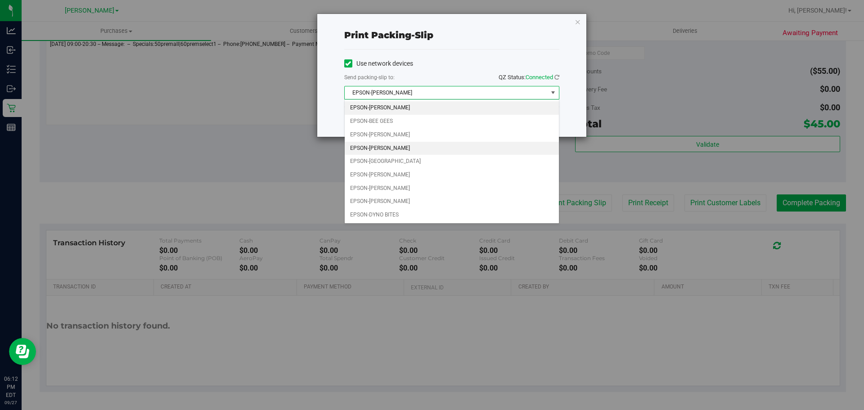
click at [437, 152] on li "EPSON-[PERSON_NAME]" at bounding box center [452, 149] width 214 height 14
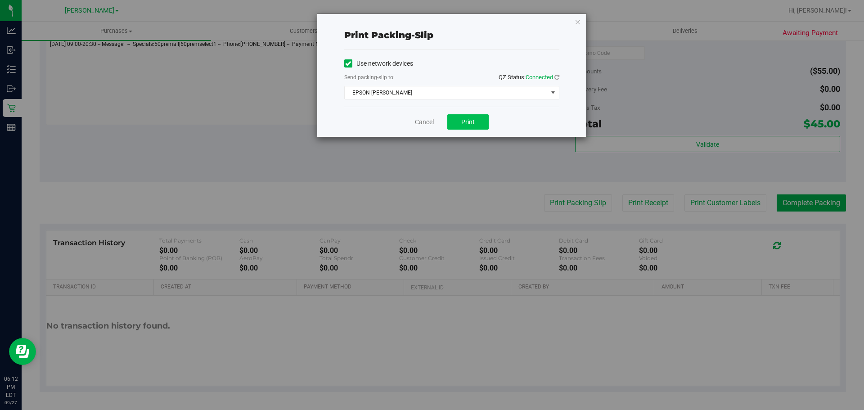
drag, startPoint x: 459, startPoint y: 133, endPoint x: 460, endPoint y: 117, distance: 16.3
click at [459, 133] on div "Cancel Print" at bounding box center [451, 122] width 215 height 30
click at [460, 117] on button "Print" at bounding box center [467, 121] width 41 height 15
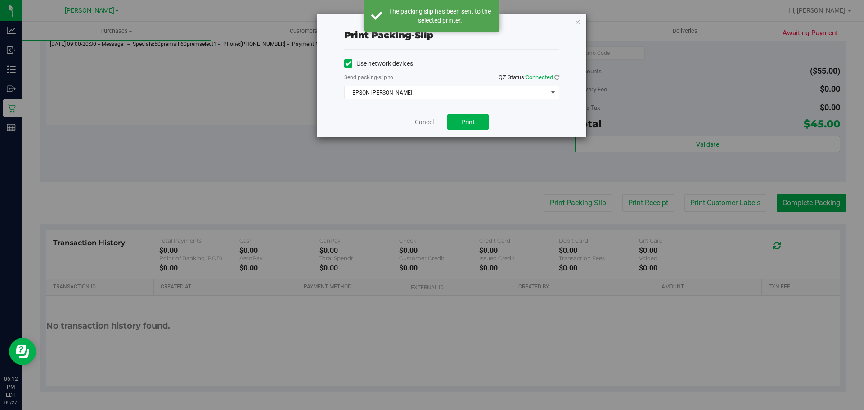
click at [580, 23] on icon "button" at bounding box center [578, 21] width 6 height 11
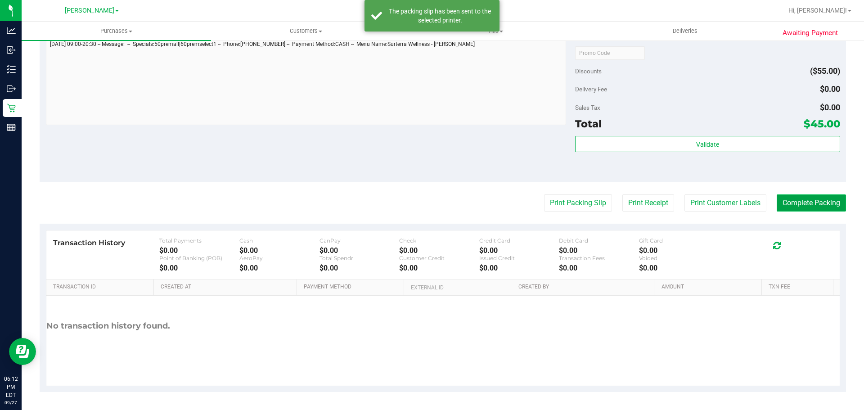
click at [815, 201] on button "Complete Packing" at bounding box center [811, 202] width 69 height 17
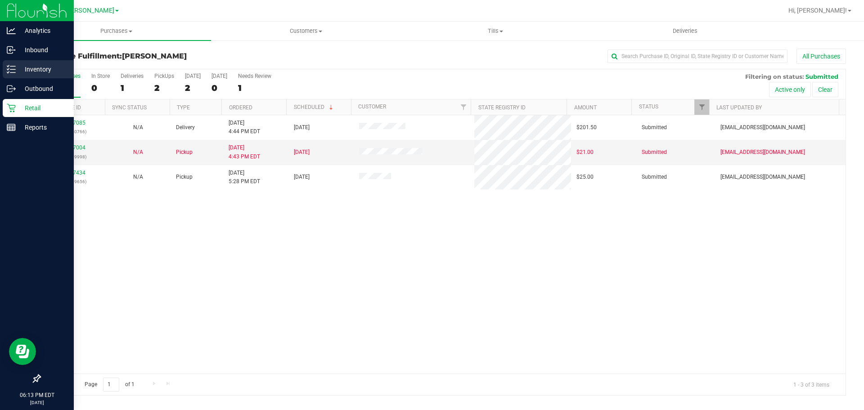
click at [15, 65] on icon at bounding box center [11, 69] width 9 height 9
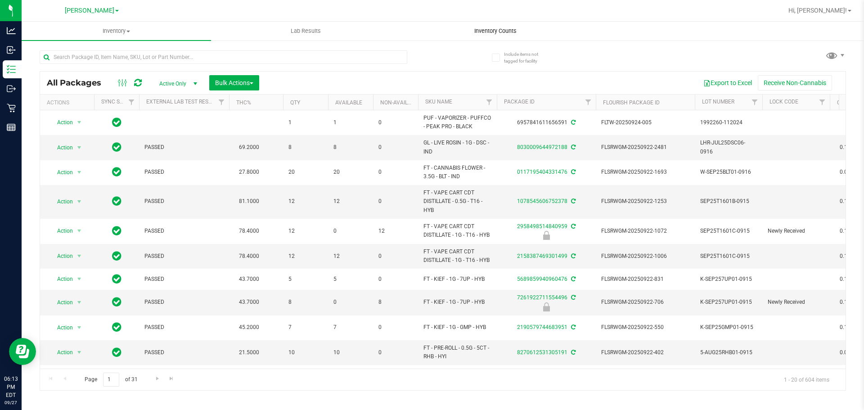
click at [489, 32] on span "Inventory Counts" at bounding box center [495, 31] width 67 height 8
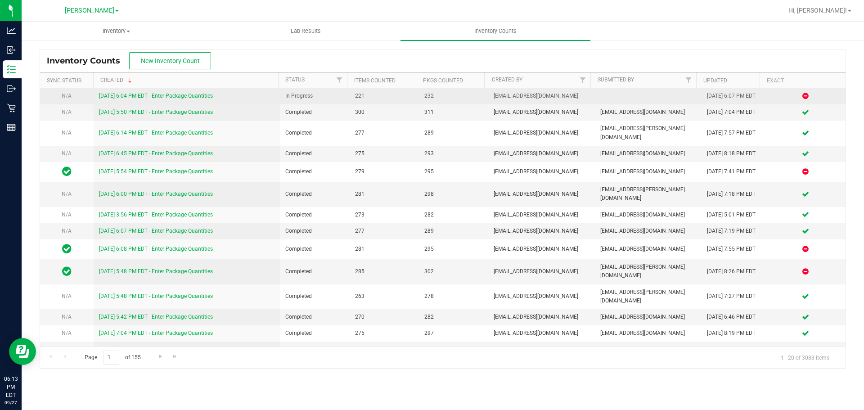
click at [169, 96] on link "[DATE] 6:04 PM EDT - Enter Package Quantities" at bounding box center [156, 96] width 114 height 6
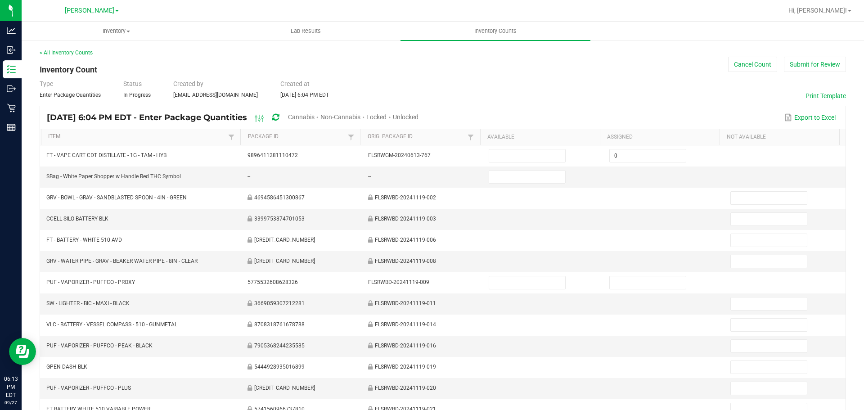
click at [315, 115] on span "Cannabis" at bounding box center [301, 116] width 27 height 7
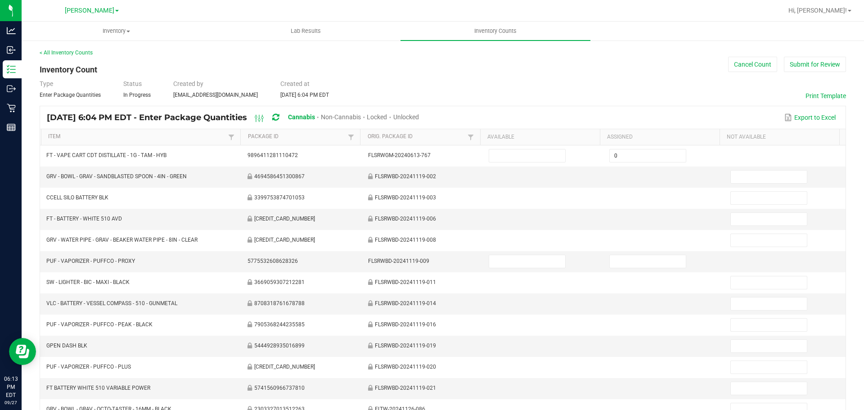
click at [419, 115] on span "Unlocked" at bounding box center [406, 116] width 26 height 7
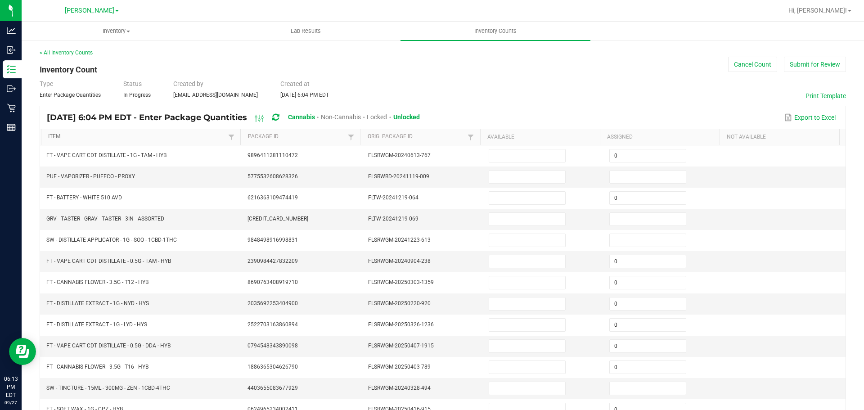
click at [144, 138] on link "Item" at bounding box center [137, 136] width 178 height 7
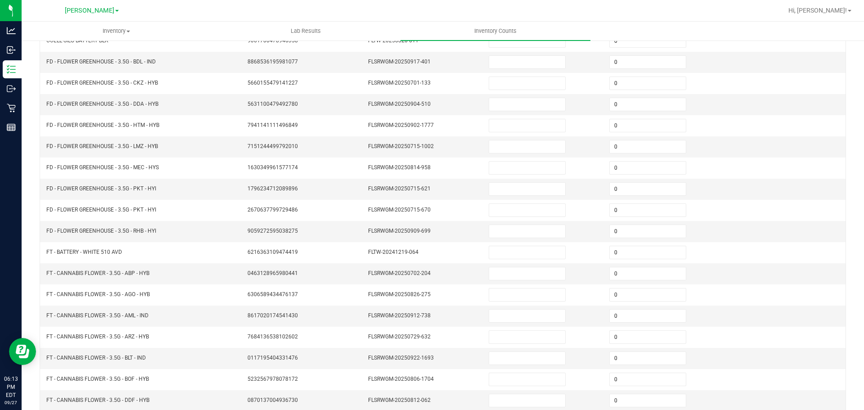
scroll to position [190, 0]
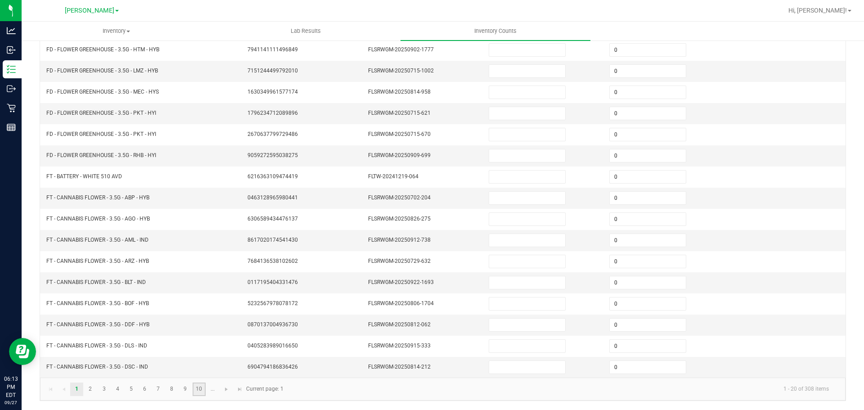
click at [199, 388] on link "10" at bounding box center [199, 390] width 13 height 14
click at [229, 387] on span "Go to the next page" at bounding box center [226, 389] width 7 height 7
click at [170, 386] on span "Go to the next page" at bounding box center [172, 389] width 7 height 7
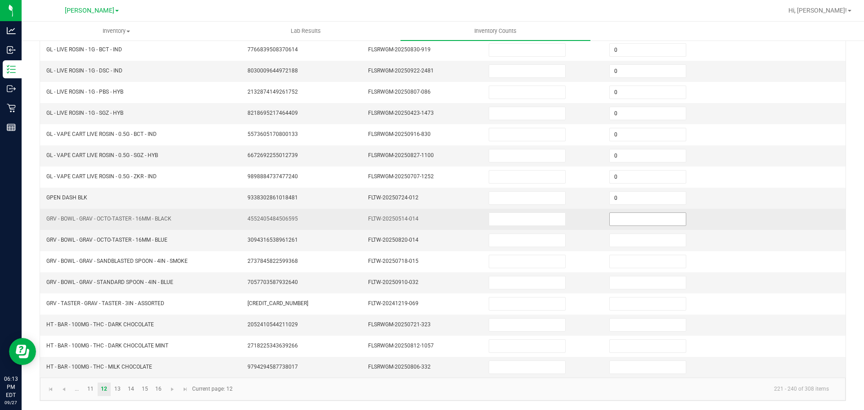
click at [622, 222] on input at bounding box center [648, 219] width 76 height 13
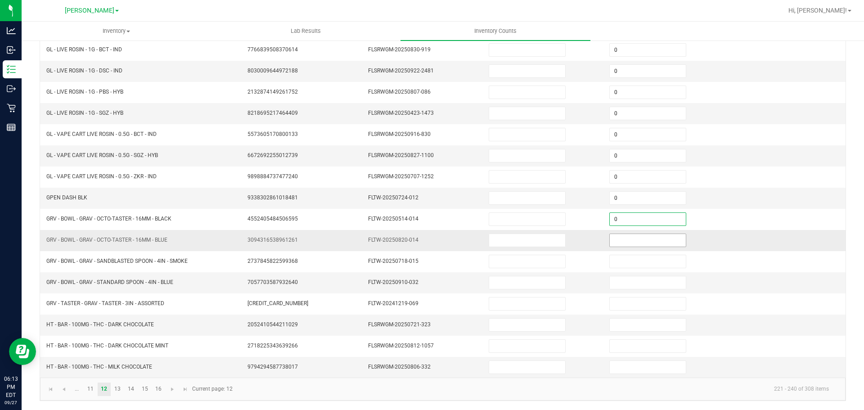
click at [620, 240] on input at bounding box center [648, 240] width 76 height 13
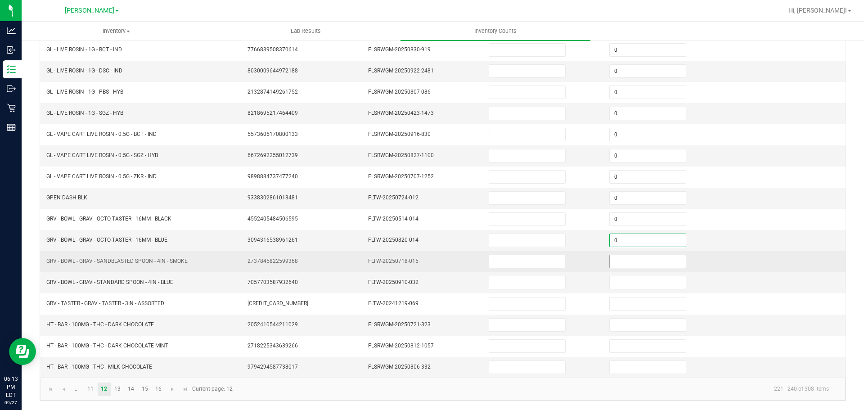
click at [648, 261] on input at bounding box center [648, 261] width 76 height 13
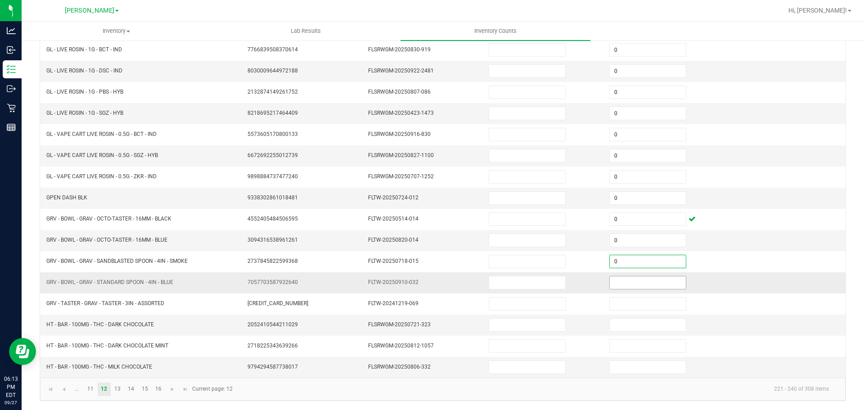
click at [639, 285] on input at bounding box center [648, 282] width 76 height 13
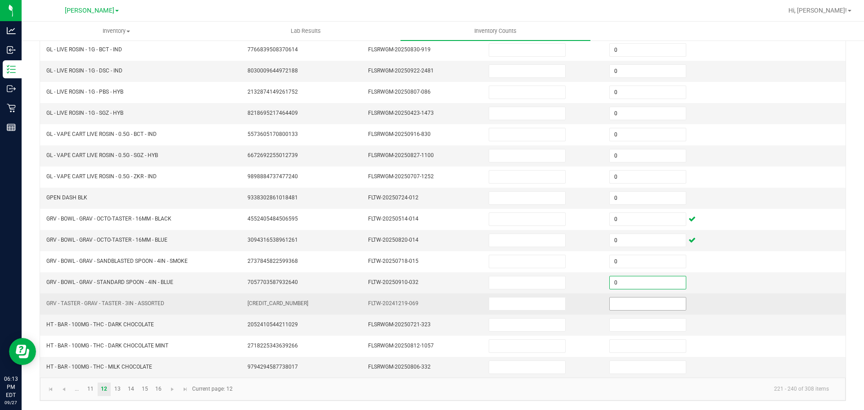
click at [638, 304] on input at bounding box center [648, 303] width 76 height 13
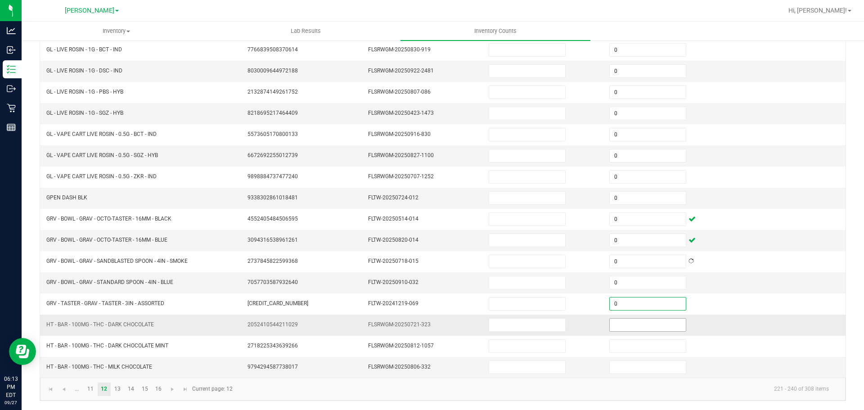
click at [639, 324] on input at bounding box center [648, 325] width 76 height 13
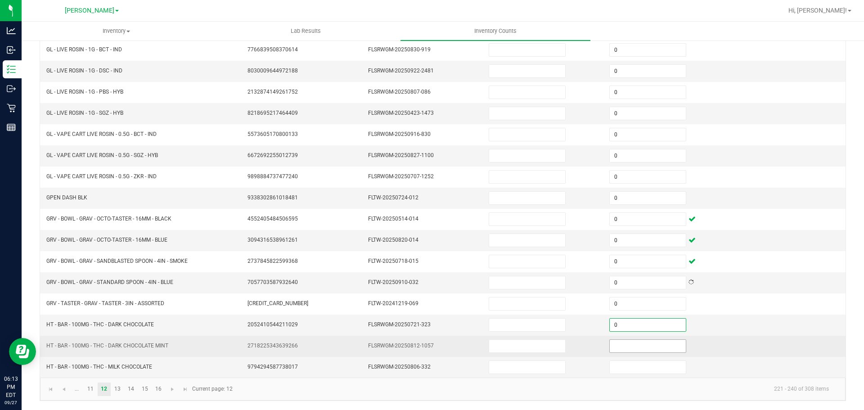
click at [635, 347] on input at bounding box center [648, 346] width 76 height 13
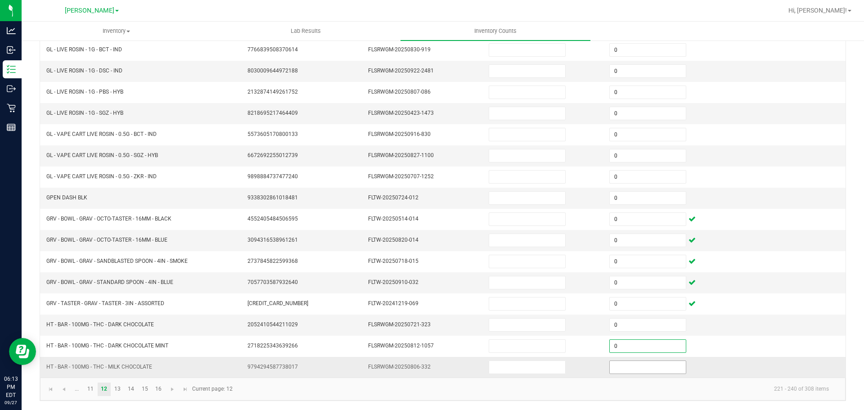
click at [638, 368] on input at bounding box center [648, 367] width 76 height 13
click at [115, 390] on link "13" at bounding box center [117, 390] width 13 height 14
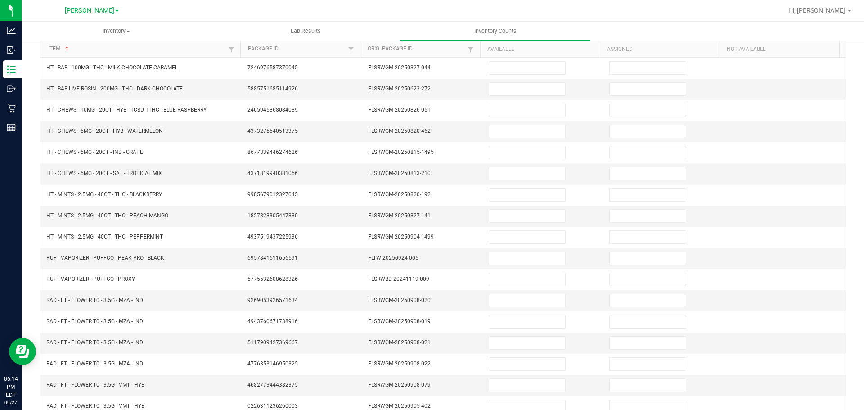
scroll to position [0, 0]
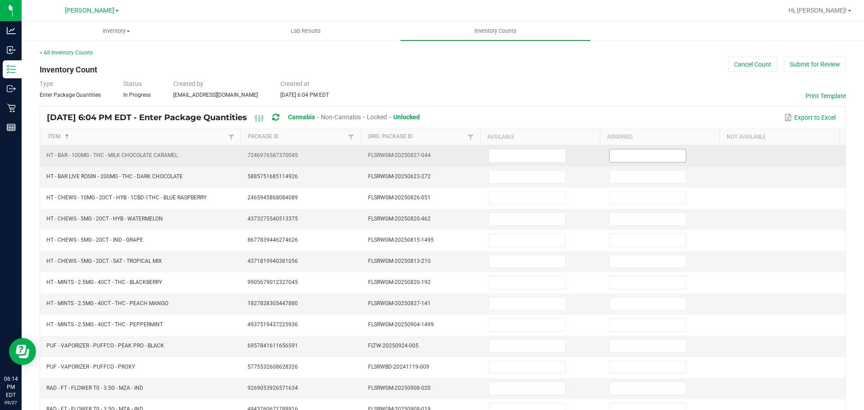
click at [629, 155] on input at bounding box center [648, 155] width 76 height 13
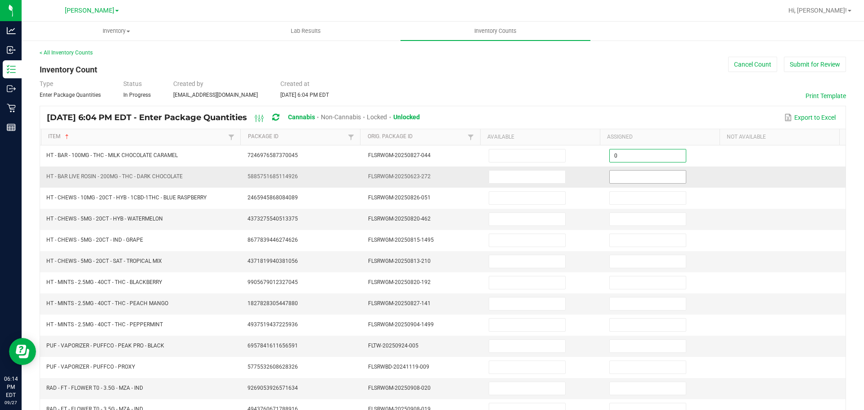
click at [644, 178] on input at bounding box center [648, 177] width 76 height 13
click at [637, 216] on input at bounding box center [648, 219] width 76 height 13
click at [639, 221] on input "0" at bounding box center [648, 219] width 76 height 13
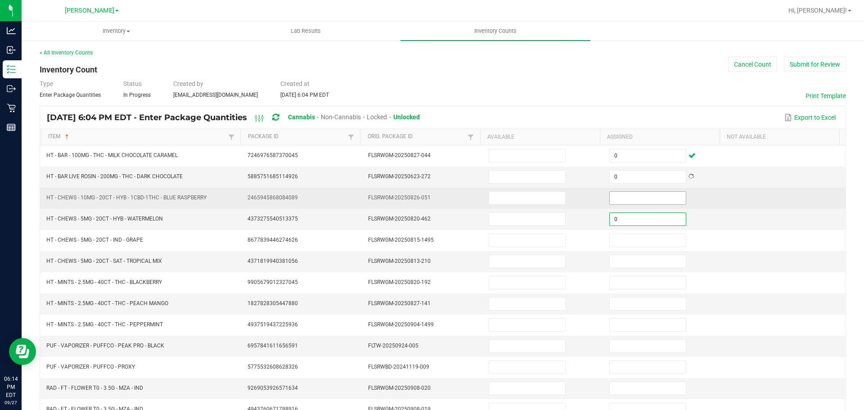
click at [633, 198] on input at bounding box center [648, 198] width 76 height 13
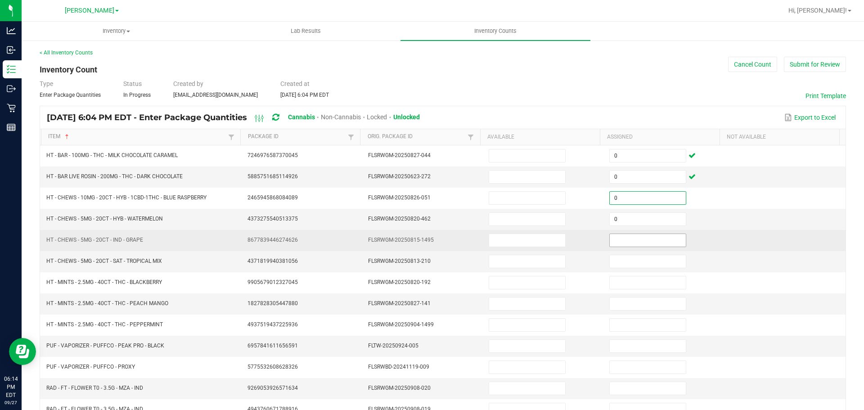
click at [639, 241] on input at bounding box center [648, 240] width 76 height 13
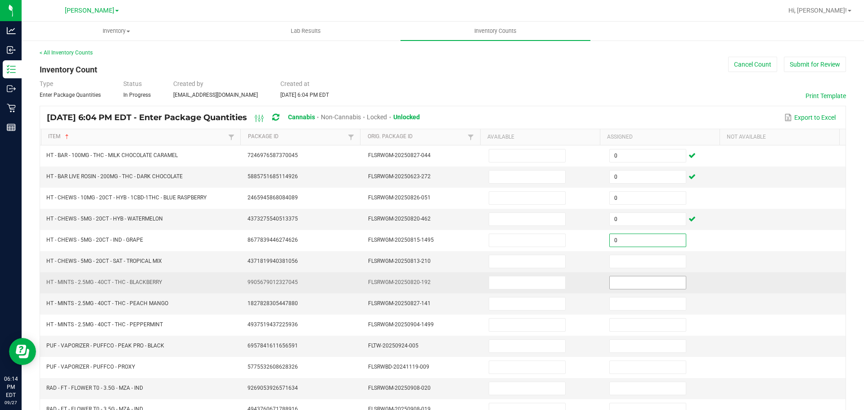
click at [645, 277] on input at bounding box center [648, 282] width 76 height 13
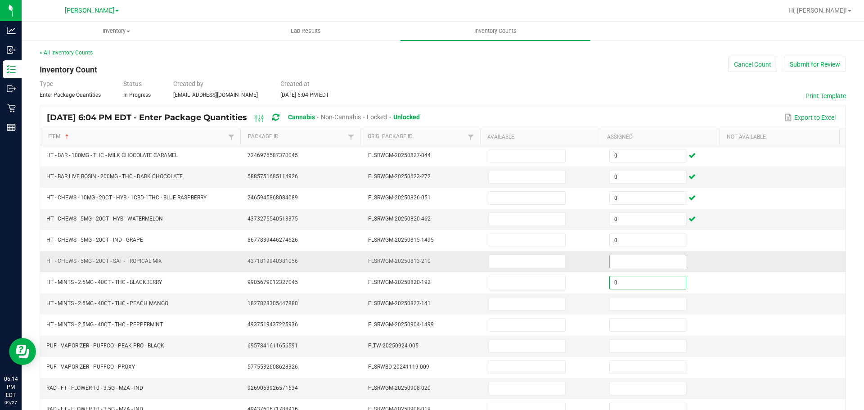
click at [635, 259] on input at bounding box center [648, 261] width 76 height 13
click at [650, 305] on input at bounding box center [648, 303] width 76 height 13
click at [635, 264] on input at bounding box center [648, 261] width 76 height 13
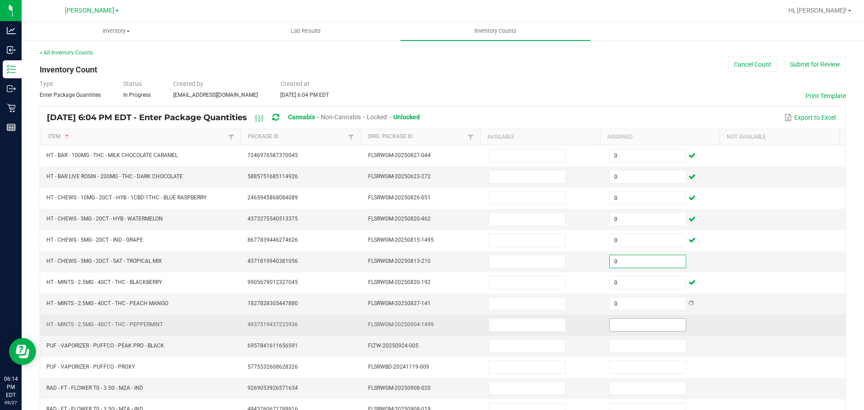
click at [639, 326] on input at bounding box center [648, 325] width 76 height 13
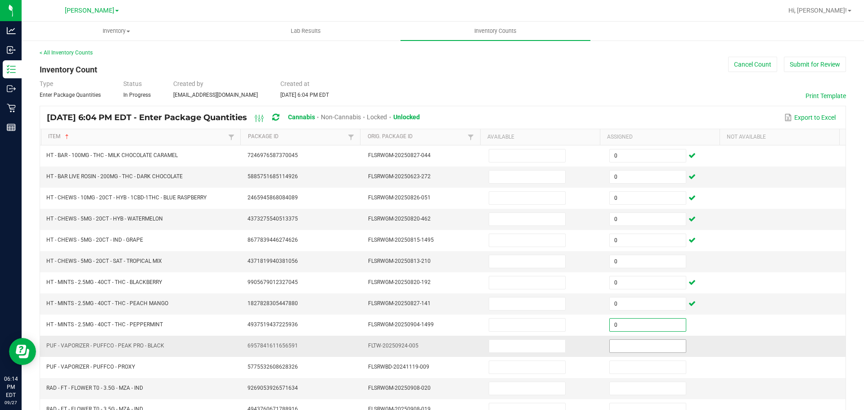
click at [638, 348] on input at bounding box center [648, 346] width 76 height 13
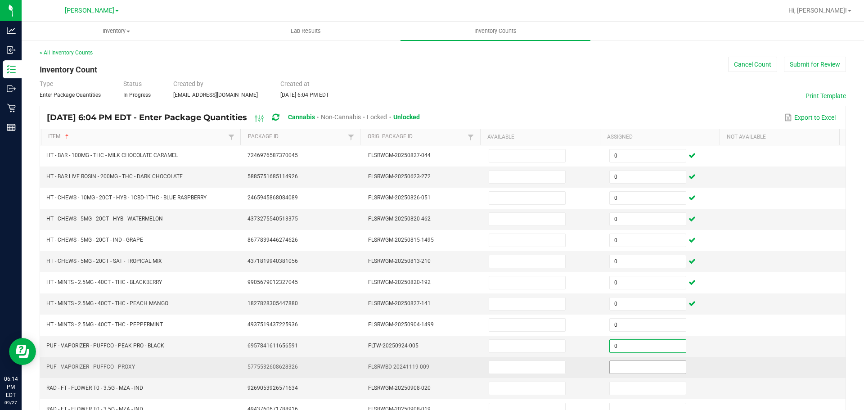
click at [638, 369] on input at bounding box center [648, 367] width 76 height 13
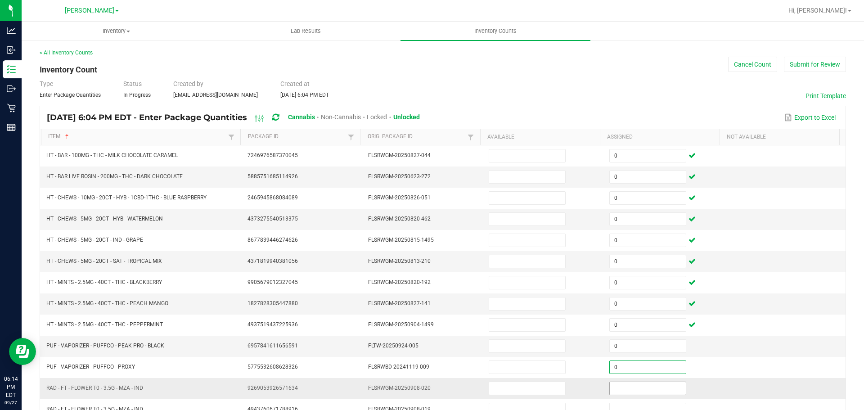
click at [642, 388] on input at bounding box center [648, 388] width 76 height 13
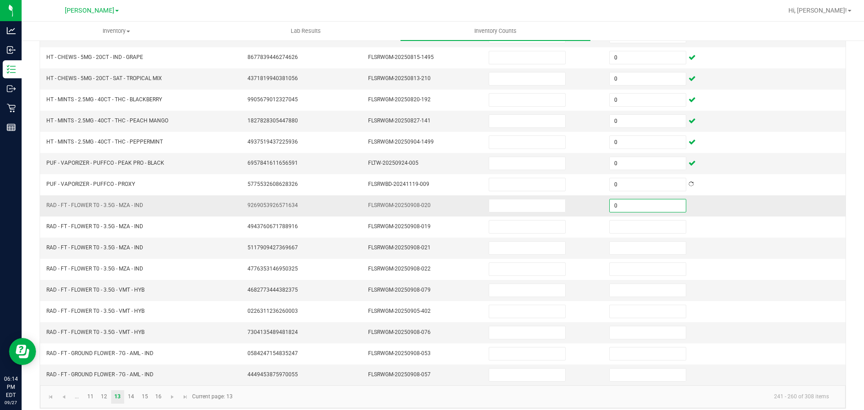
scroll to position [190, 0]
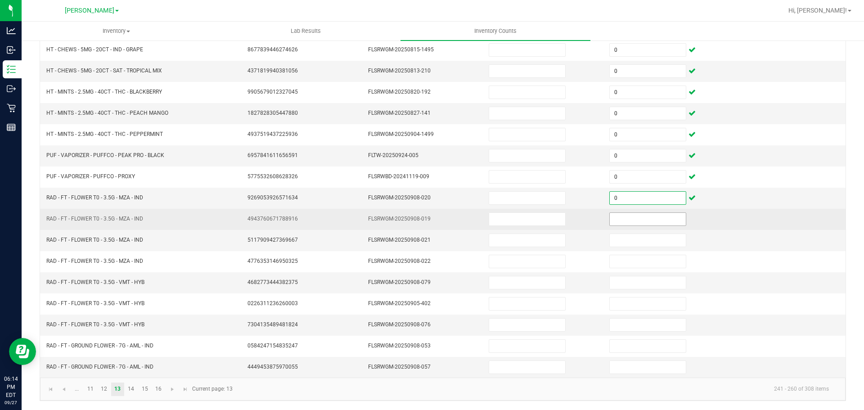
click at [625, 221] on input at bounding box center [648, 219] width 76 height 13
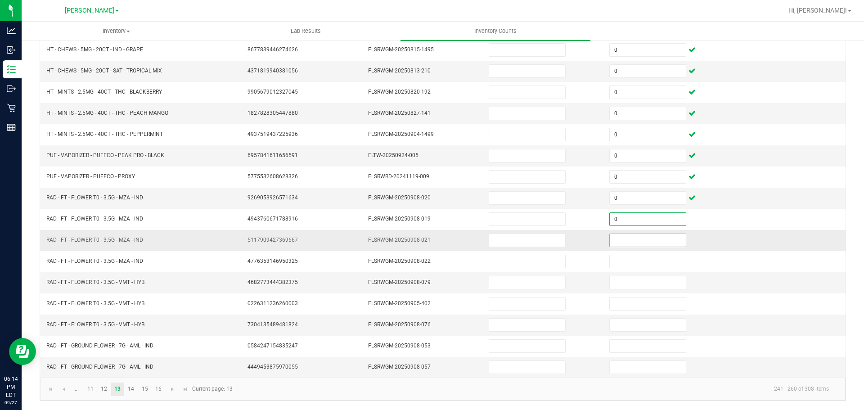
click at [625, 242] on input at bounding box center [648, 240] width 76 height 13
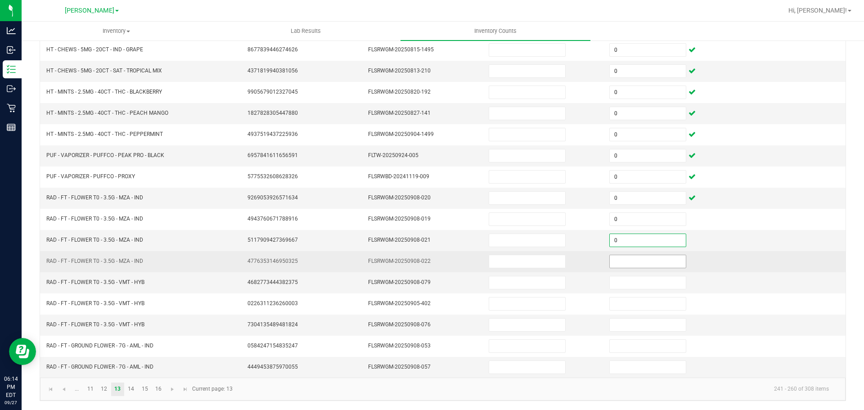
click at [634, 262] on input at bounding box center [648, 261] width 76 height 13
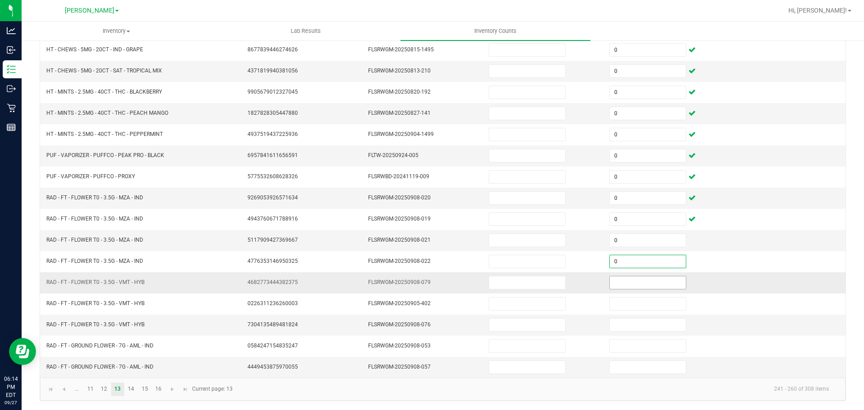
click at [637, 284] on input at bounding box center [648, 282] width 76 height 13
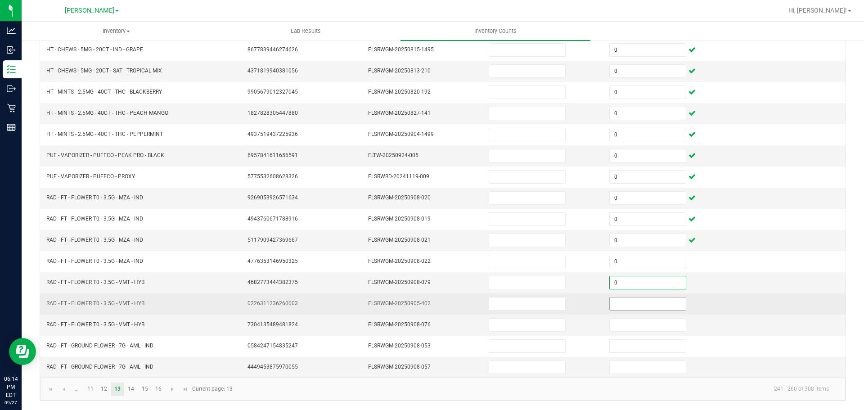
click at [644, 304] on input at bounding box center [648, 303] width 76 height 13
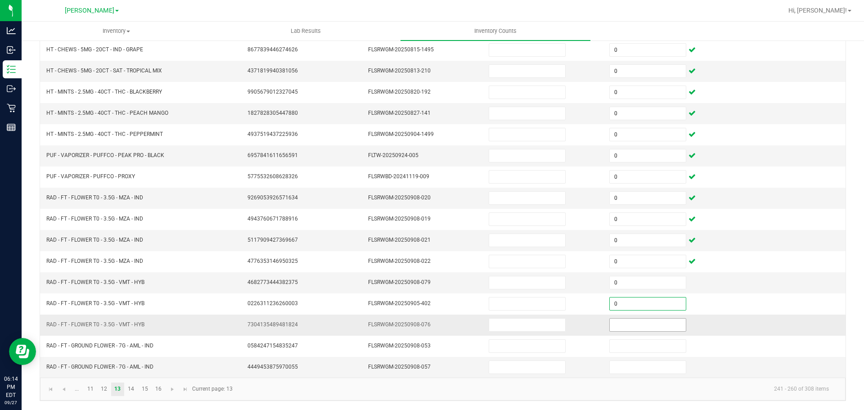
click at [640, 325] on input at bounding box center [648, 325] width 76 height 13
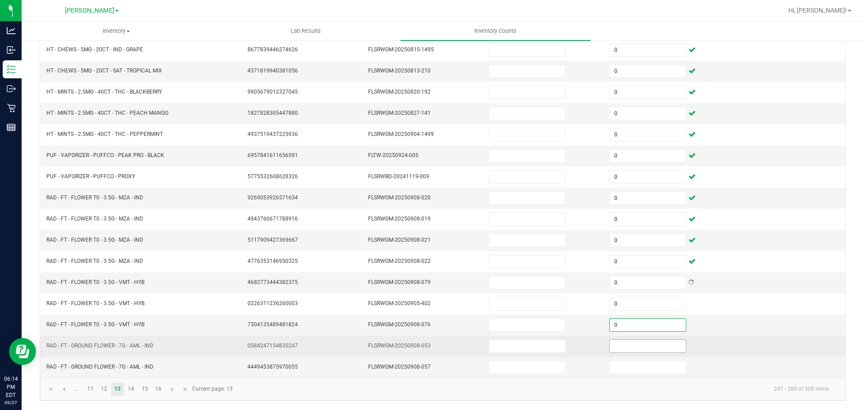
click at [644, 344] on input at bounding box center [648, 346] width 76 height 13
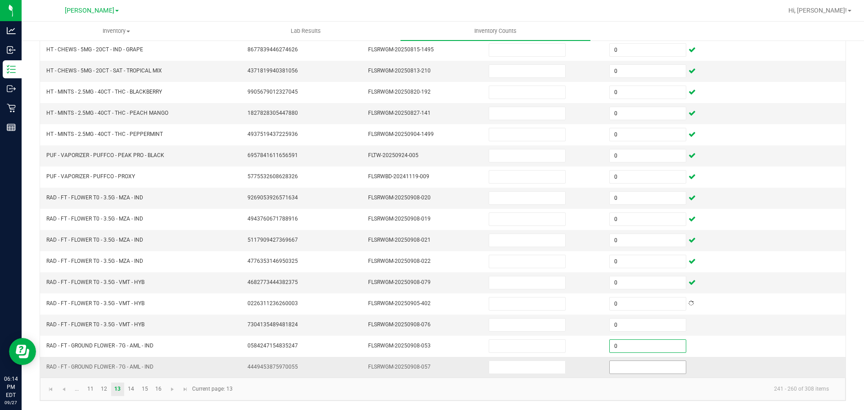
click at [643, 365] on input at bounding box center [648, 367] width 76 height 13
click at [144, 388] on link "15" at bounding box center [144, 390] width 13 height 14
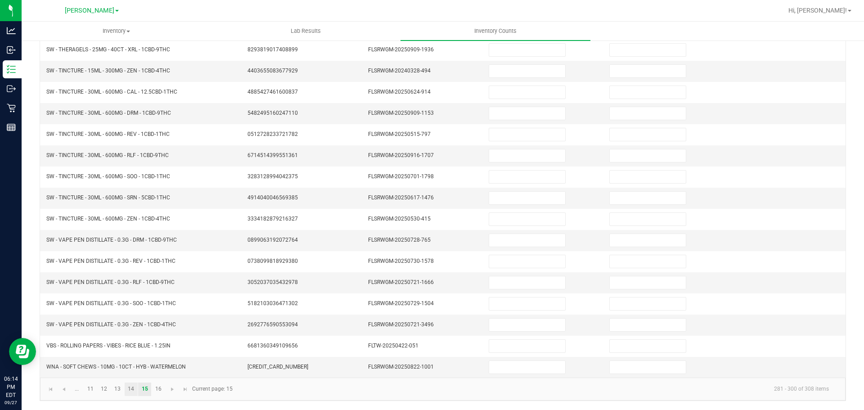
click at [131, 388] on link "14" at bounding box center [131, 390] width 13 height 14
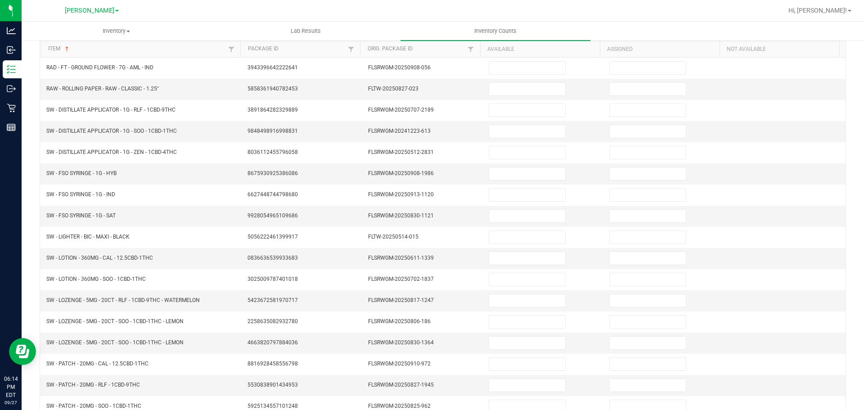
scroll to position [0, 0]
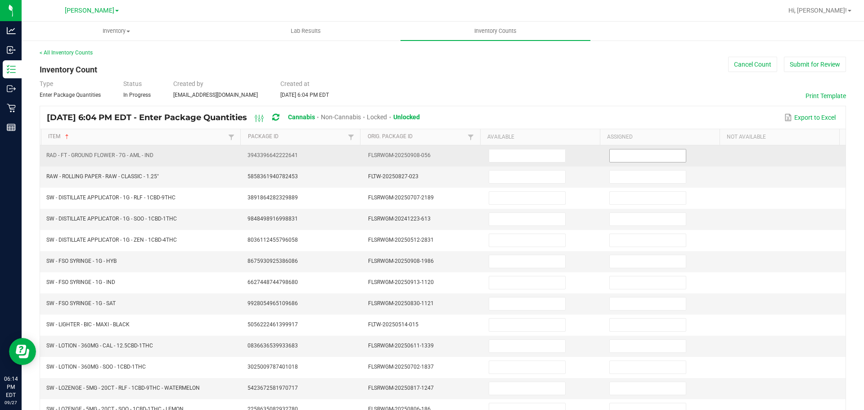
click at [633, 156] on input at bounding box center [648, 155] width 76 height 13
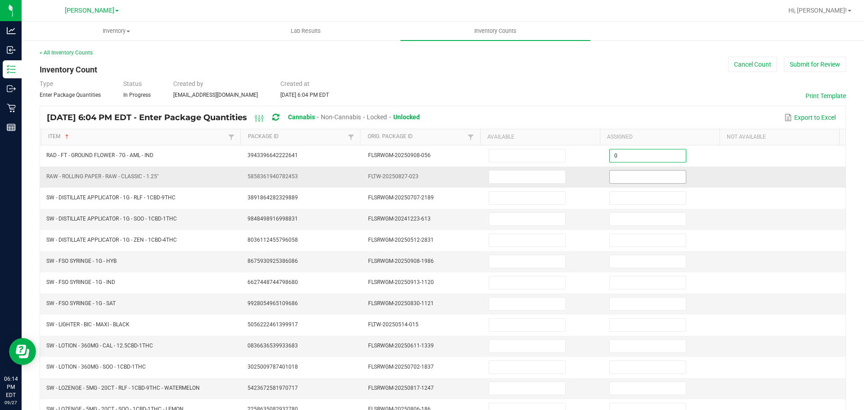
click at [644, 179] on input at bounding box center [648, 177] width 76 height 13
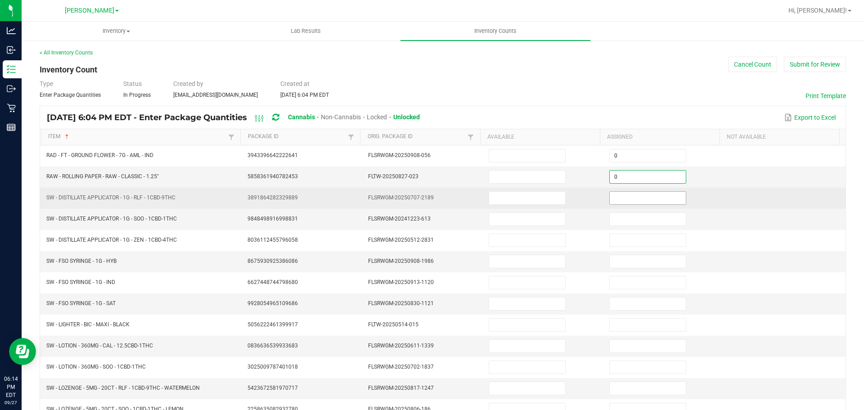
click at [643, 200] on input at bounding box center [648, 198] width 76 height 13
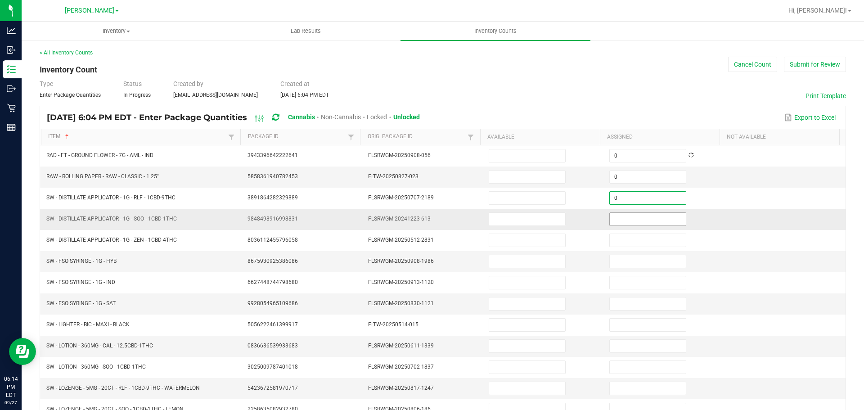
click at [644, 219] on input at bounding box center [648, 219] width 76 height 13
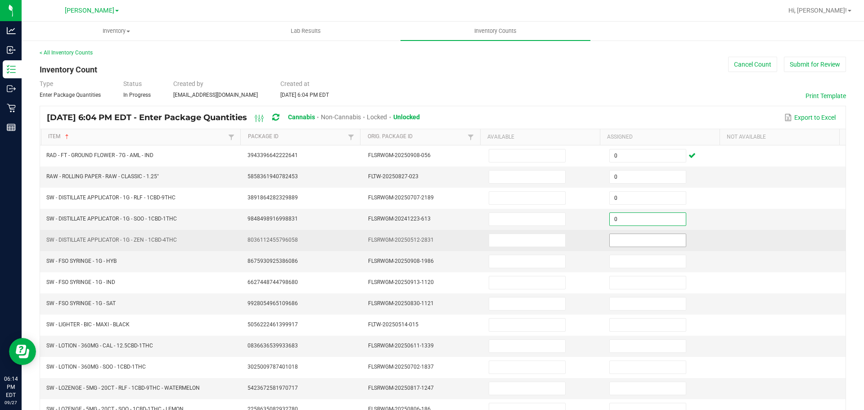
click at [651, 239] on input at bounding box center [648, 240] width 76 height 13
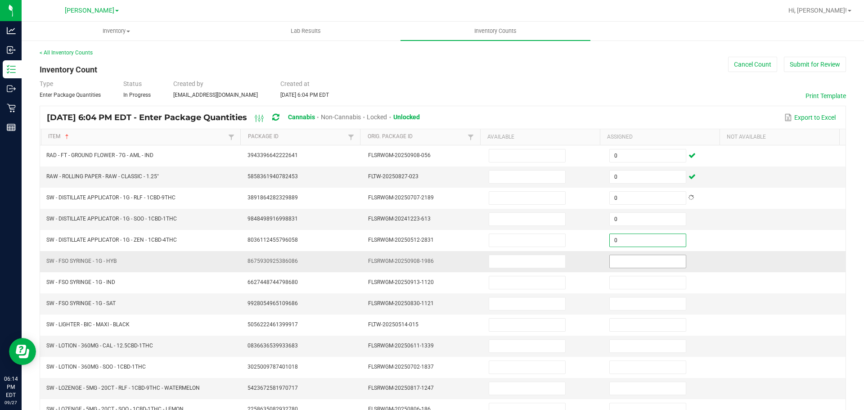
click at [644, 260] on input at bounding box center [648, 261] width 76 height 13
click at [637, 301] on input at bounding box center [648, 303] width 76 height 13
click at [646, 303] on input "0" at bounding box center [648, 303] width 76 height 13
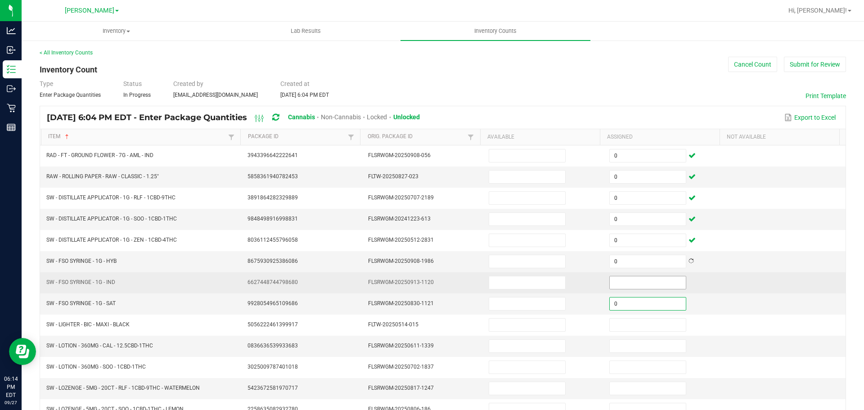
click at [633, 285] on input at bounding box center [648, 282] width 76 height 13
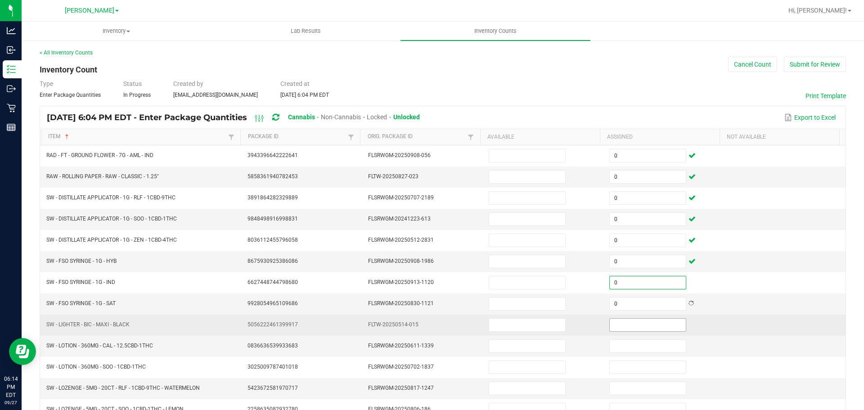
click at [632, 325] on input at bounding box center [648, 325] width 76 height 13
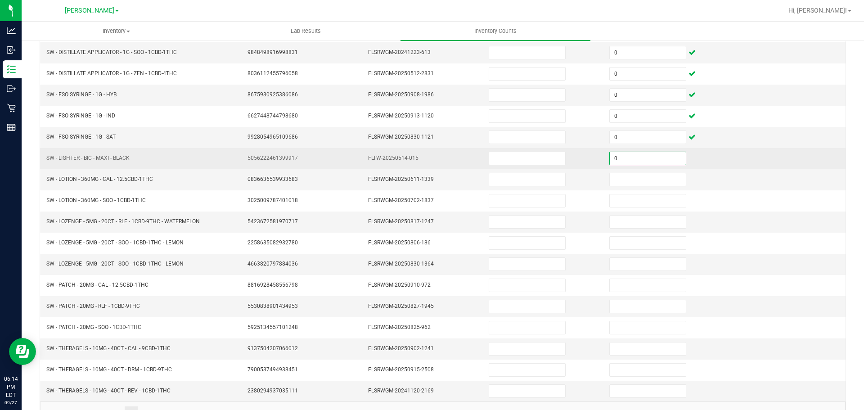
scroll to position [190, 0]
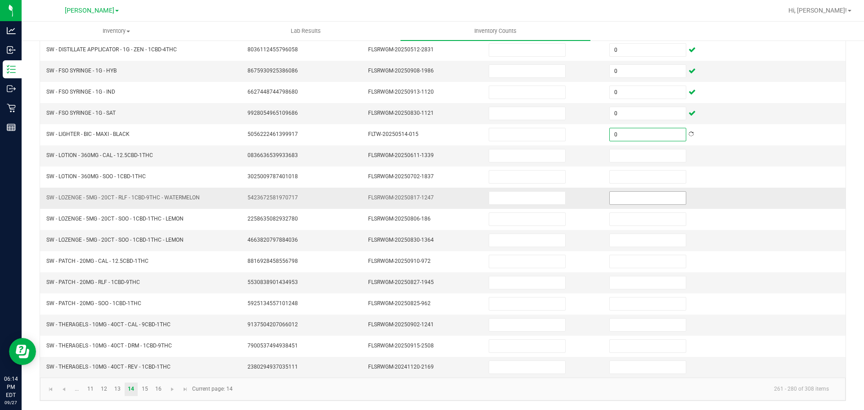
click at [621, 197] on input at bounding box center [648, 198] width 76 height 13
click at [621, 155] on input at bounding box center [648, 155] width 76 height 13
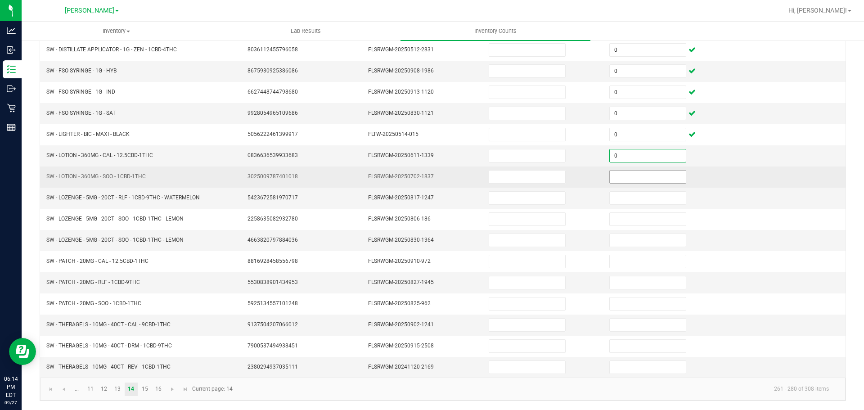
click at [629, 178] on input at bounding box center [648, 177] width 76 height 13
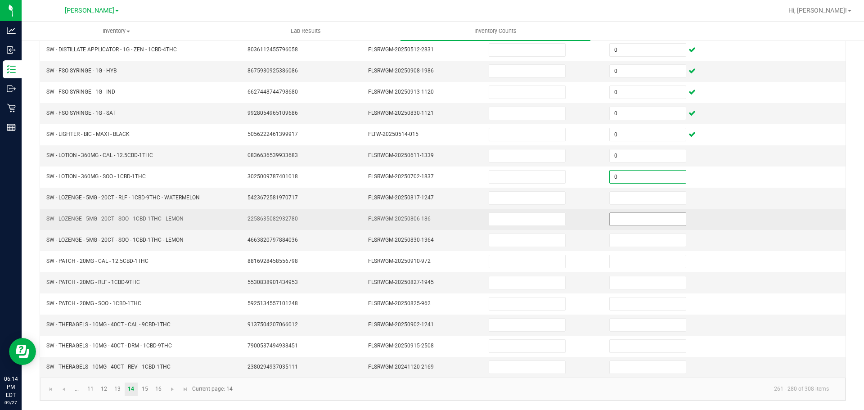
click at [634, 214] on input at bounding box center [648, 219] width 76 height 13
click at [635, 221] on input "0" at bounding box center [648, 219] width 76 height 13
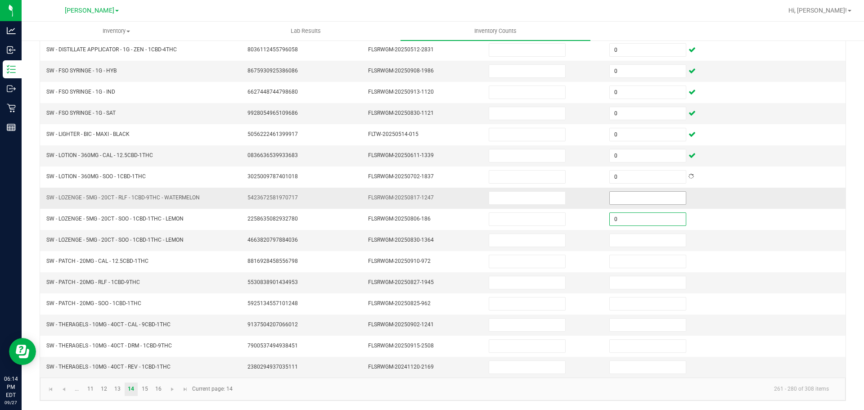
click at [640, 198] on input at bounding box center [648, 198] width 76 height 13
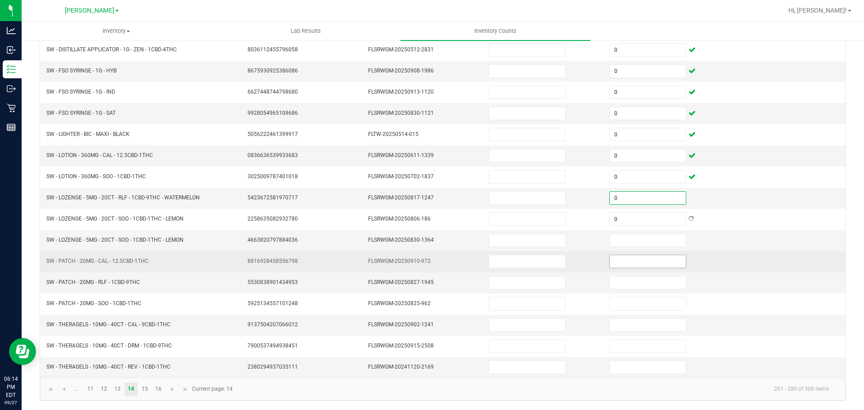
click at [632, 261] on input at bounding box center [648, 261] width 76 height 13
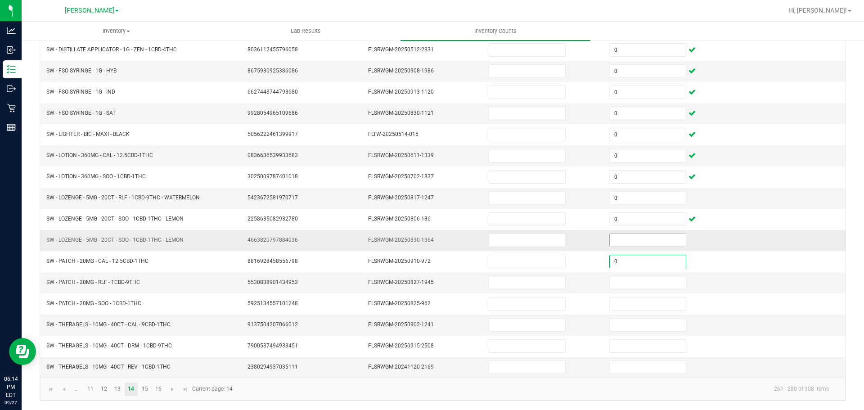
click at [637, 242] on input at bounding box center [648, 240] width 76 height 13
click at [639, 283] on input at bounding box center [648, 282] width 76 height 13
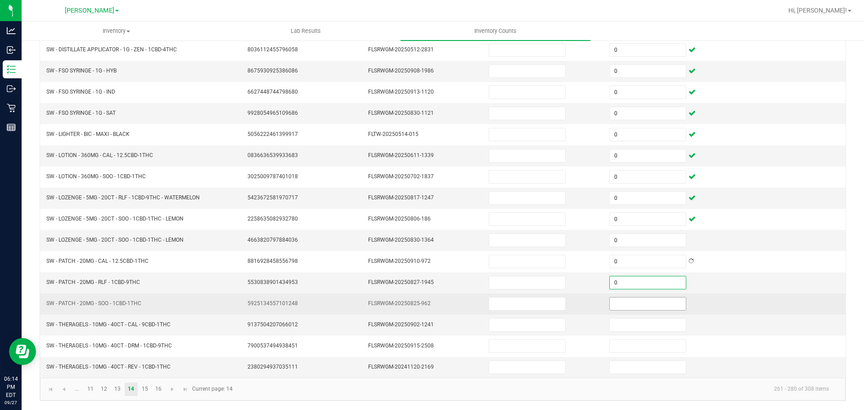
click at [634, 304] on input at bounding box center [648, 303] width 76 height 13
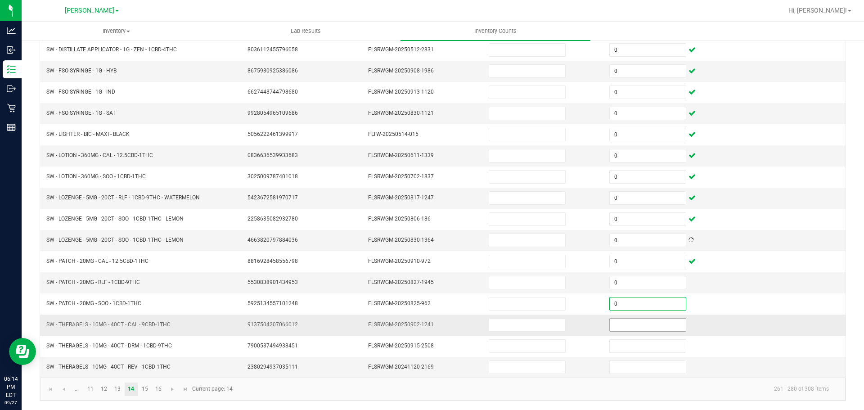
click at [632, 324] on input at bounding box center [648, 325] width 76 height 13
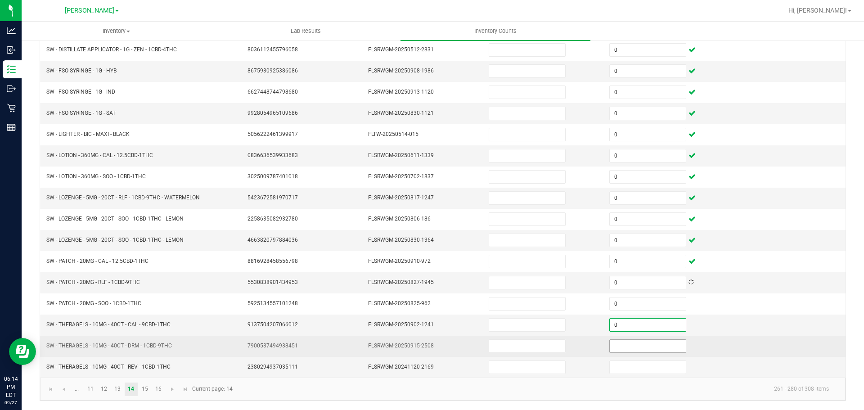
click at [634, 346] on input at bounding box center [648, 346] width 76 height 13
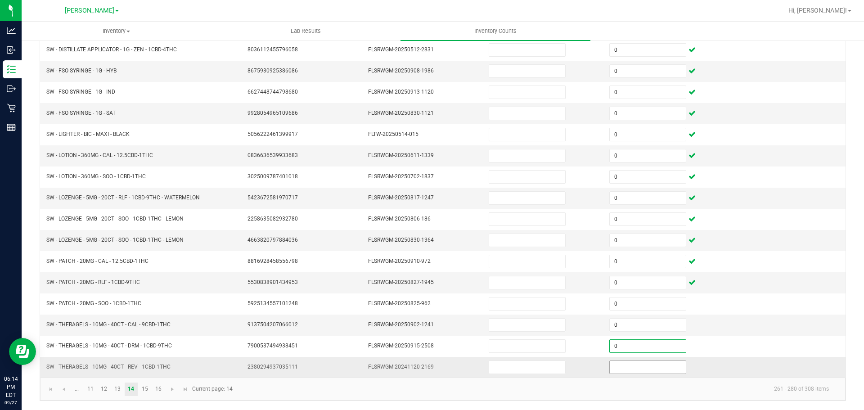
click at [635, 368] on input at bounding box center [648, 367] width 76 height 13
click at [132, 388] on link "14" at bounding box center [131, 390] width 13 height 14
click at [158, 388] on link "16" at bounding box center [158, 390] width 13 height 14
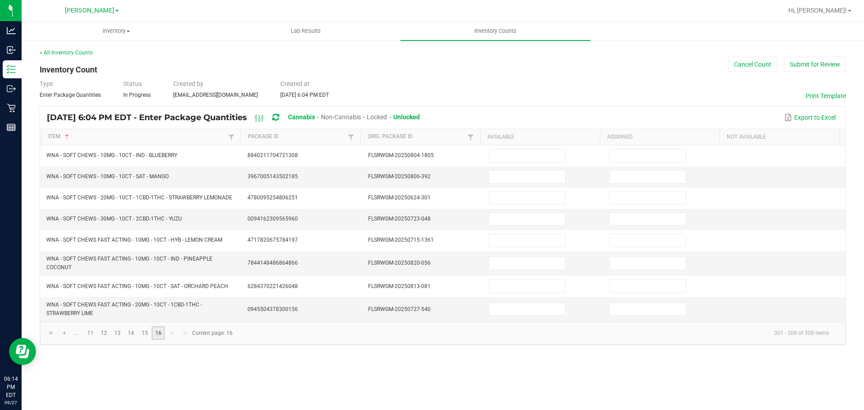
scroll to position [0, 0]
click at [132, 333] on link "14" at bounding box center [131, 333] width 13 height 14
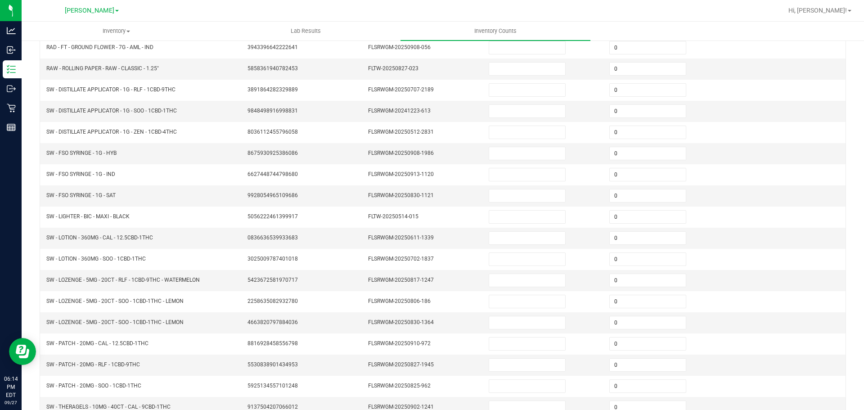
scroll to position [190, 0]
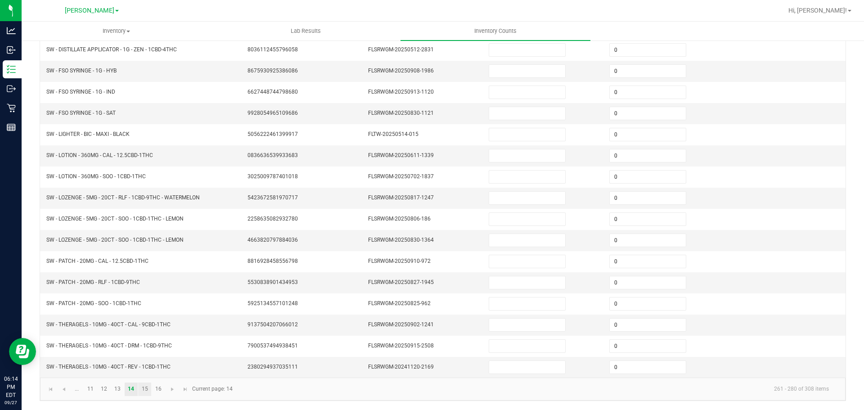
click at [144, 390] on link "15" at bounding box center [144, 390] width 13 height 14
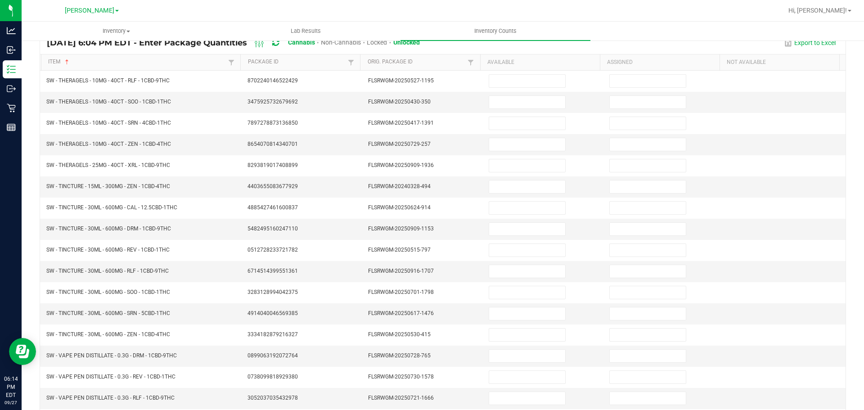
scroll to position [0, 0]
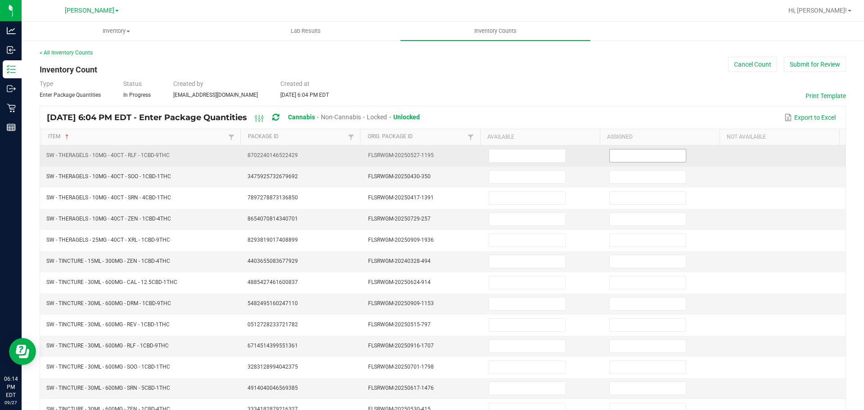
click at [630, 157] on input at bounding box center [648, 155] width 76 height 13
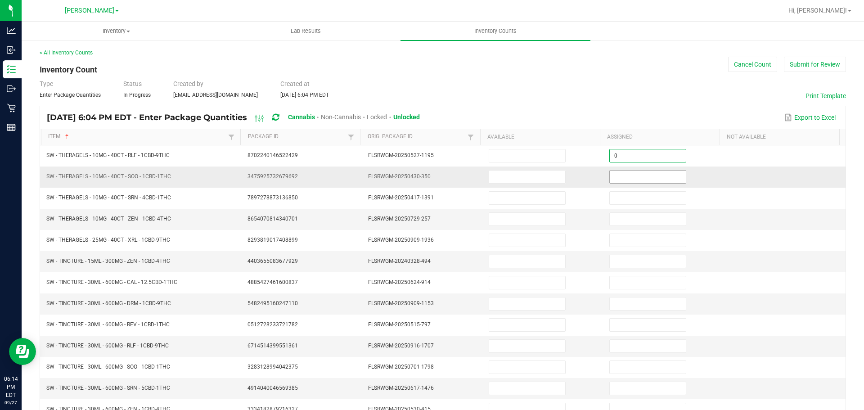
click at [635, 180] on input at bounding box center [648, 177] width 76 height 13
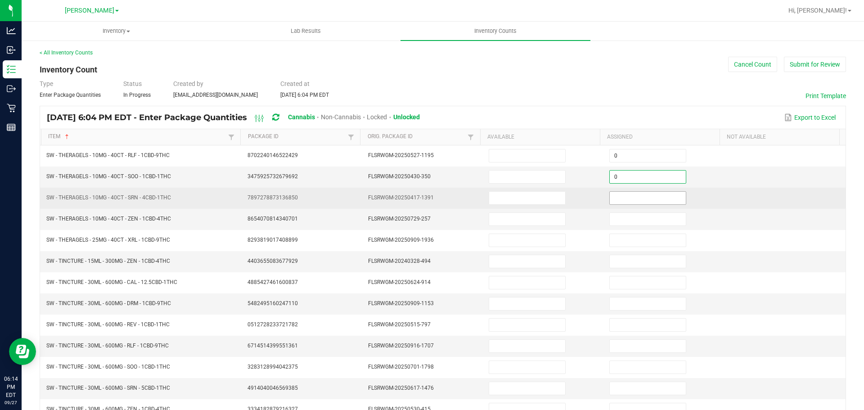
click at [633, 194] on input at bounding box center [648, 198] width 76 height 13
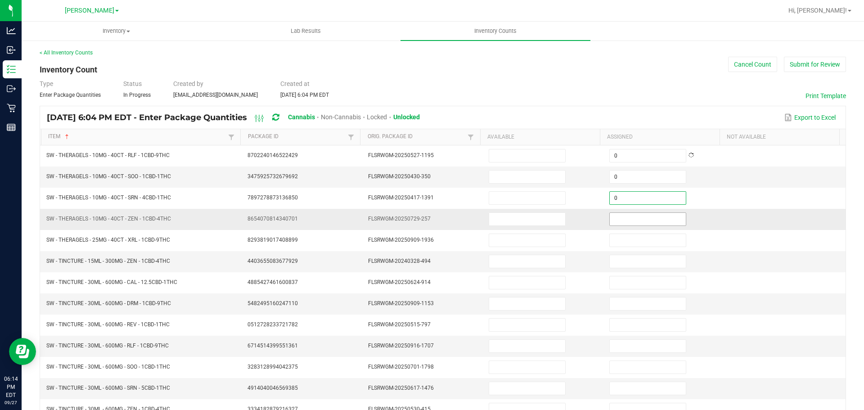
click at [635, 221] on input at bounding box center [648, 219] width 76 height 13
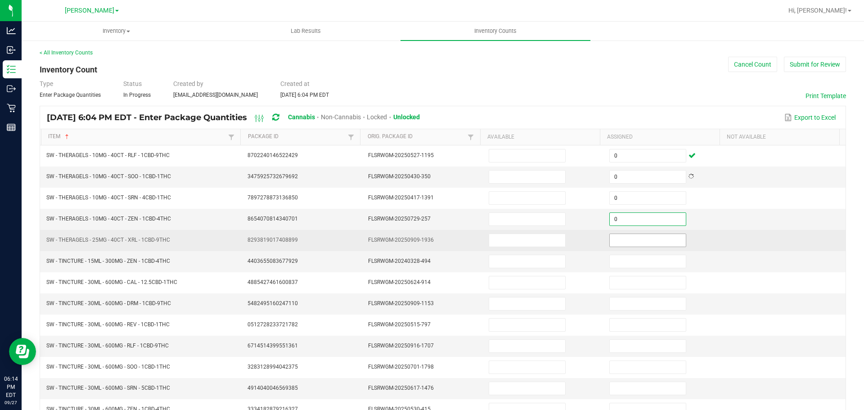
click at [632, 239] on input at bounding box center [648, 240] width 76 height 13
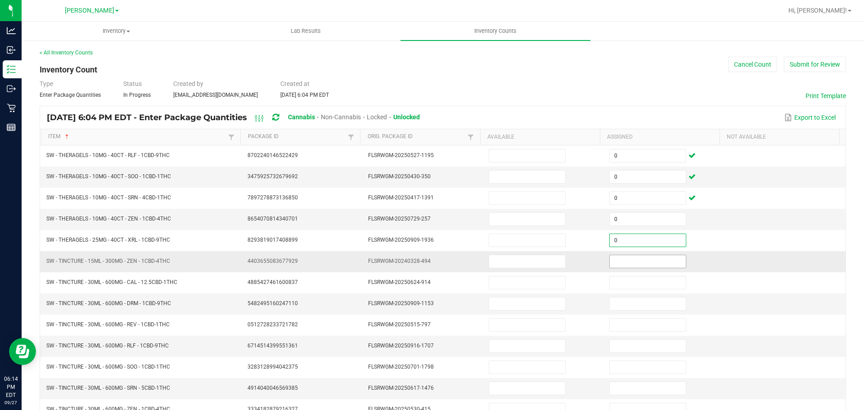
click at [625, 261] on input at bounding box center [648, 261] width 76 height 13
click at [489, 174] on input at bounding box center [527, 177] width 76 height 13
click at [630, 263] on input at bounding box center [648, 261] width 76 height 13
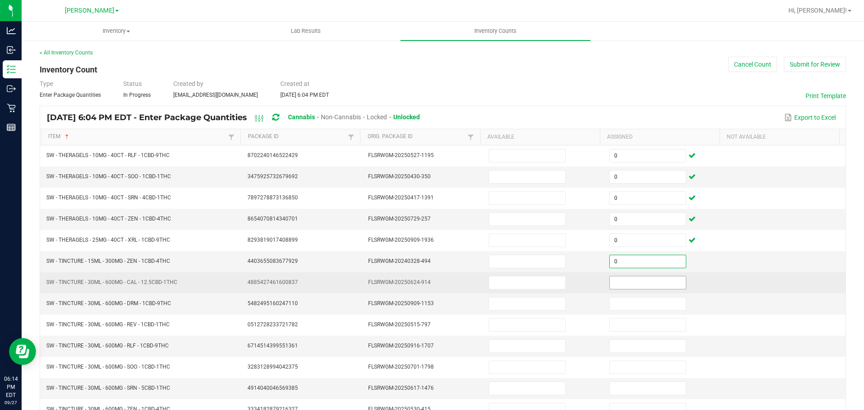
click at [630, 283] on input at bounding box center [648, 282] width 76 height 13
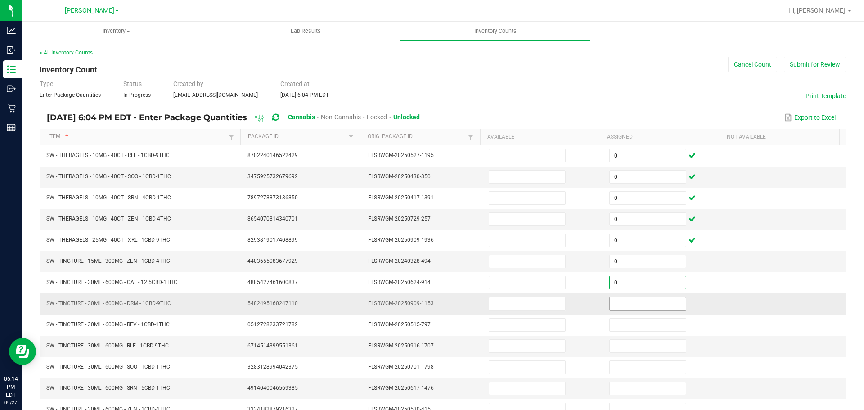
click at [630, 303] on input at bounding box center [648, 303] width 76 height 13
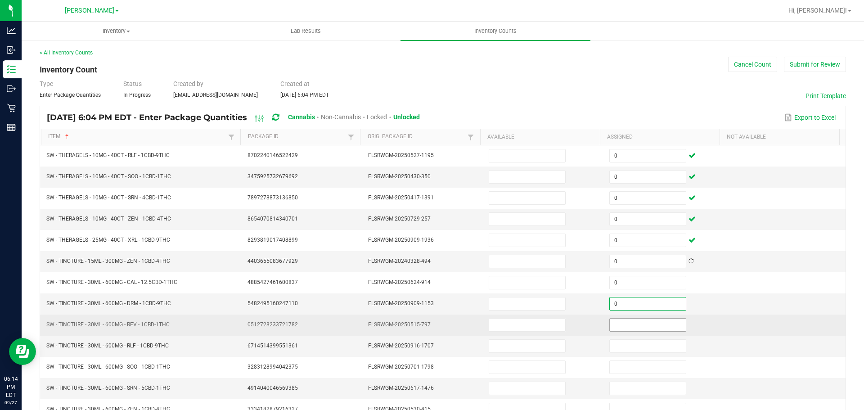
click at [634, 325] on input at bounding box center [648, 325] width 76 height 13
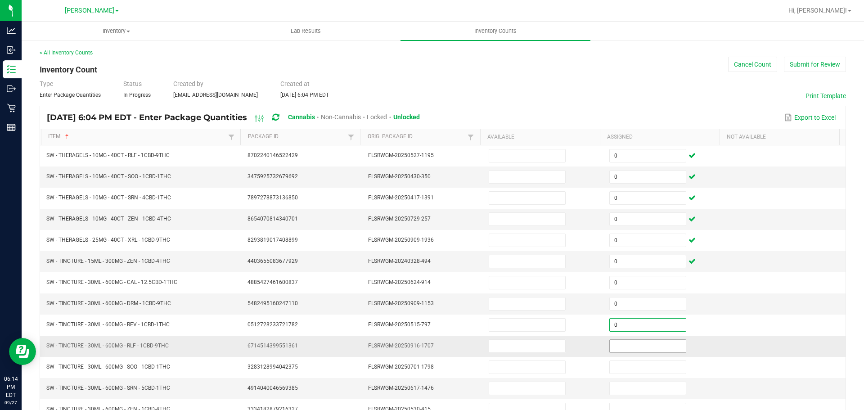
click at [634, 344] on input at bounding box center [648, 346] width 76 height 13
click at [637, 351] on input "0" at bounding box center [648, 346] width 76 height 13
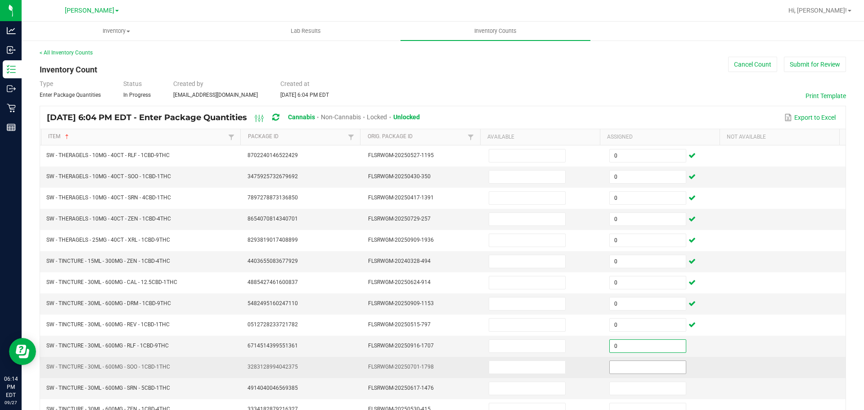
click at [636, 366] on input at bounding box center [648, 367] width 76 height 13
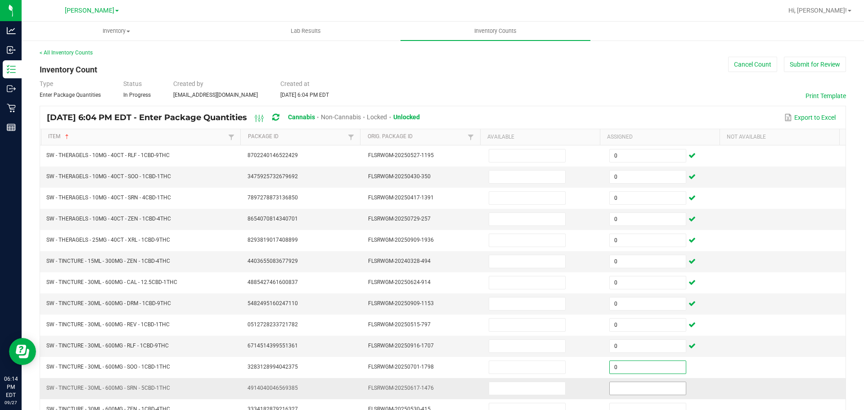
click at [634, 387] on input at bounding box center [648, 388] width 76 height 13
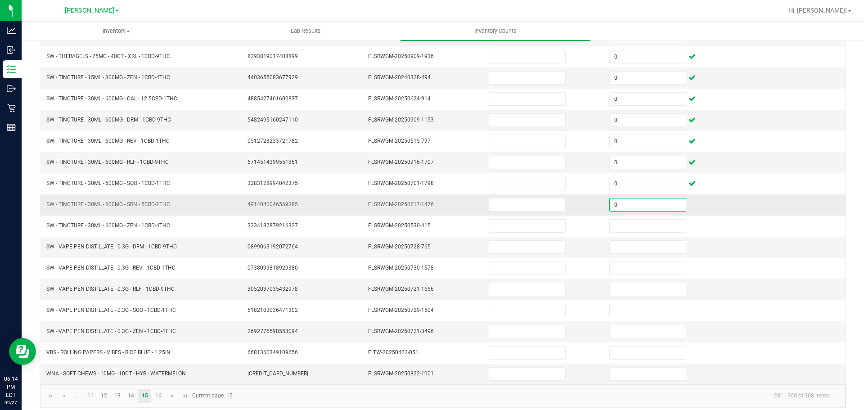
scroll to position [189, 0]
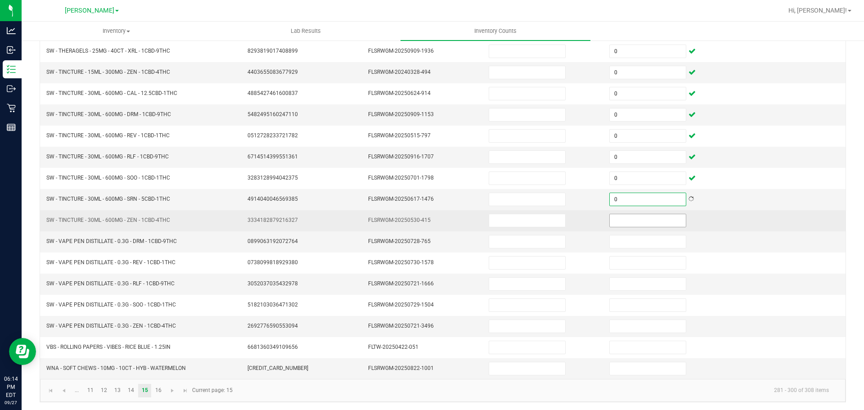
click at [636, 218] on input at bounding box center [648, 220] width 76 height 13
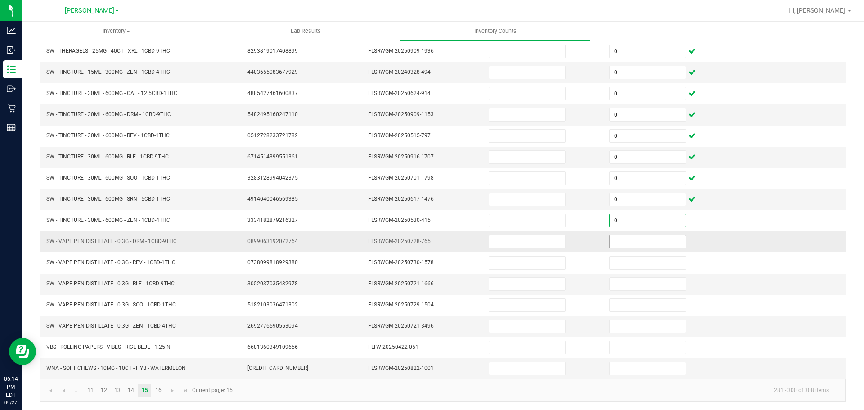
click at [633, 244] on input at bounding box center [648, 241] width 76 height 13
click at [638, 281] on input at bounding box center [648, 284] width 76 height 13
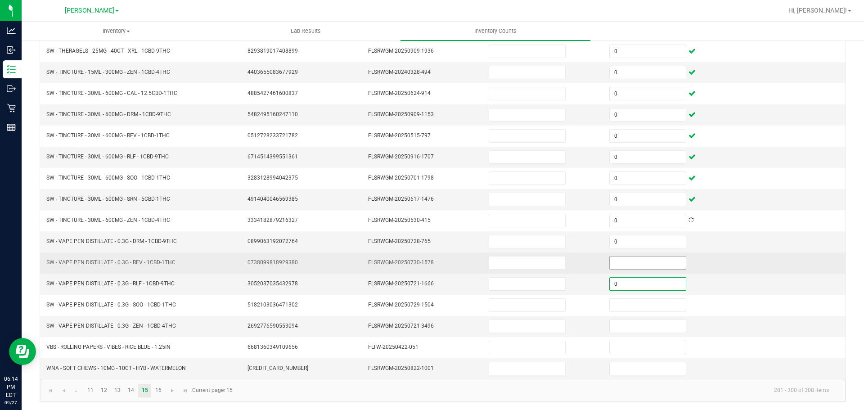
click at [640, 260] on input at bounding box center [648, 263] width 76 height 13
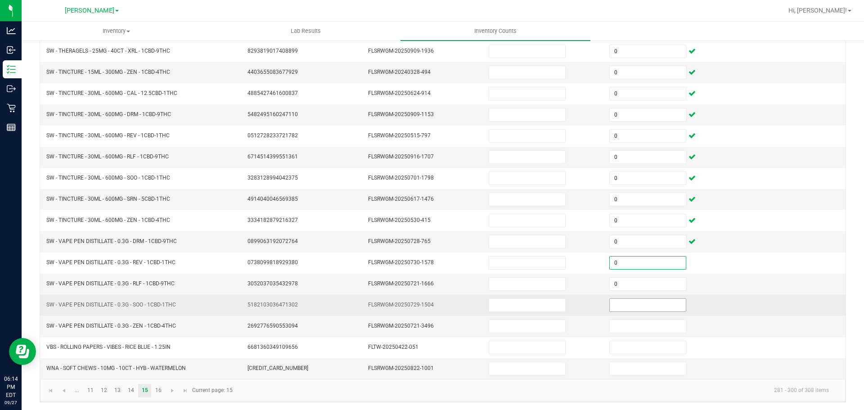
click at [640, 306] on input at bounding box center [648, 305] width 76 height 13
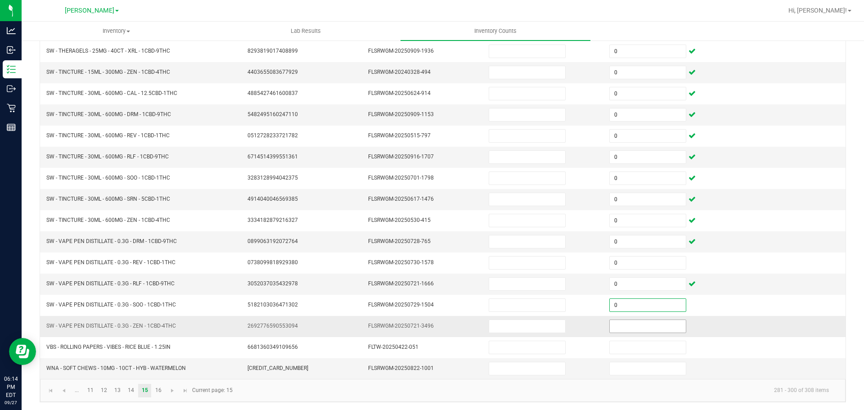
click at [635, 328] on input at bounding box center [648, 326] width 76 height 13
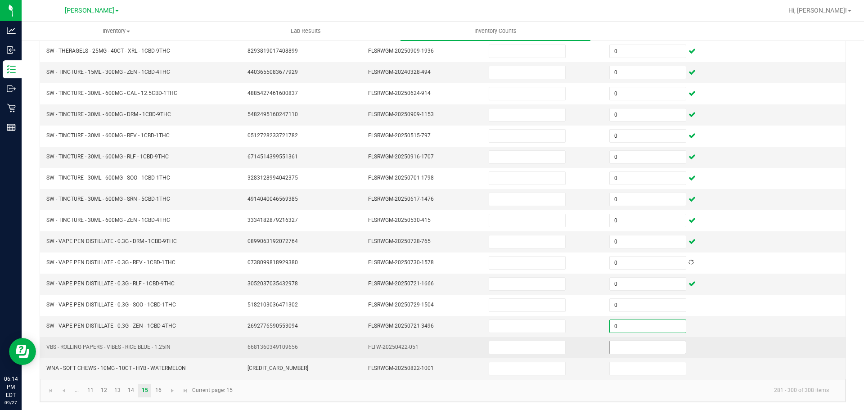
click at [640, 348] on input at bounding box center [648, 347] width 76 height 13
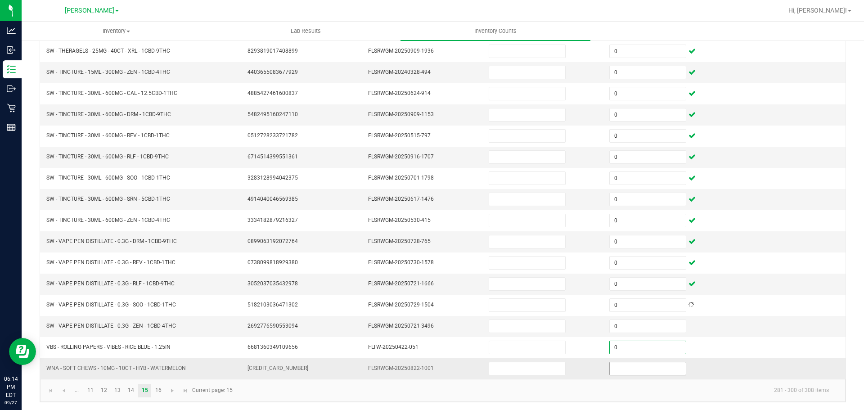
click at [641, 369] on input at bounding box center [648, 368] width 76 height 13
click at [294, 273] on td "3052037035432978" at bounding box center [302, 282] width 121 height 21
click at [159, 387] on link "16" at bounding box center [158, 390] width 13 height 14
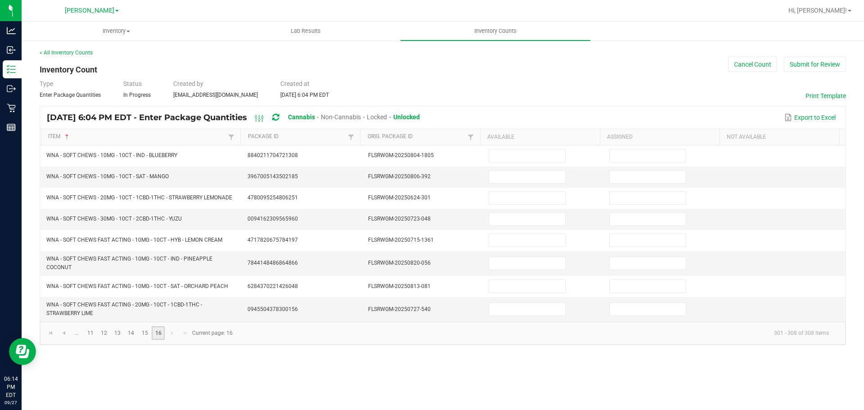
scroll to position [0, 0]
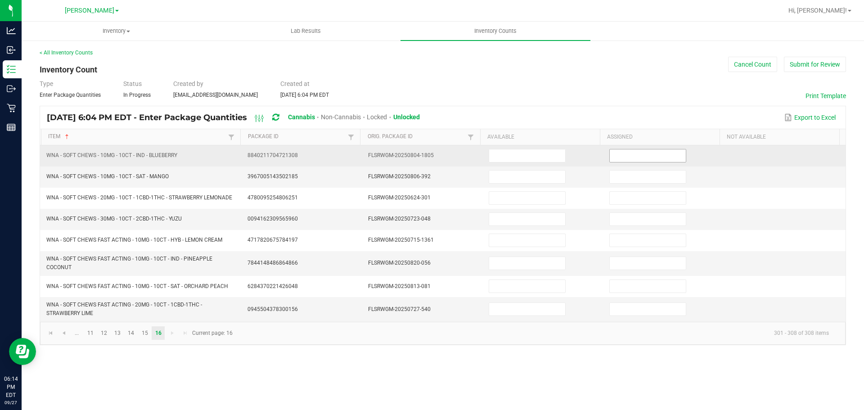
click at [645, 157] on input at bounding box center [648, 155] width 76 height 13
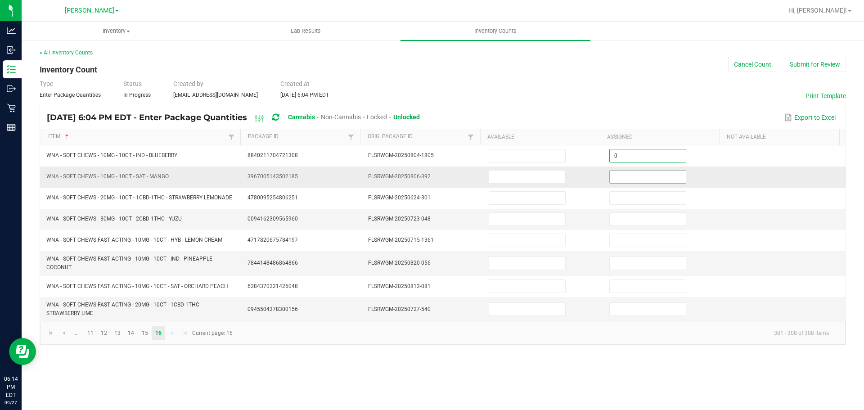
click at [644, 175] on input at bounding box center [648, 177] width 76 height 13
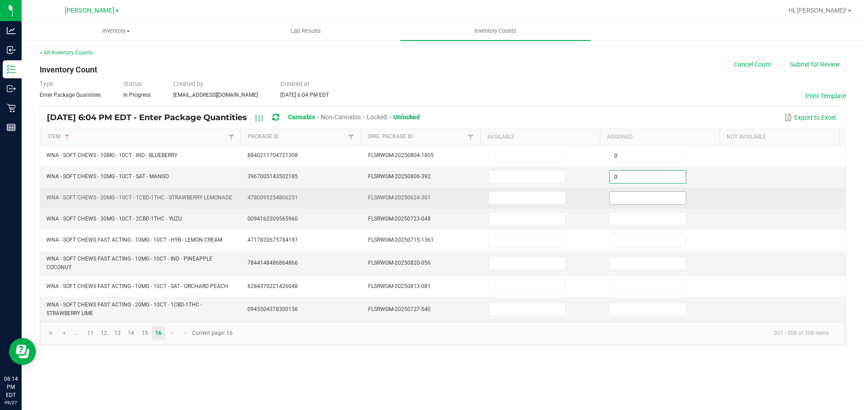
click at [645, 199] on input at bounding box center [648, 198] width 76 height 13
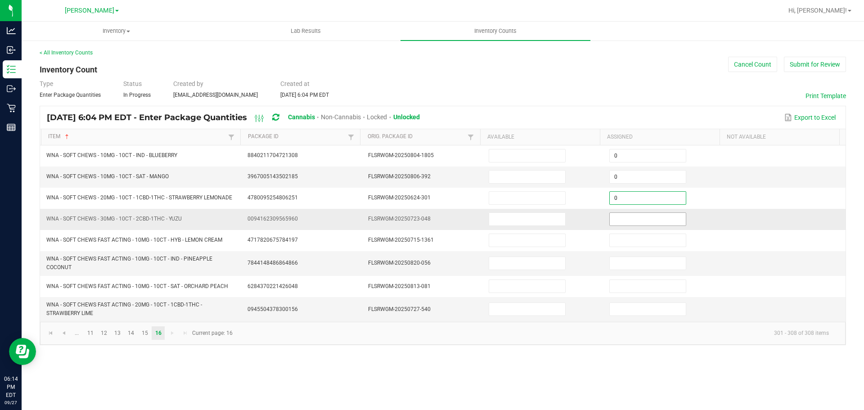
click at [645, 221] on input at bounding box center [648, 219] width 76 height 13
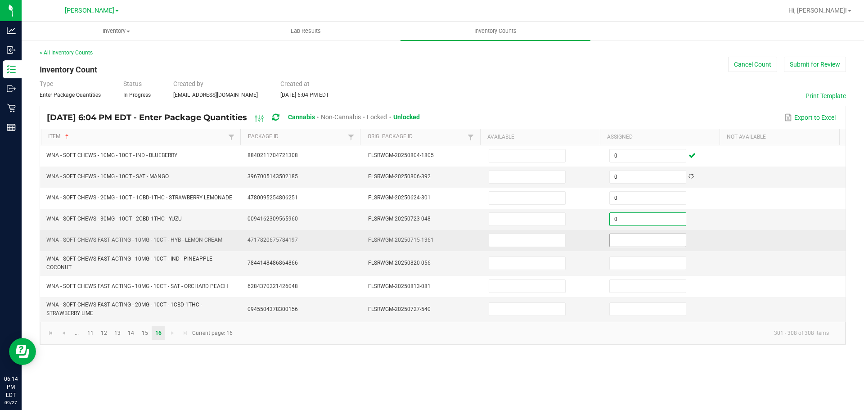
click at [639, 240] on input at bounding box center [648, 240] width 76 height 13
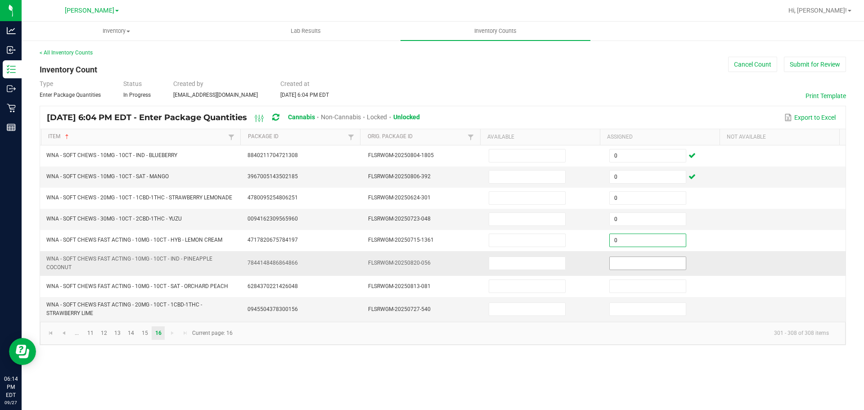
click at [640, 261] on input at bounding box center [648, 263] width 76 height 13
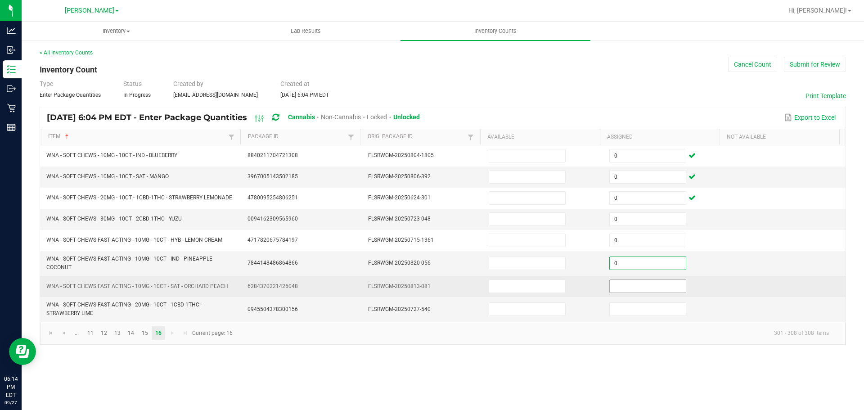
click at [644, 285] on input at bounding box center [648, 286] width 76 height 13
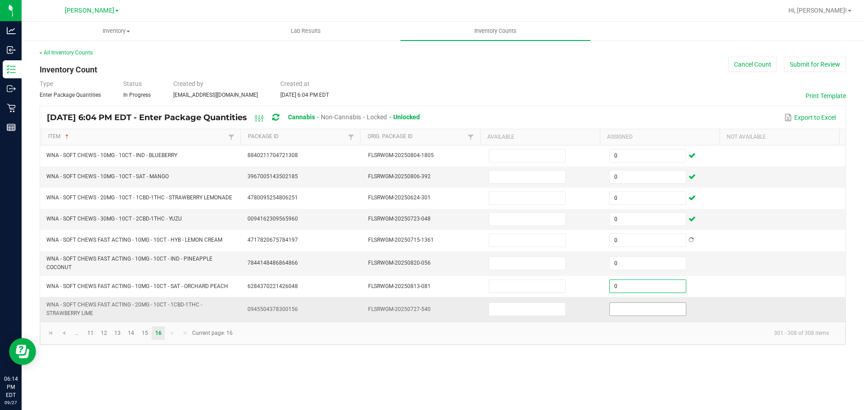
click at [647, 311] on input at bounding box center [648, 309] width 76 height 13
click at [745, 262] on td at bounding box center [785, 263] width 121 height 25
click at [52, 333] on span "Go to the first page" at bounding box center [50, 332] width 7 height 7
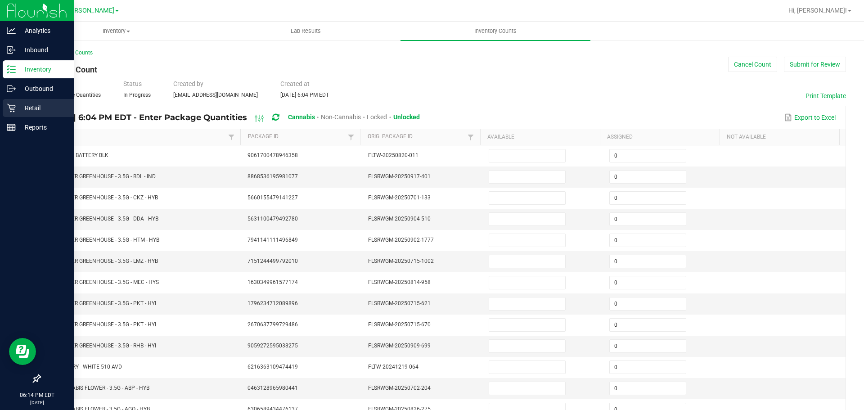
click at [31, 105] on p "Retail" at bounding box center [43, 108] width 54 height 11
